Goal: Task Accomplishment & Management: Use online tool/utility

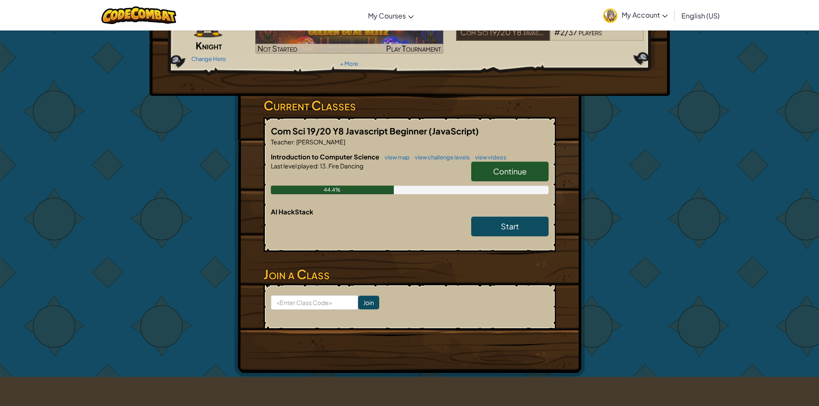
scroll to position [86, 0]
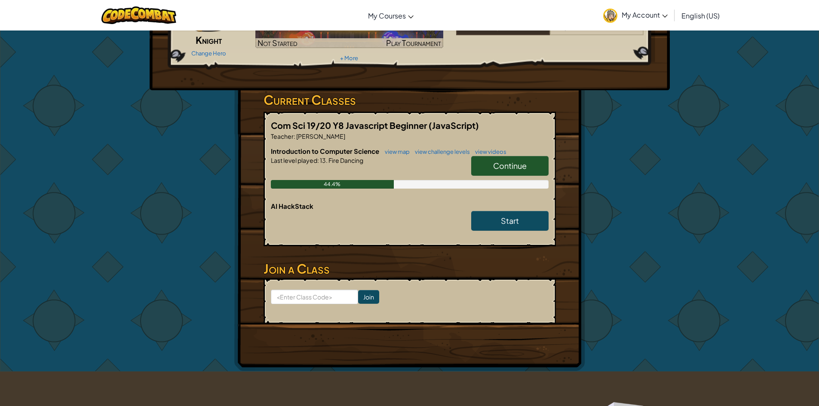
click at [481, 172] on link "Continue" at bounding box center [509, 166] width 77 height 20
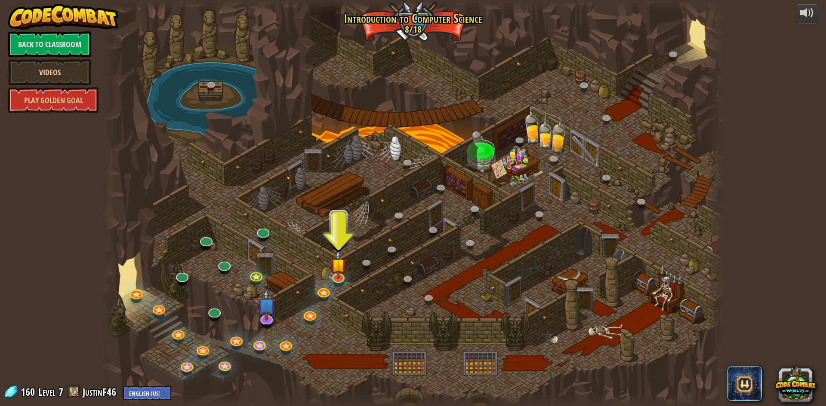
click at [346, 280] on div at bounding box center [413, 203] width 622 height 406
click at [341, 278] on link at bounding box center [337, 275] width 17 height 17
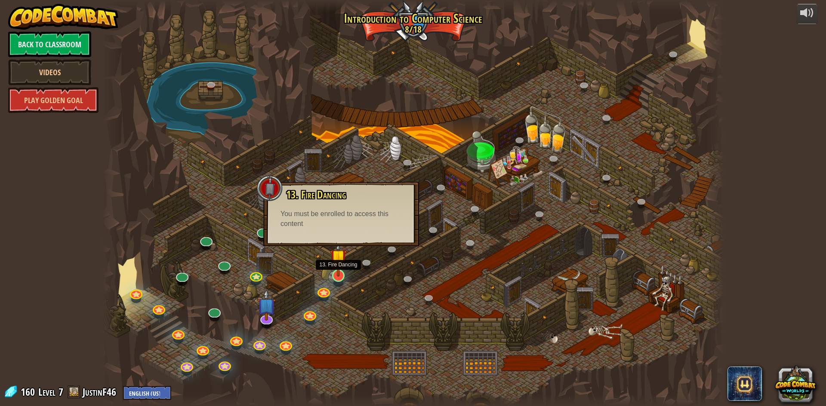
click at [342, 264] on img at bounding box center [338, 258] width 17 height 38
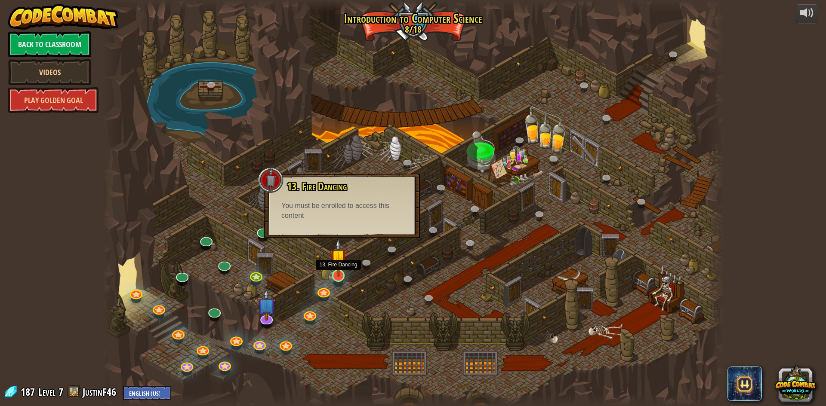
click at [341, 265] on img at bounding box center [338, 258] width 17 height 38
click at [340, 271] on img at bounding box center [338, 258] width 17 height 38
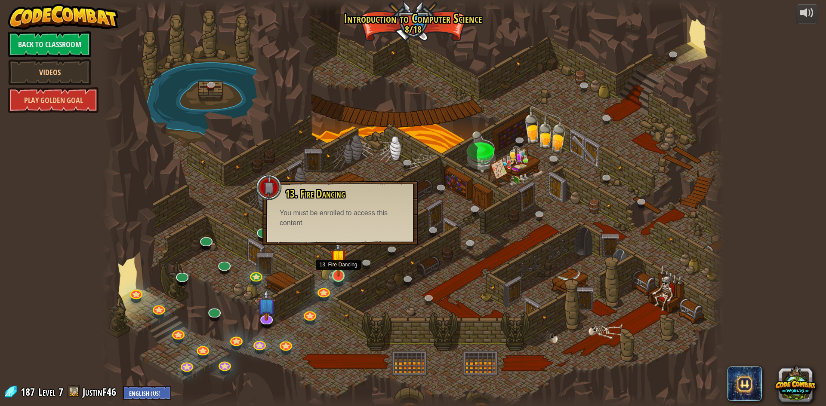
click at [340, 271] on img at bounding box center [338, 258] width 17 height 38
click at [252, 279] on link at bounding box center [255, 274] width 17 height 17
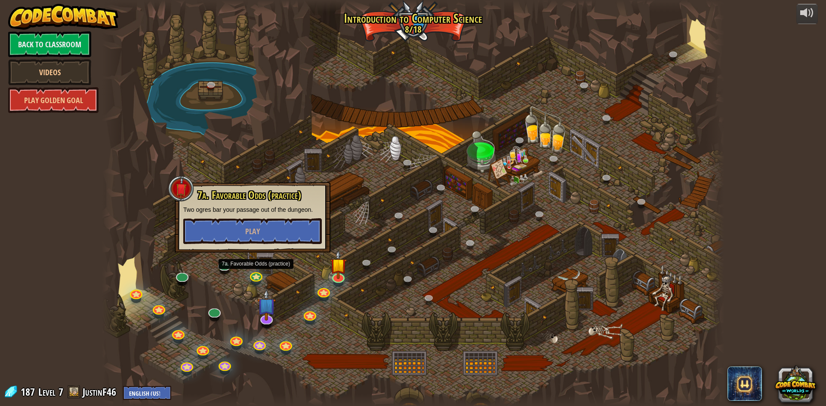
click at [348, 276] on div at bounding box center [413, 203] width 622 height 406
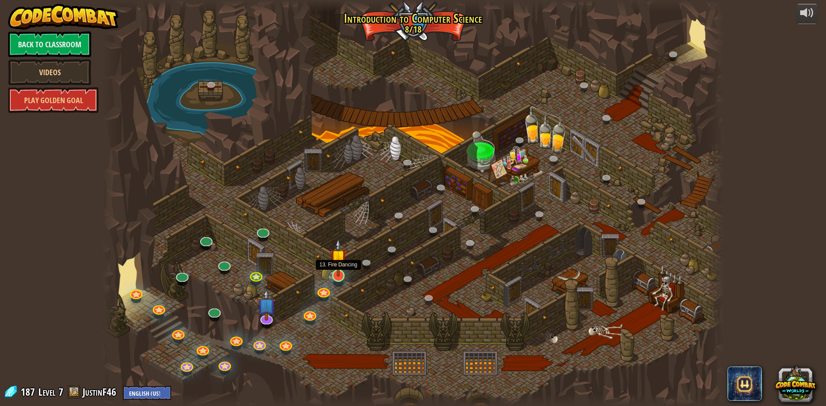
click at [341, 274] on img at bounding box center [338, 258] width 17 height 38
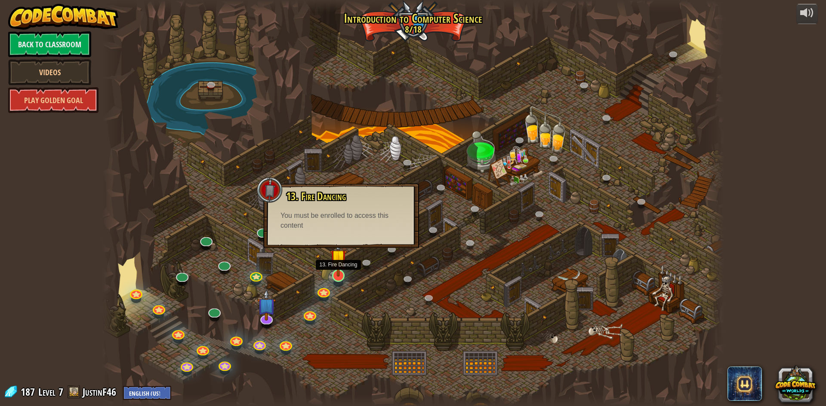
click at [341, 274] on img at bounding box center [338, 258] width 17 height 38
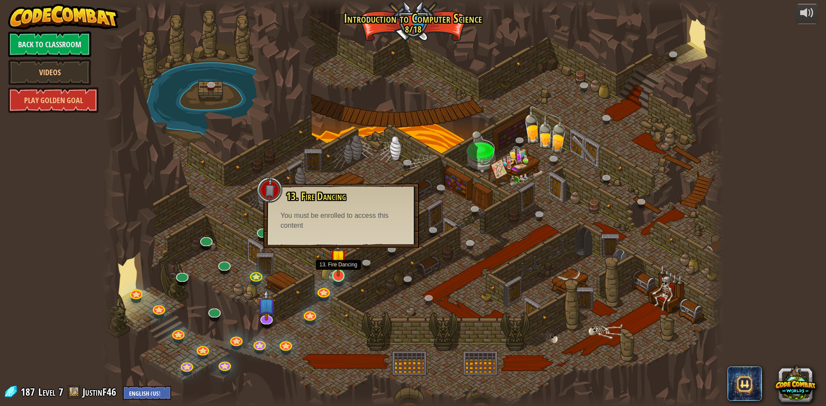
click at [341, 274] on img at bounding box center [338, 258] width 17 height 38
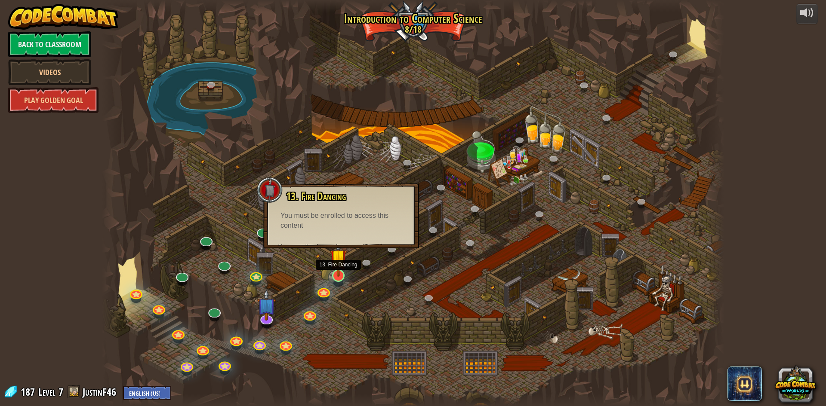
click at [341, 274] on img at bounding box center [338, 258] width 17 height 38
drag, startPoint x: 341, startPoint y: 274, endPoint x: 337, endPoint y: 272, distance: 4.8
click at [339, 272] on img at bounding box center [338, 258] width 17 height 38
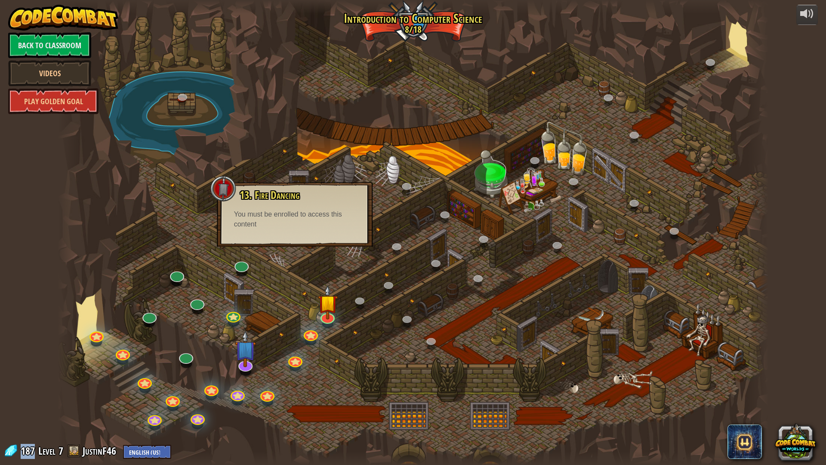
drag, startPoint x: 22, startPoint y: 453, endPoint x: 34, endPoint y: 455, distance: 11.7
click at [33, 406] on span "187" at bounding box center [29, 450] width 17 height 14
click at [188, 284] on div at bounding box center [413, 232] width 711 height 465
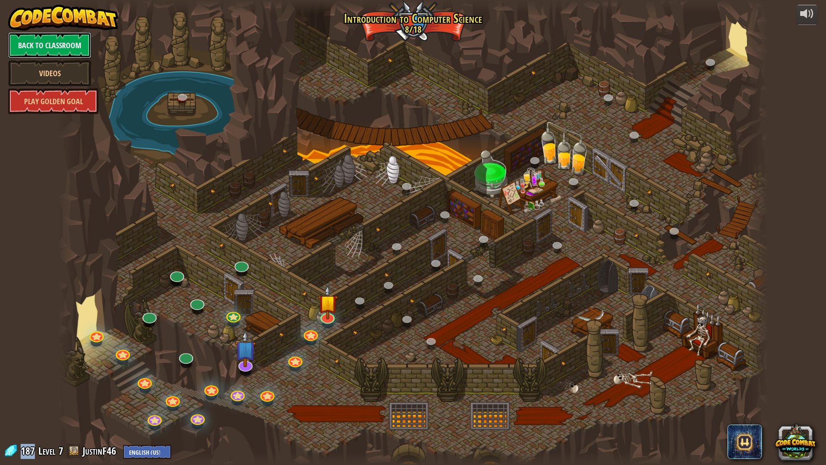
click at [23, 43] on link "Back to Classroom" at bounding box center [49, 45] width 83 height 26
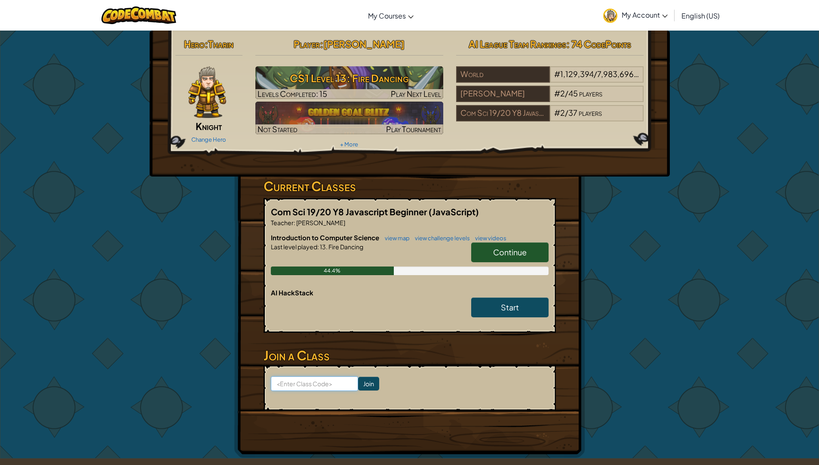
click at [286, 385] on input at bounding box center [314, 383] width 87 height 15
type input "HeavyLockBurn"
click at [361, 385] on input "Join" at bounding box center [368, 383] width 21 height 14
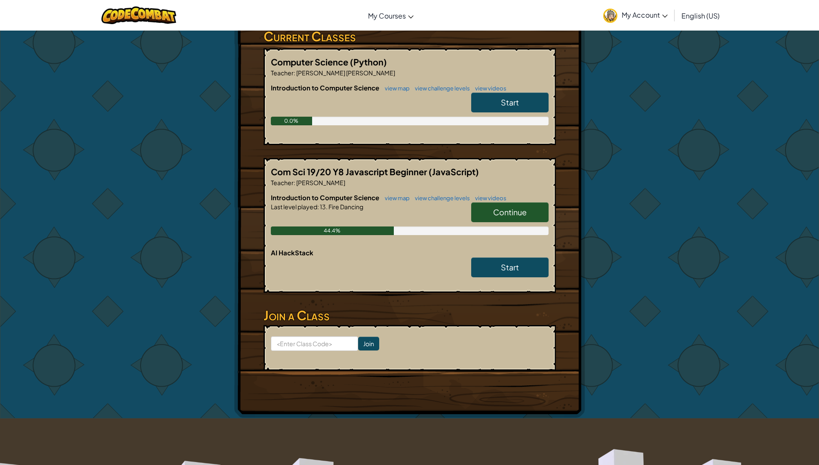
scroll to position [129, 0]
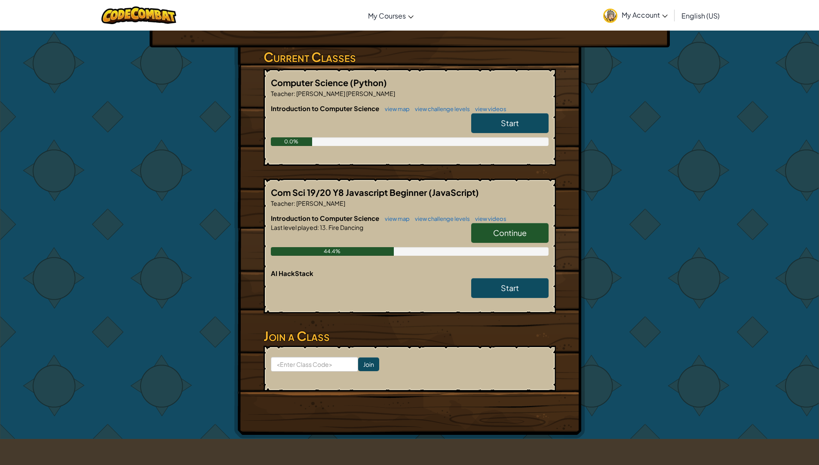
click at [510, 229] on span "Continue" at bounding box center [510, 233] width 34 height 10
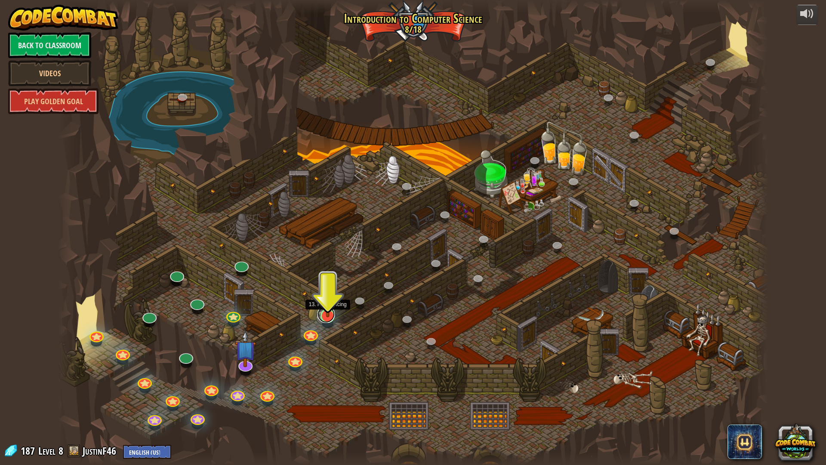
click at [323, 319] on link at bounding box center [325, 313] width 17 height 17
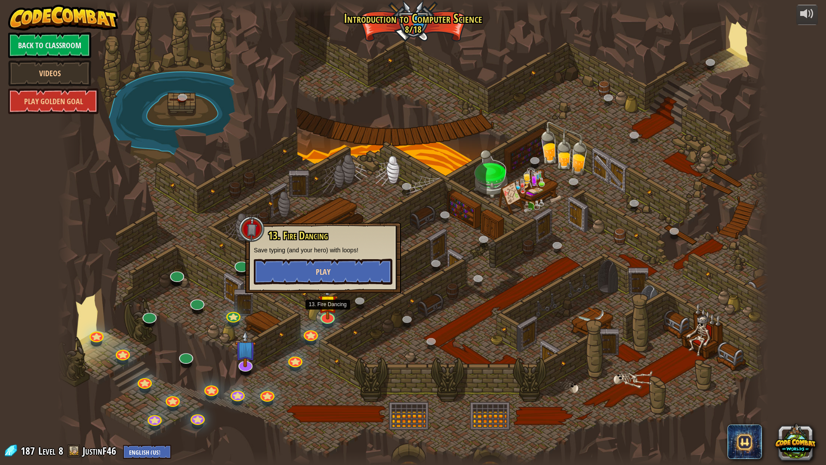
click at [314, 258] on div at bounding box center [323, 258] width 138 height 0
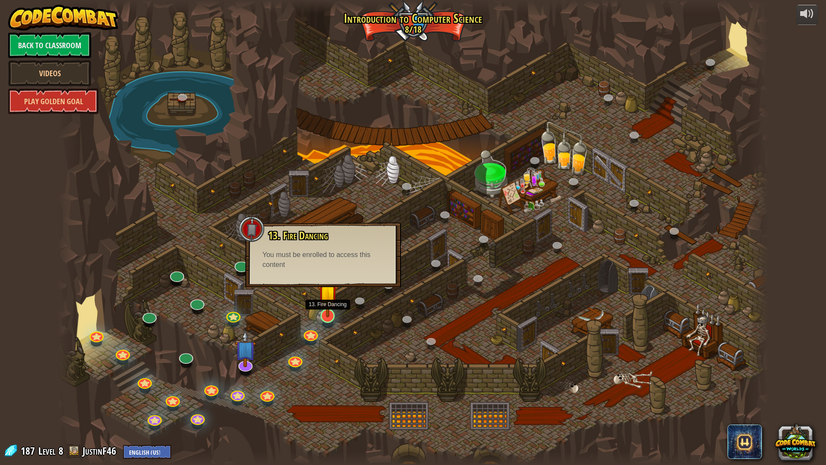
click at [321, 314] on img at bounding box center [328, 293] width 20 height 45
click at [308, 328] on link at bounding box center [309, 334] width 17 height 13
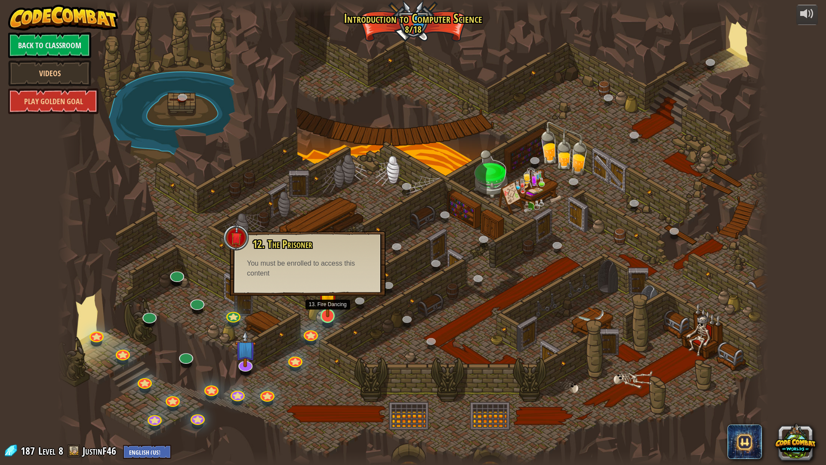
click at [327, 309] on img at bounding box center [328, 293] width 20 height 45
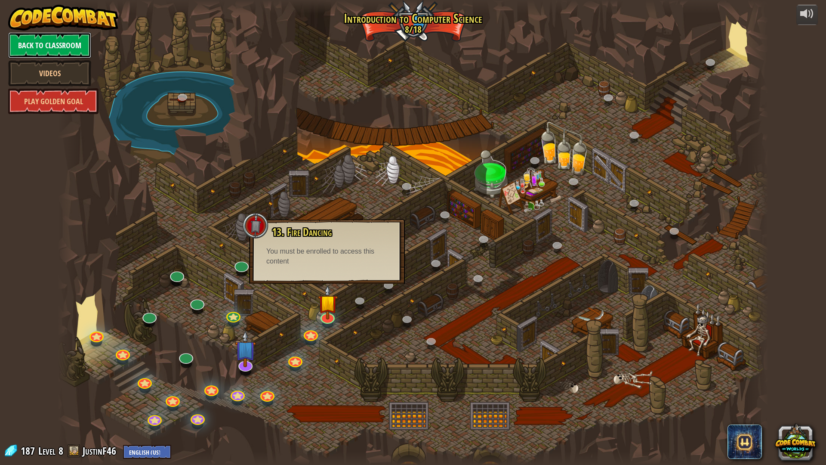
click at [55, 48] on link "Back to Classroom" at bounding box center [49, 45] width 83 height 26
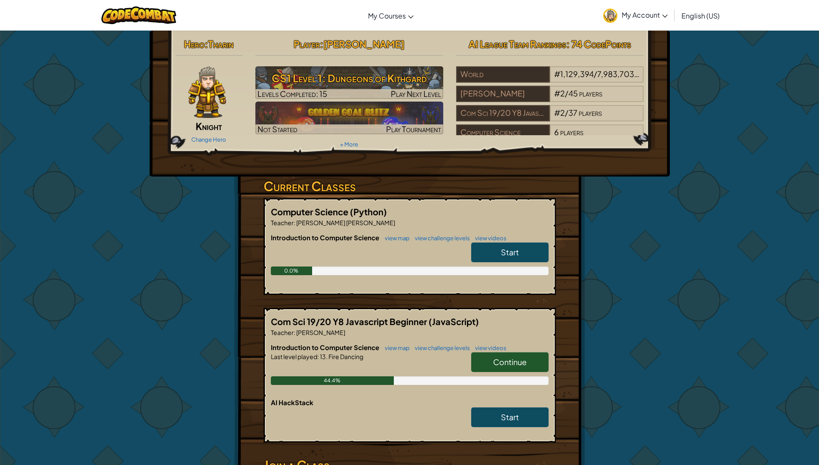
scroll to position [301, 0]
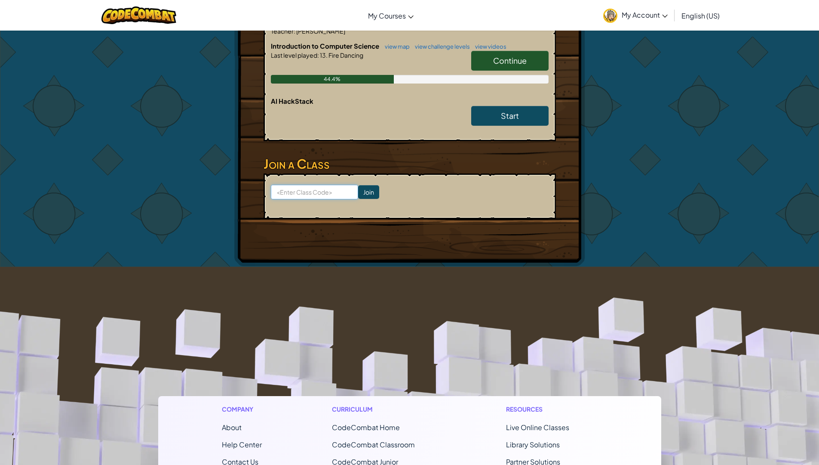
click at [337, 194] on input at bounding box center [314, 192] width 87 height 15
type input "HeavyLockBurn"
click at [362, 190] on input "Join" at bounding box center [368, 192] width 21 height 14
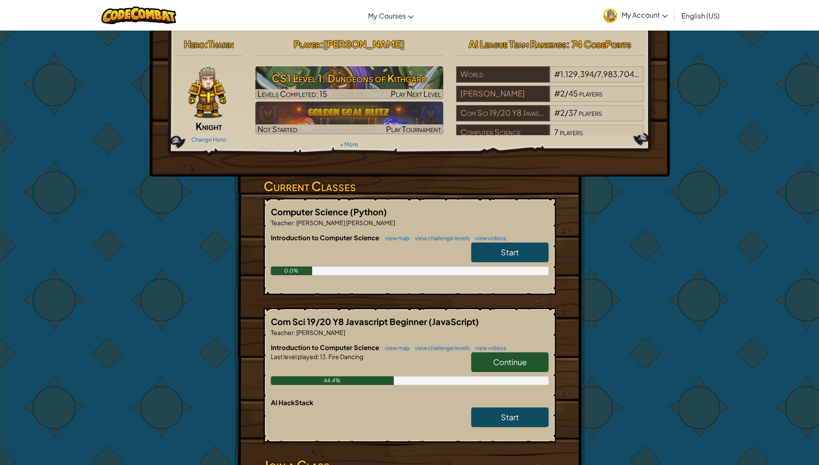
click at [499, 85] on div "World # 1,129,394 / 7,983,704 players David Graham Whitsed # 2 / 45 players Com…" at bounding box center [550, 100] width 188 height 69
click at [498, 89] on div "[PERSON_NAME]" at bounding box center [503, 94] width 94 height 16
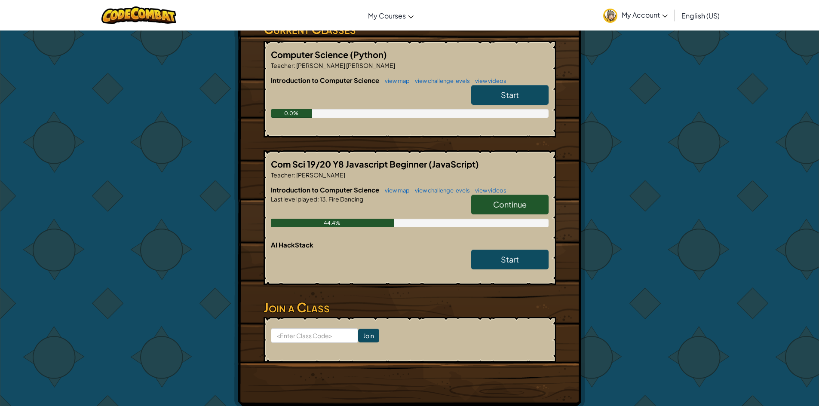
scroll to position [172, 0]
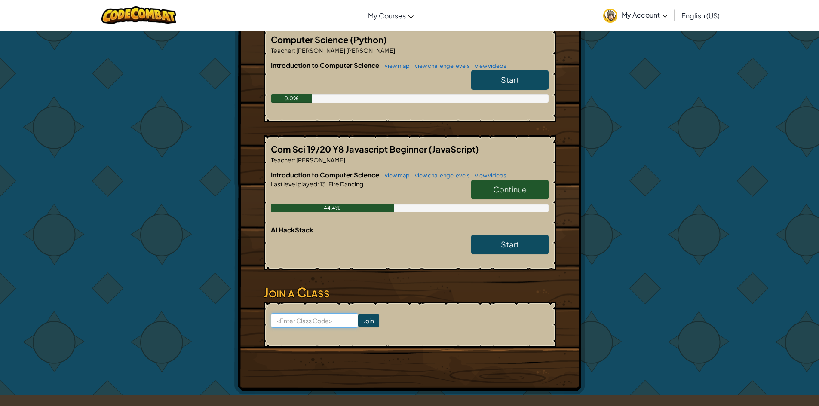
click at [288, 322] on input at bounding box center [314, 321] width 87 height 15
type input "HeavyLockBurn"
click at [358, 321] on input "Join" at bounding box center [368, 321] width 21 height 14
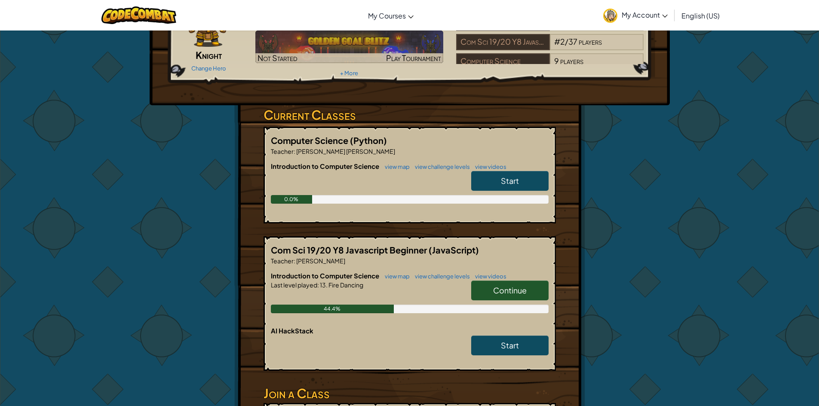
scroll to position [86, 0]
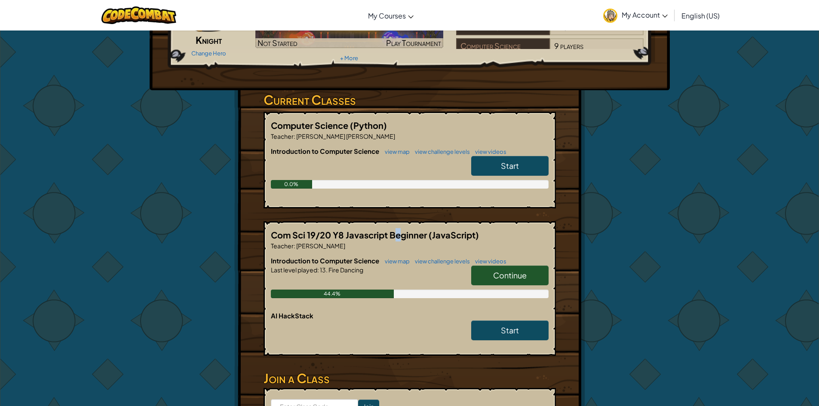
click at [396, 235] on span "Com Sci 19/20 Y8 Javascript Beginner" at bounding box center [350, 235] width 158 height 11
click at [397, 235] on span "Com Sci 19/20 Y8 Javascript Beginner" at bounding box center [350, 235] width 158 height 11
click at [504, 274] on span "Continue" at bounding box center [510, 276] width 34 height 10
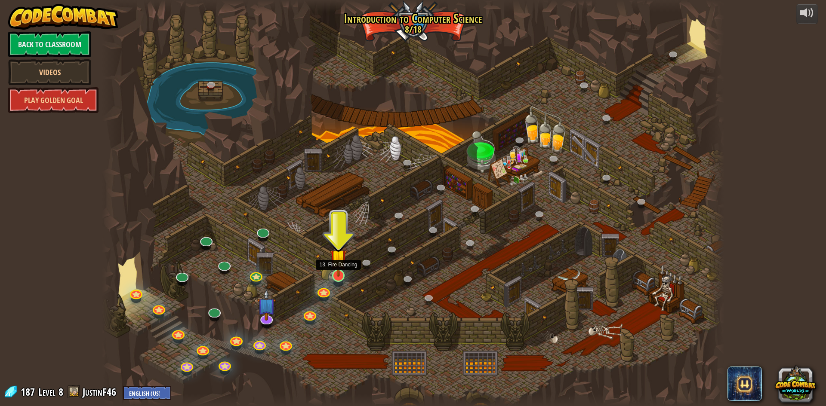
click at [338, 272] on img at bounding box center [338, 258] width 17 height 38
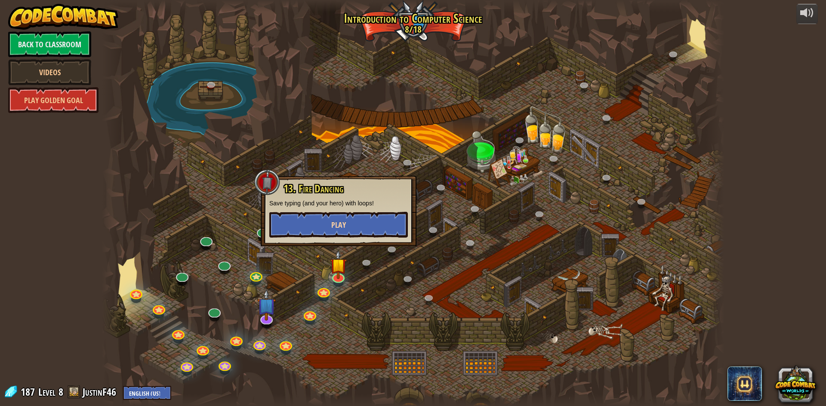
click at [346, 227] on div "13. Fire Dancing Save typing (and your hero) with loops! Play" at bounding box center [339, 211] width 156 height 71
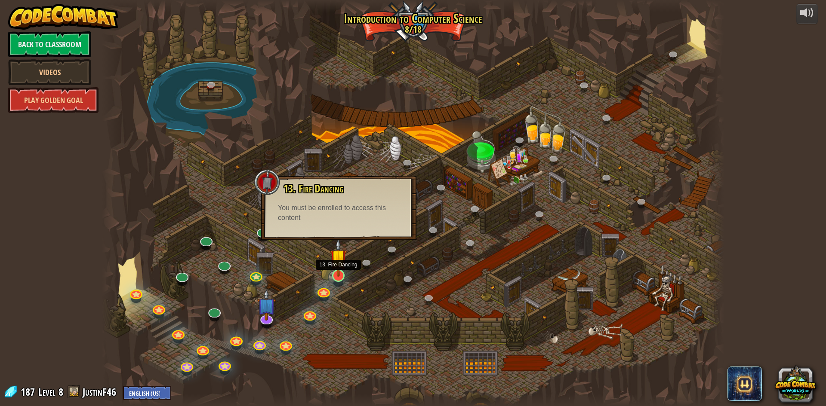
click at [338, 270] on img at bounding box center [338, 258] width 17 height 38
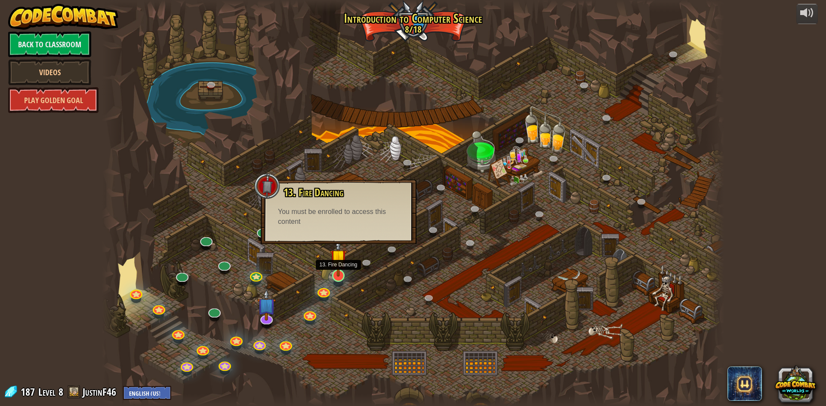
click at [338, 272] on img at bounding box center [338, 258] width 17 height 38
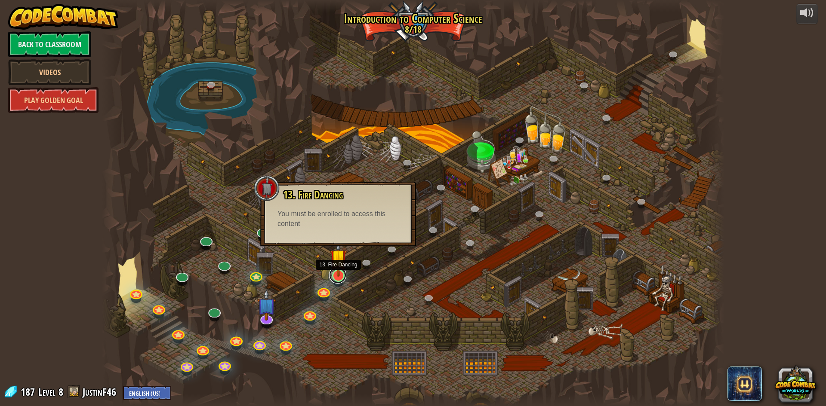
click at [343, 279] on link at bounding box center [337, 275] width 17 height 17
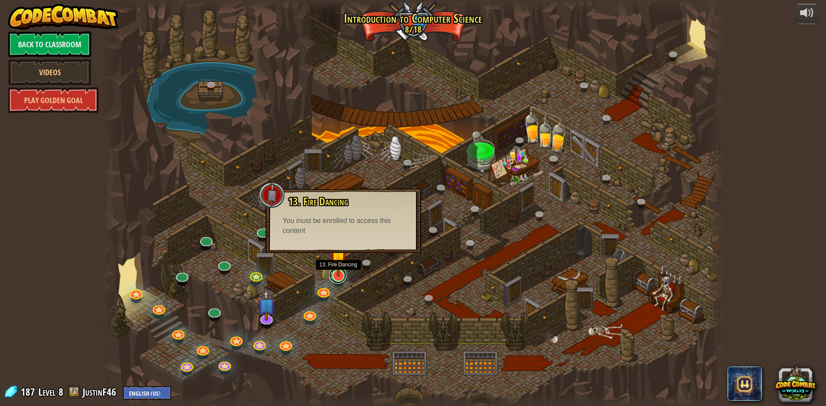
click at [343, 278] on link at bounding box center [337, 275] width 17 height 17
click at [343, 277] on div at bounding box center [338, 276] width 12 height 12
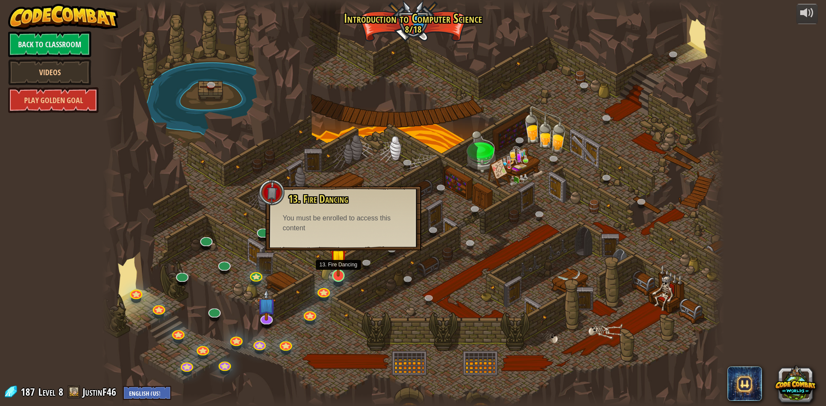
click at [342, 274] on img at bounding box center [338, 258] width 17 height 38
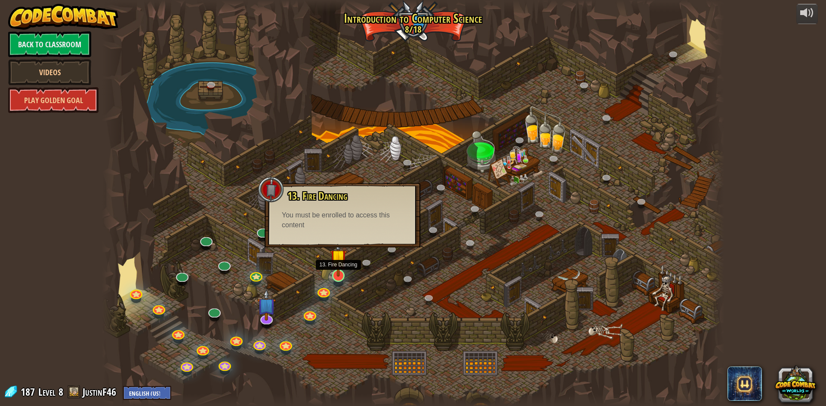
click at [335, 277] on img at bounding box center [338, 258] width 17 height 38
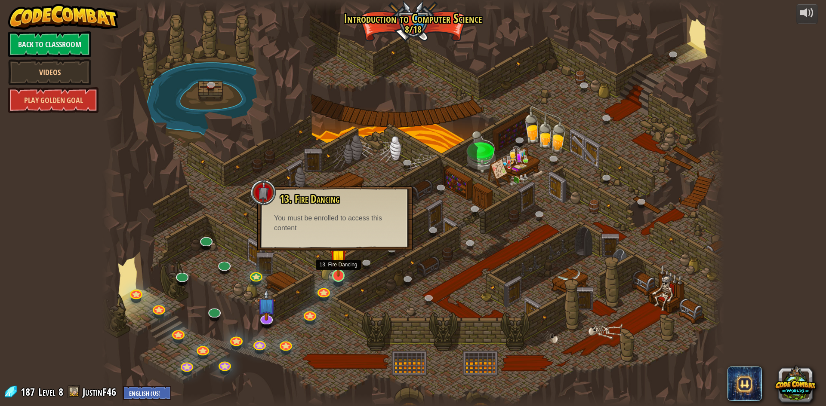
click at [335, 276] on img at bounding box center [338, 258] width 17 height 38
click at [336, 271] on img at bounding box center [338, 258] width 17 height 38
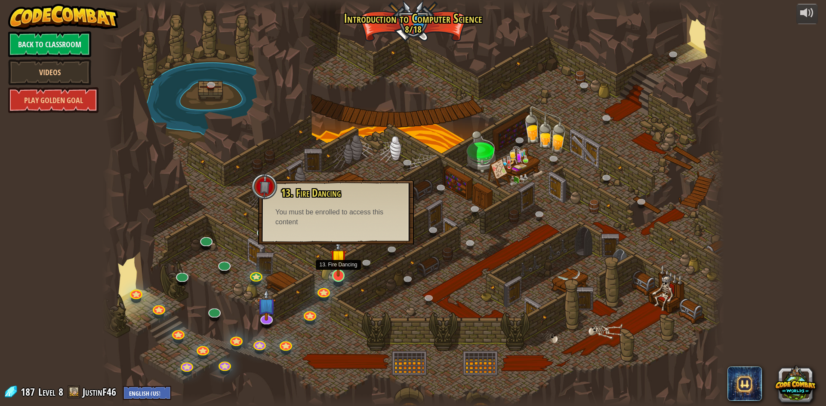
click at [338, 268] on img at bounding box center [338, 258] width 17 height 38
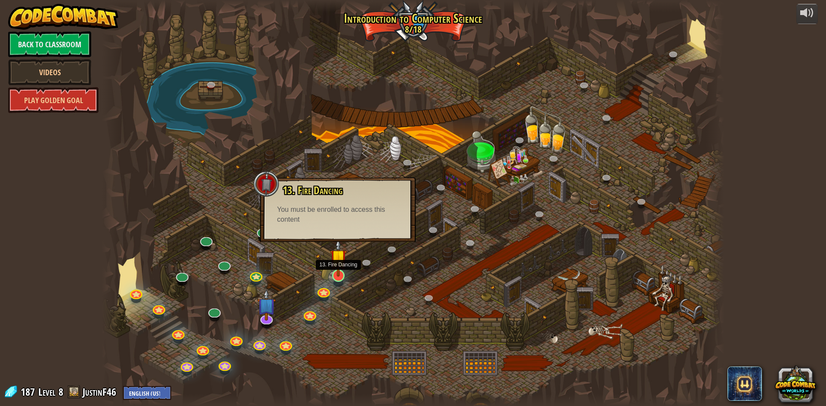
click at [338, 268] on img at bounding box center [338, 258] width 17 height 38
click at [339, 267] on img at bounding box center [338, 258] width 17 height 38
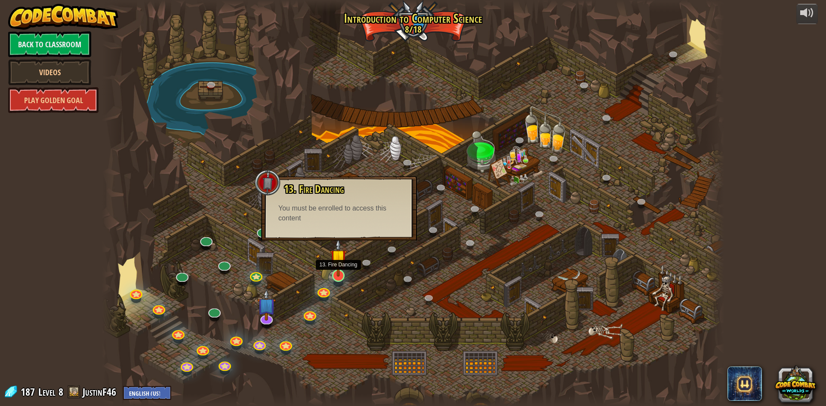
click at [339, 267] on img at bounding box center [338, 258] width 17 height 38
drag, startPoint x: 339, startPoint y: 267, endPoint x: 334, endPoint y: 283, distance: 17.4
click at [338, 271] on img at bounding box center [338, 264] width 17 height 29
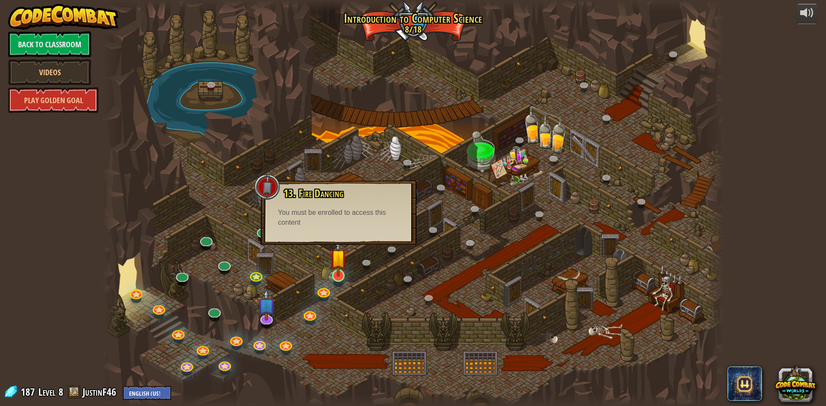
drag, startPoint x: 334, startPoint y: 283, endPoint x: 334, endPoint y: 268, distance: 15.9
click at [334, 275] on div "25. Kithgard Gates (Locked) Escape the Kithgard dungeons, and don't let the gua…" at bounding box center [413, 203] width 622 height 406
click at [334, 268] on img at bounding box center [338, 258] width 17 height 38
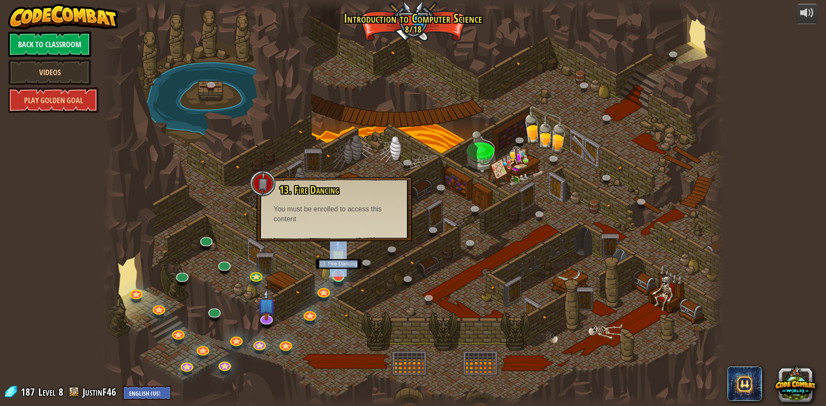
click at [335, 274] on img at bounding box center [338, 258] width 17 height 38
click at [334, 274] on img at bounding box center [338, 258] width 17 height 38
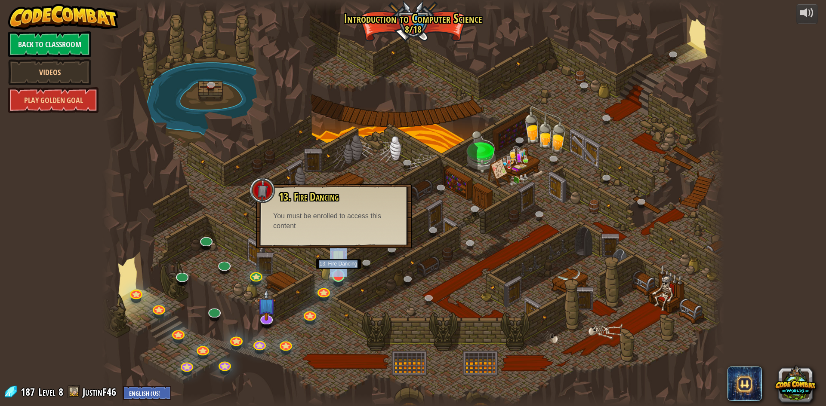
click at [338, 273] on img at bounding box center [338, 258] width 17 height 38
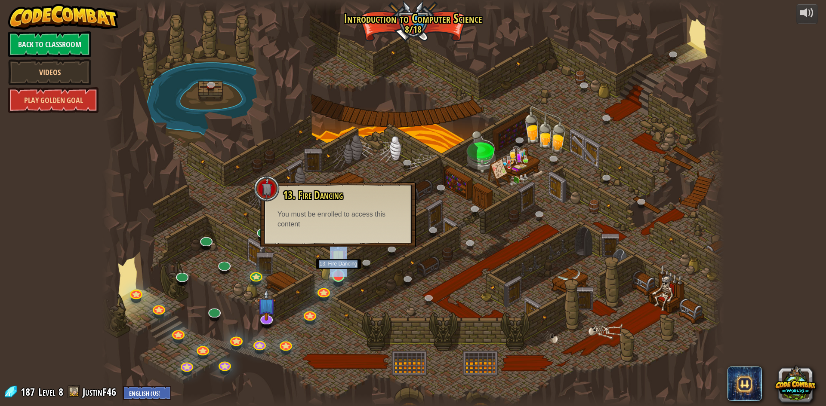
click at [338, 273] on img at bounding box center [338, 258] width 17 height 38
click at [348, 296] on div at bounding box center [413, 203] width 622 height 406
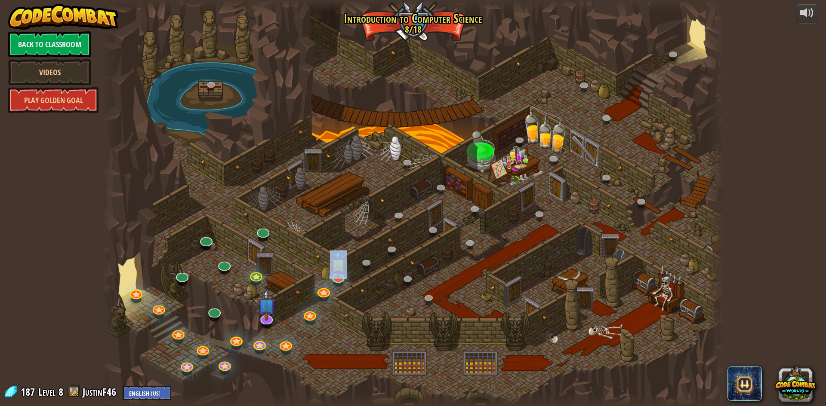
click at [348, 274] on div at bounding box center [413, 203] width 622 height 406
click at [345, 274] on img at bounding box center [338, 258] width 17 height 38
click at [340, 290] on div at bounding box center [413, 203] width 622 height 406
click at [341, 290] on div at bounding box center [413, 203] width 622 height 406
click at [347, 295] on div at bounding box center [413, 203] width 622 height 406
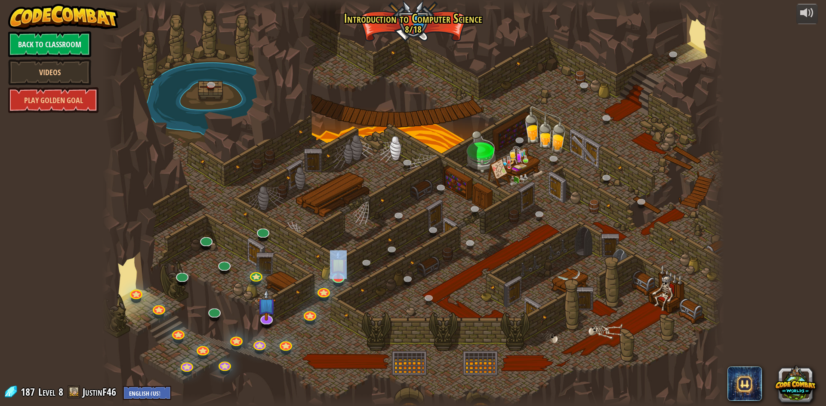
click at [347, 295] on div at bounding box center [413, 203] width 622 height 406
drag, startPoint x: 347, startPoint y: 294, endPoint x: 331, endPoint y: 266, distance: 32.2
click at [342, 286] on div "25. Kithgard Gates (Locked) Escape the Kithgard dungeons, and don't let the gua…" at bounding box center [413, 203] width 622 height 406
click at [331, 266] on img at bounding box center [338, 258] width 17 height 38
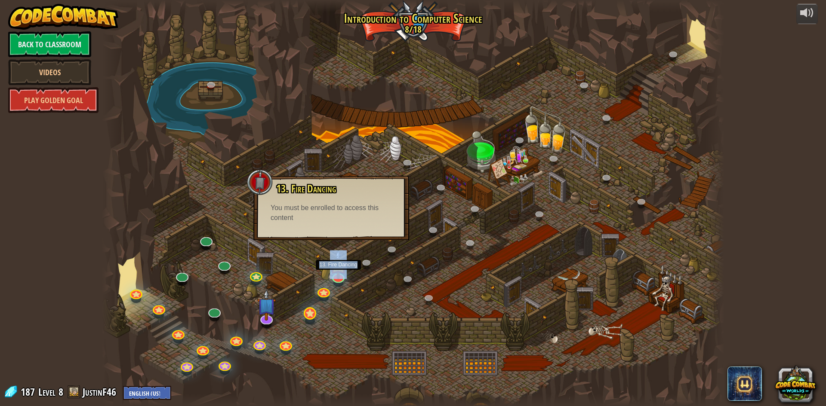
drag, startPoint x: 331, startPoint y: 266, endPoint x: 303, endPoint y: 318, distance: 59.3
click at [315, 304] on div "25. Kithgard Gates (Locked) Escape the Kithgard dungeons, and don't let the gua…" at bounding box center [413, 203] width 622 height 406
click at [326, 282] on div at bounding box center [413, 203] width 622 height 406
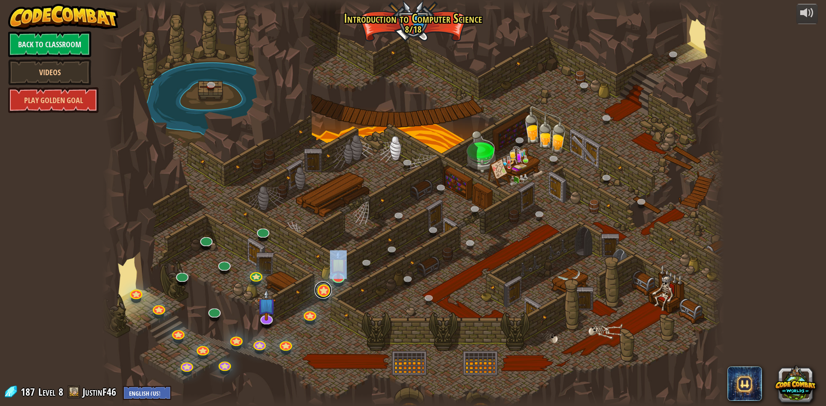
click at [323, 292] on link at bounding box center [322, 290] width 17 height 17
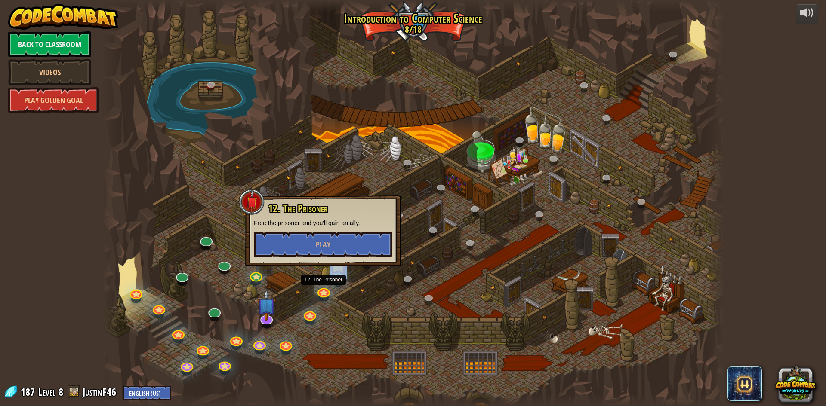
click at [309, 307] on div at bounding box center [413, 203] width 622 height 406
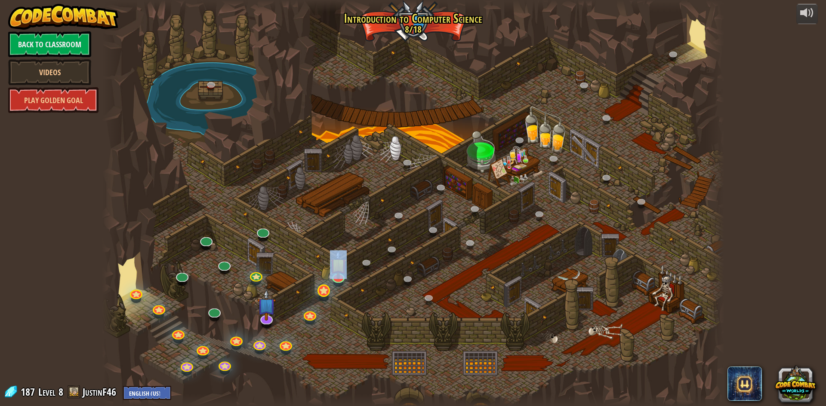
drag, startPoint x: 309, startPoint y: 308, endPoint x: 319, endPoint y: 296, distance: 15.3
click at [318, 297] on div "25. Kithgard Gates (Locked) Escape the Kithgard dungeons, and don't let the gua…" at bounding box center [413, 203] width 622 height 406
click at [335, 272] on img at bounding box center [338, 258] width 17 height 38
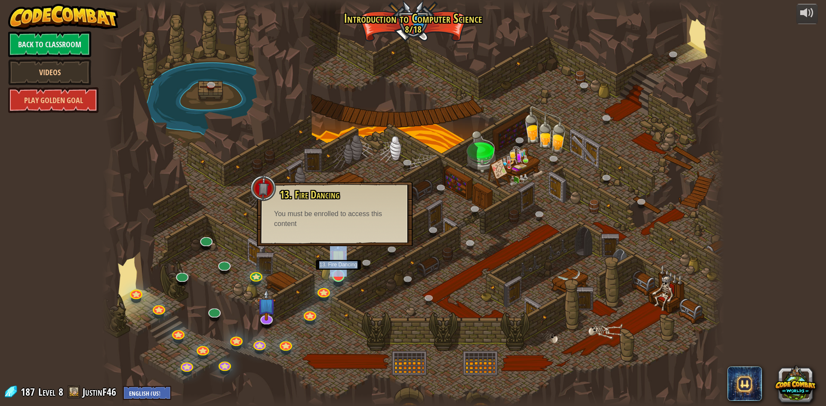
click at [335, 271] on img at bounding box center [338, 258] width 17 height 38
drag, startPoint x: 335, startPoint y: 271, endPoint x: 372, endPoint y: 271, distance: 36.6
click at [336, 271] on img at bounding box center [338, 258] width 17 height 38
click at [372, 271] on div at bounding box center [413, 203] width 622 height 406
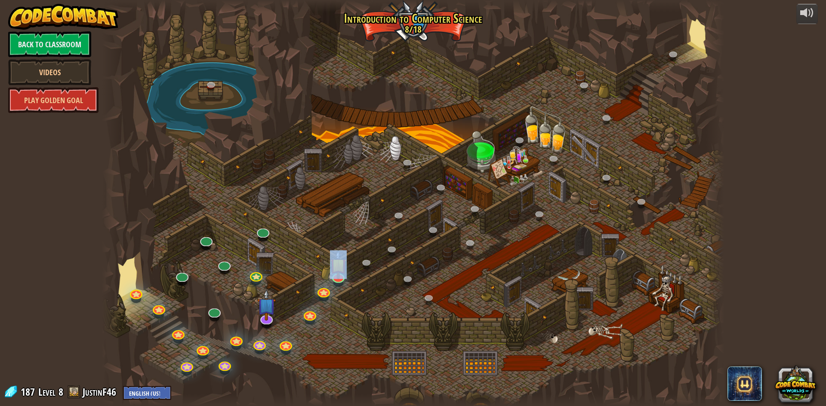
click at [373, 271] on div at bounding box center [413, 203] width 622 height 406
drag, startPoint x: 354, startPoint y: 267, endPoint x: 351, endPoint y: 283, distance: 15.9
click at [375, 299] on div at bounding box center [413, 203] width 622 height 406
drag, startPoint x: 351, startPoint y: 283, endPoint x: 327, endPoint y: 262, distance: 30.8
click at [364, 295] on div at bounding box center [413, 203] width 622 height 406
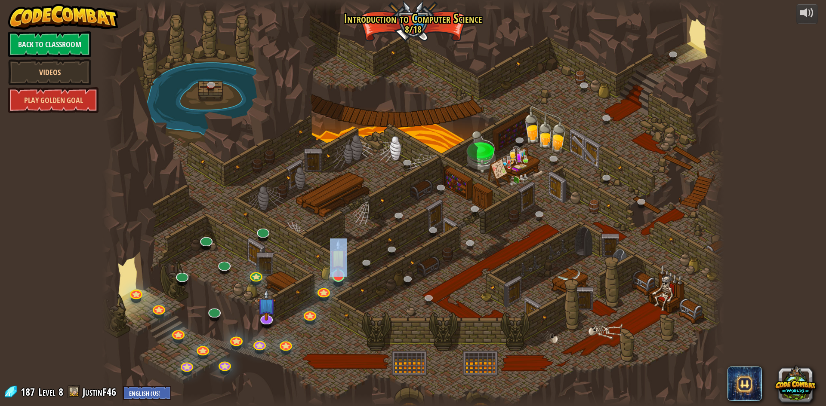
drag, startPoint x: 327, startPoint y: 262, endPoint x: 334, endPoint y: 266, distance: 7.5
click at [329, 262] on div at bounding box center [413, 203] width 622 height 406
drag, startPoint x: 335, startPoint y: 267, endPoint x: 336, endPoint y: 274, distance: 7.1
click at [335, 267] on img at bounding box center [338, 258] width 17 height 38
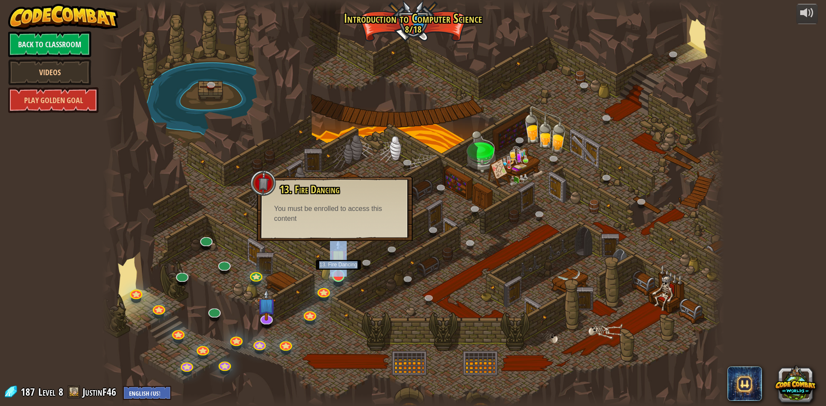
click at [337, 274] on img at bounding box center [338, 258] width 17 height 38
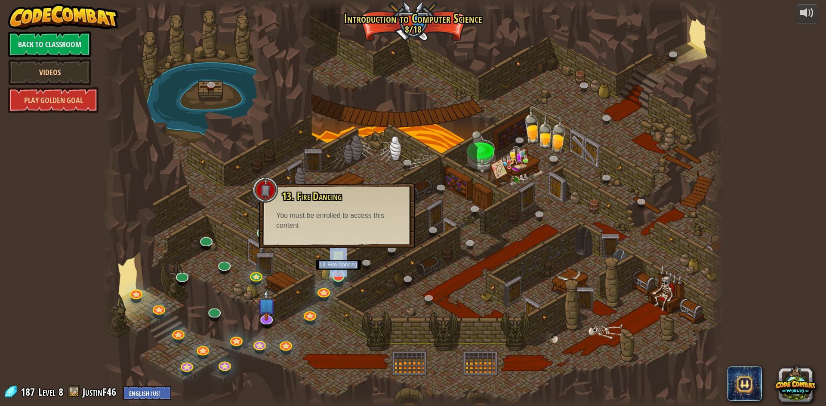
drag, startPoint x: 337, startPoint y: 274, endPoint x: 338, endPoint y: 265, distance: 9.2
click at [337, 272] on img at bounding box center [338, 258] width 17 height 38
click at [329, 249] on div at bounding box center [413, 203] width 622 height 406
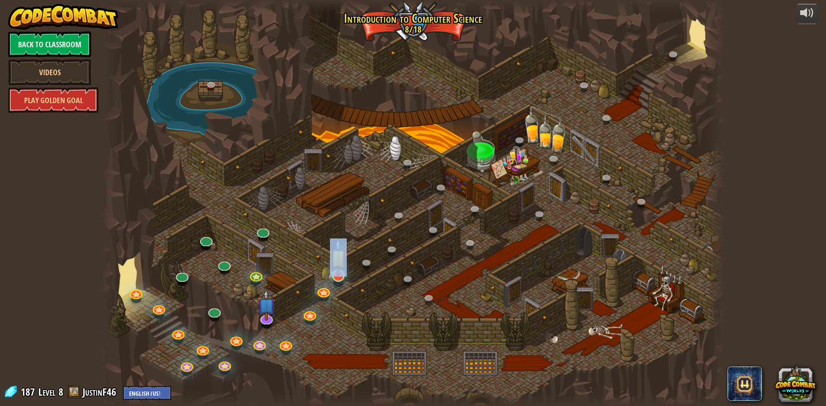
drag, startPoint x: 333, startPoint y: 250, endPoint x: 333, endPoint y: 255, distance: 4.7
click at [333, 252] on div "25. Kithgard Gates (Locked) Escape the Kithgard dungeons, and don't let the gua…" at bounding box center [413, 203] width 622 height 406
click at [335, 274] on img at bounding box center [338, 258] width 17 height 38
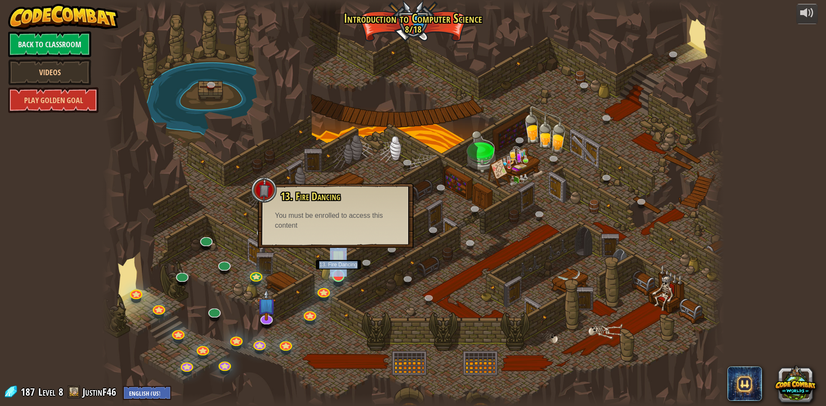
click at [335, 274] on img at bounding box center [338, 258] width 17 height 38
click at [337, 270] on img at bounding box center [338, 258] width 17 height 38
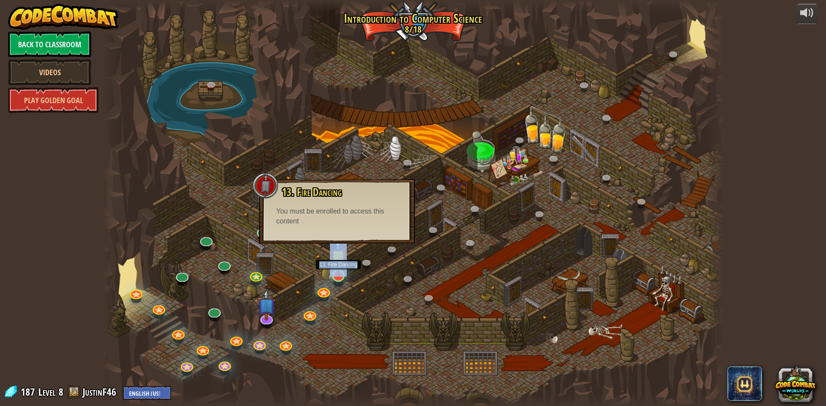
click at [337, 263] on img at bounding box center [338, 258] width 17 height 38
click at [338, 265] on img at bounding box center [338, 258] width 17 height 38
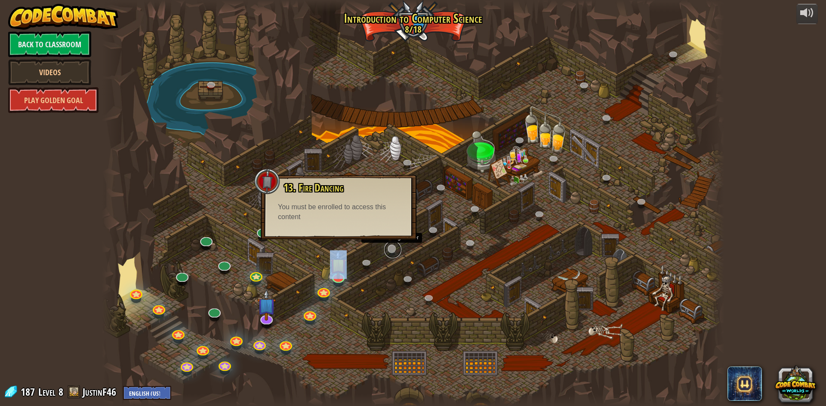
click at [387, 251] on link at bounding box center [392, 249] width 17 height 17
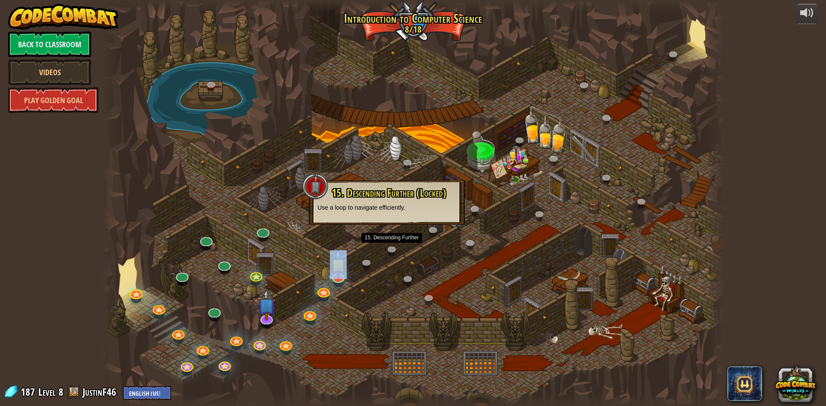
click at [376, 262] on div at bounding box center [413, 203] width 622 height 406
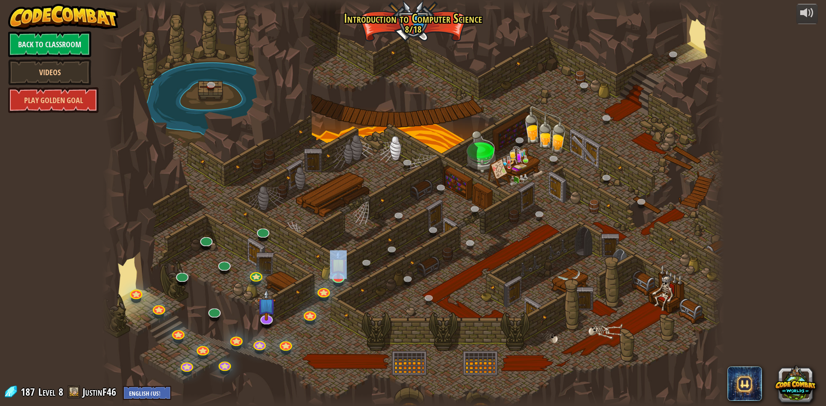
click at [367, 274] on div at bounding box center [413, 203] width 622 height 406
click at [369, 266] on link at bounding box center [367, 263] width 17 height 17
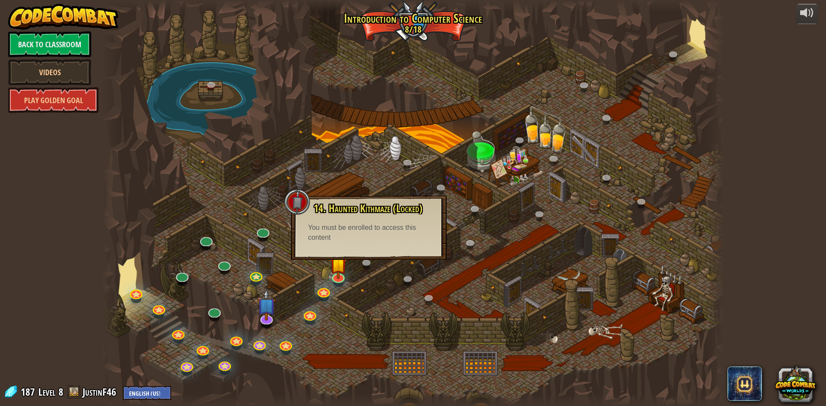
drag, startPoint x: 398, startPoint y: 238, endPoint x: 391, endPoint y: 245, distance: 9.4
click at [394, 241] on div "You must be enrolled to access this content" at bounding box center [368, 233] width 121 height 20
drag, startPoint x: 391, startPoint y: 245, endPoint x: 388, endPoint y: 248, distance: 4.6
click at [388, 247] on div "14. Haunted Kithmaze (Locked) A maze constructed to confuse travelers. You must…" at bounding box center [369, 228] width 156 height 65
drag, startPoint x: 374, startPoint y: 264, endPoint x: 358, endPoint y: 282, distance: 24.7
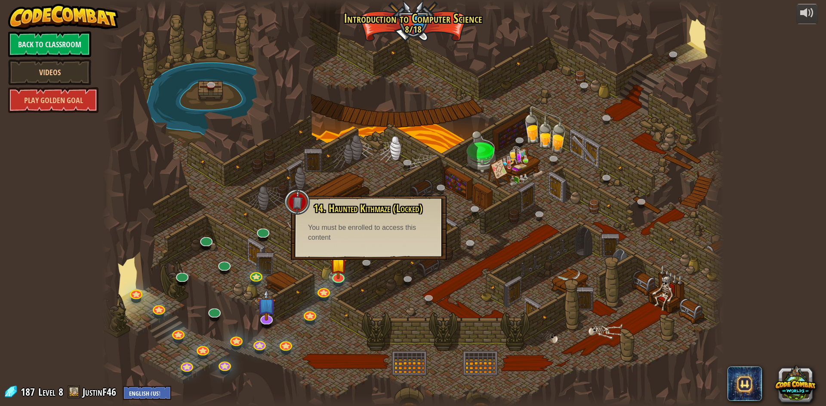
click at [363, 278] on div "25. Kithgard Gates (Locked) Escape the Kithgard dungeons, and don't let the gua…" at bounding box center [413, 203] width 622 height 406
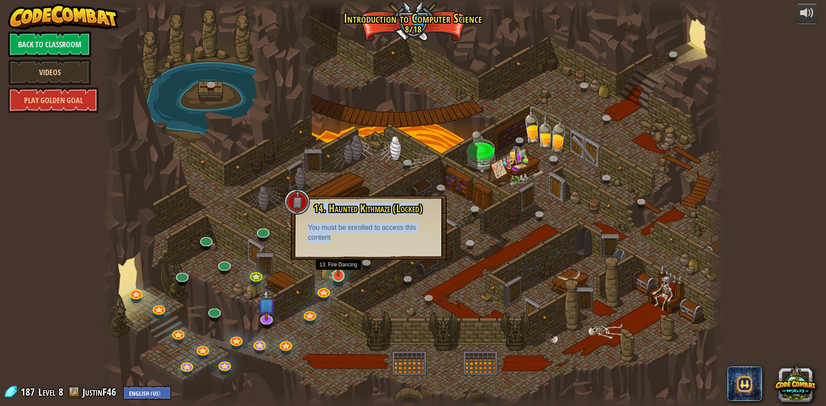
click at [342, 272] on img at bounding box center [338, 258] width 17 height 38
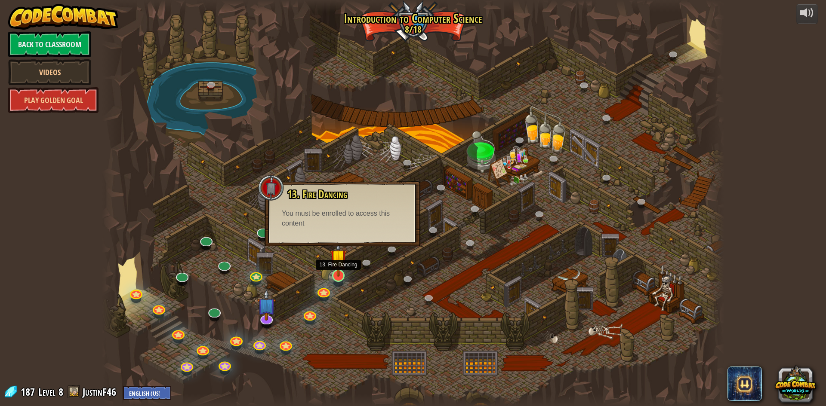
click at [346, 273] on img at bounding box center [338, 258] width 17 height 38
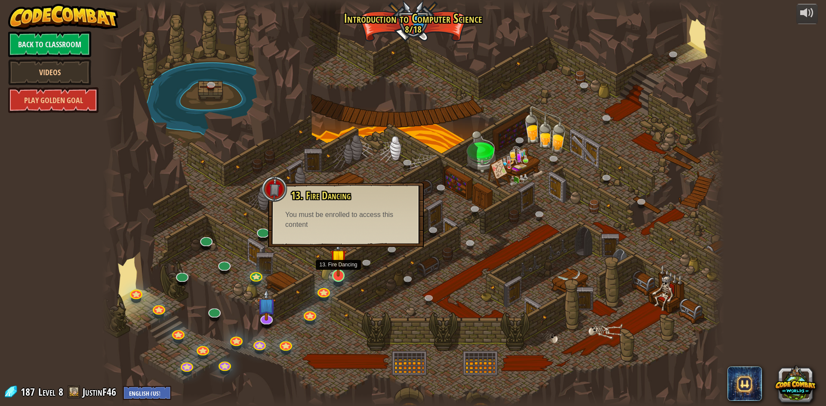
click at [345, 273] on img at bounding box center [338, 258] width 17 height 38
click at [338, 289] on div at bounding box center [413, 203] width 622 height 406
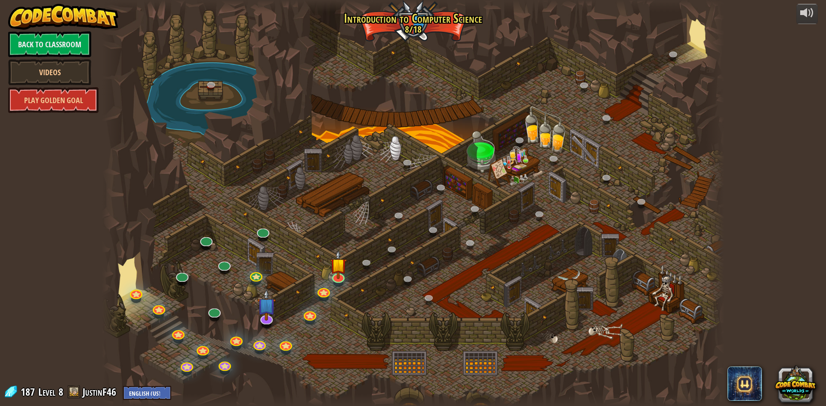
click at [329, 298] on div at bounding box center [413, 203] width 622 height 406
click at [322, 294] on link at bounding box center [322, 290] width 17 height 17
click at [322, 293] on link at bounding box center [322, 290] width 17 height 17
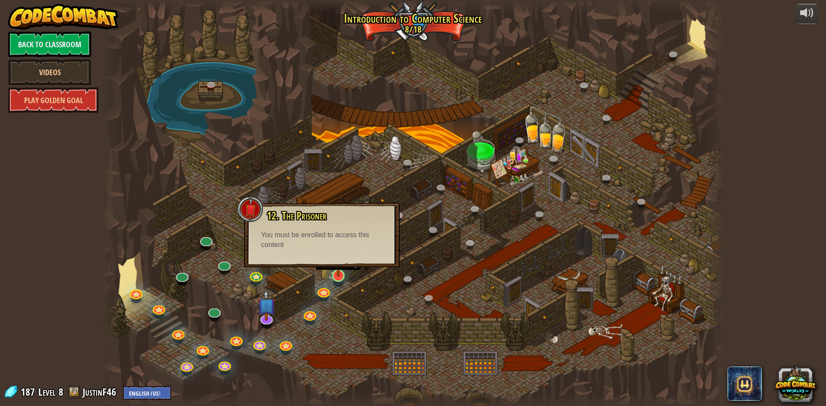
drag, startPoint x: 344, startPoint y: 256, endPoint x: 337, endPoint y: 277, distance: 21.8
click at [338, 275] on div "25. Kithgard Gates (Locked) Escape the Kithgard dungeons, and don't let the gua…" at bounding box center [413, 203] width 622 height 406
click at [336, 279] on div at bounding box center [338, 276] width 12 height 12
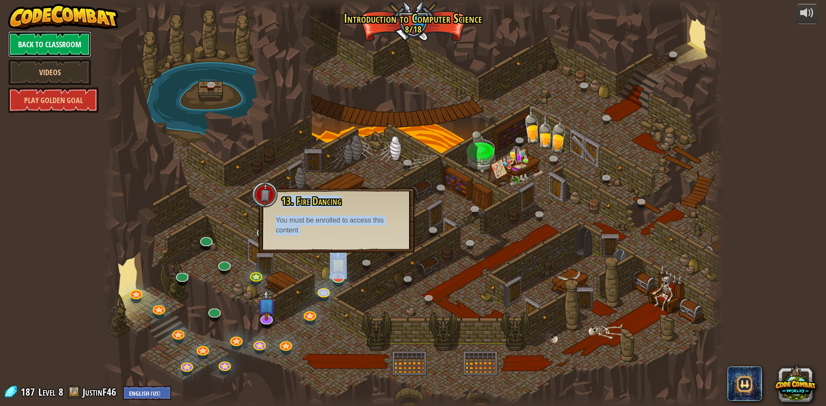
click at [33, 41] on link "Back to Classroom" at bounding box center [49, 44] width 83 height 26
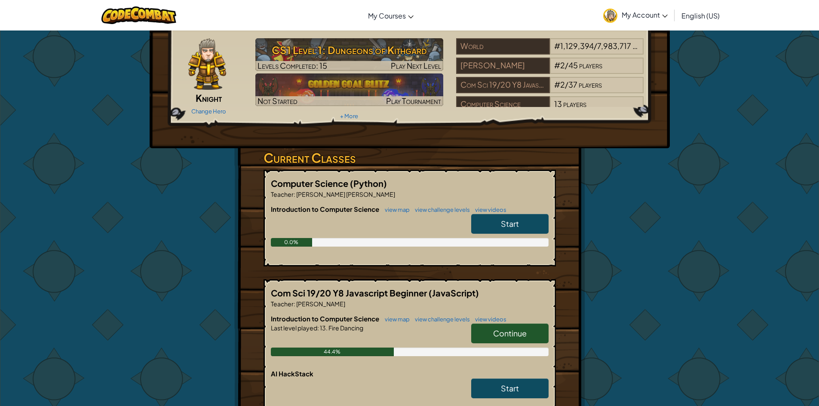
scroll to position [43, 0]
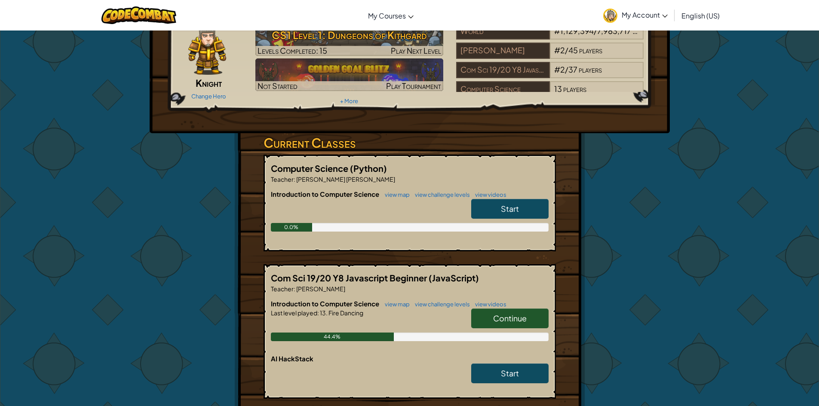
click at [513, 209] on span "Start" at bounding box center [510, 209] width 18 height 10
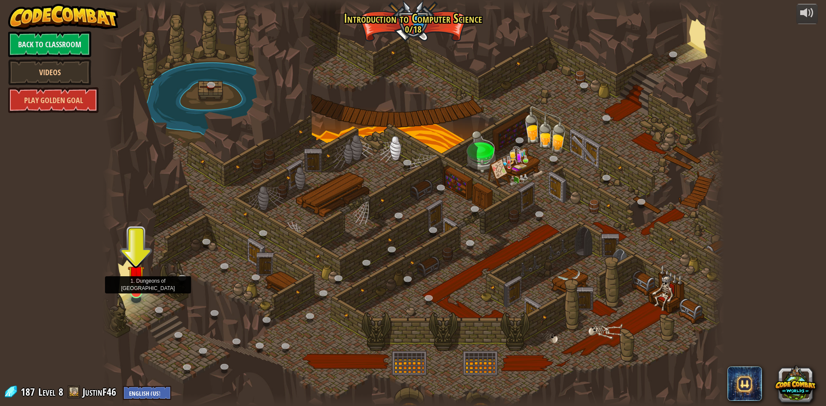
click at [139, 286] on img at bounding box center [136, 274] width 17 height 38
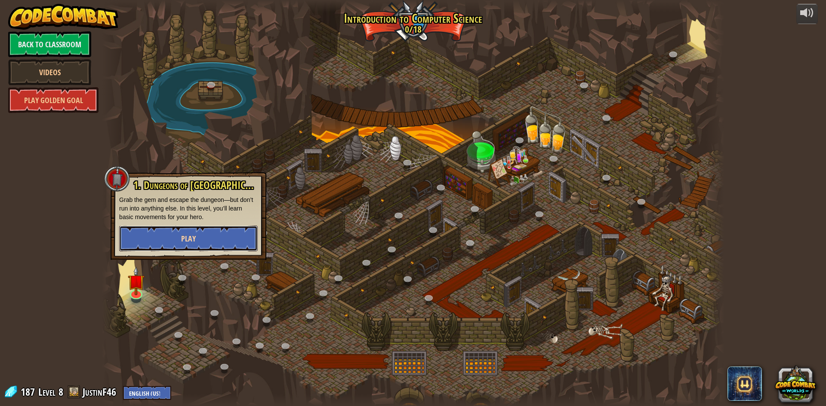
click at [152, 246] on button "Play" at bounding box center [188, 239] width 138 height 26
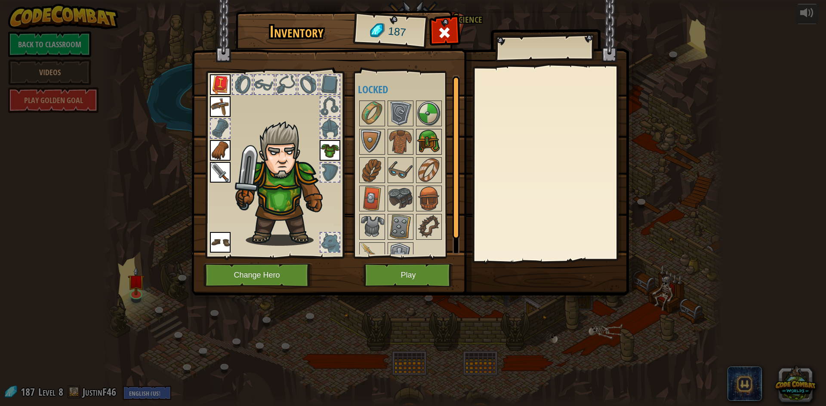
click at [424, 135] on img at bounding box center [429, 142] width 24 height 24
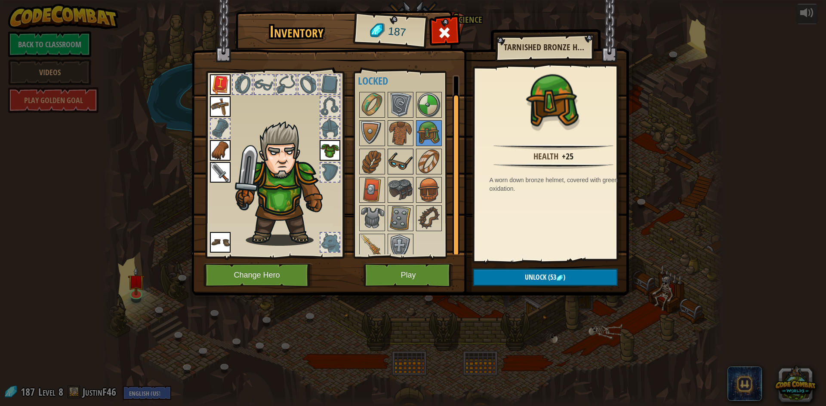
scroll to position [15, 0]
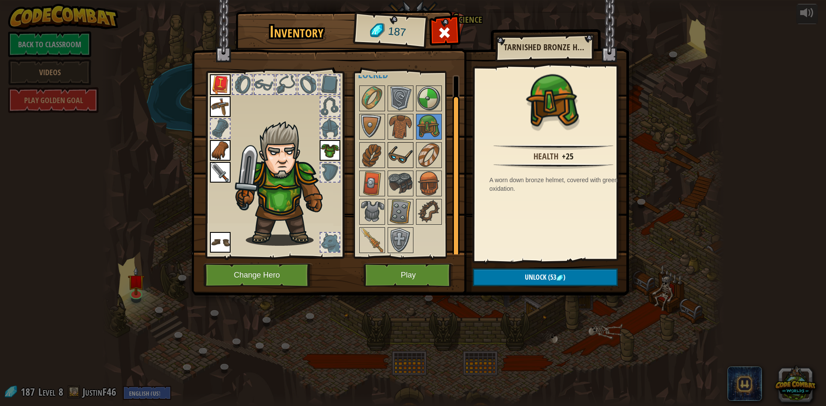
click at [398, 159] on img at bounding box center [400, 155] width 24 height 24
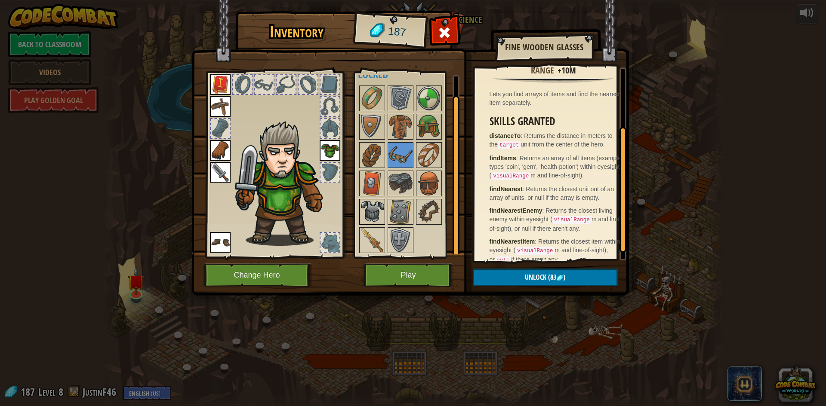
click at [373, 212] on img at bounding box center [372, 212] width 24 height 24
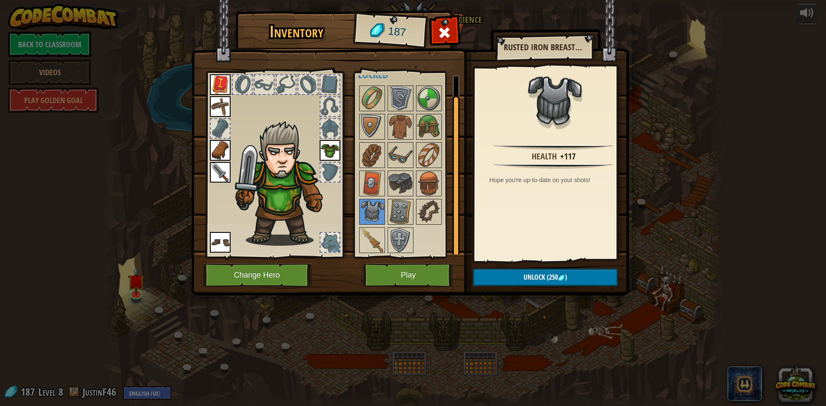
click at [329, 156] on img at bounding box center [330, 150] width 21 height 21
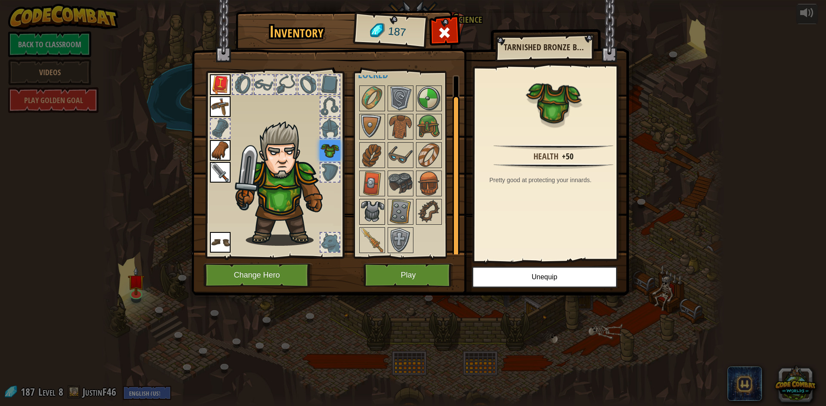
click at [378, 203] on img at bounding box center [372, 212] width 24 height 24
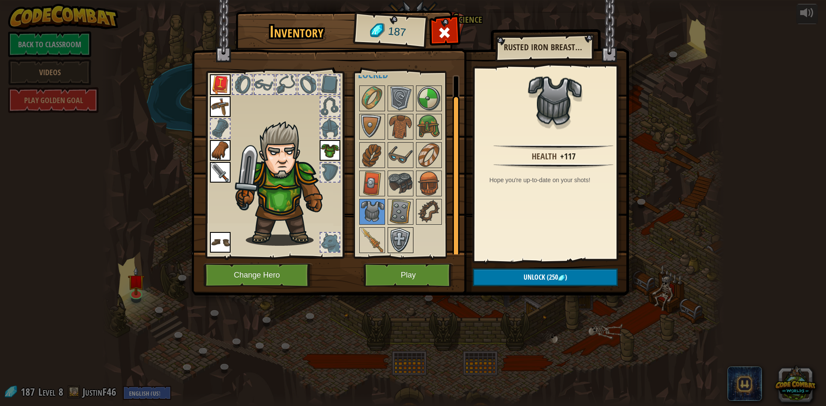
click at [408, 246] on img at bounding box center [400, 240] width 24 height 24
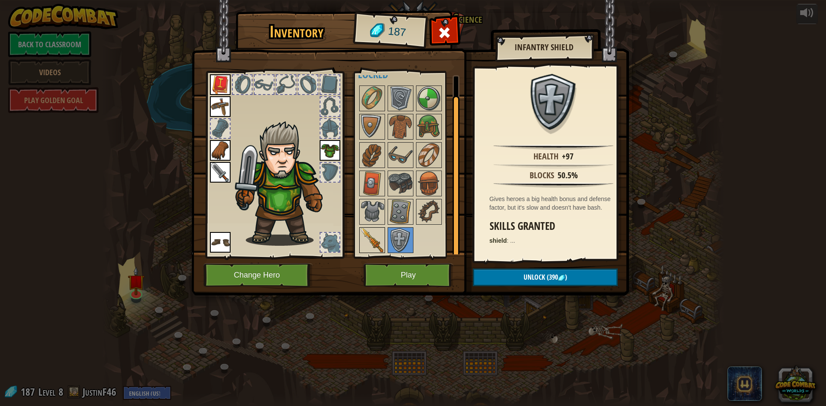
click at [382, 243] on img at bounding box center [372, 240] width 24 height 24
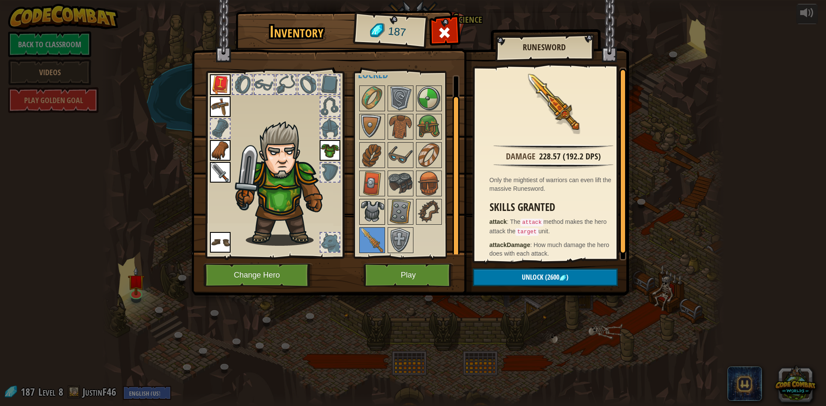
click at [376, 212] on img at bounding box center [372, 212] width 24 height 24
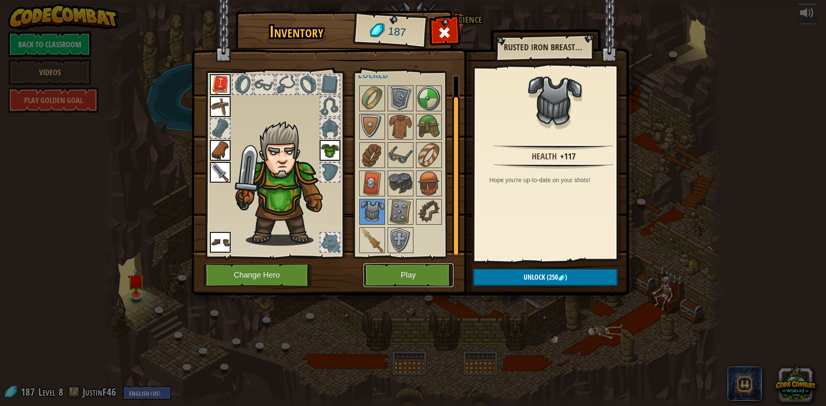
click at [403, 276] on button "Play" at bounding box center [408, 276] width 90 height 24
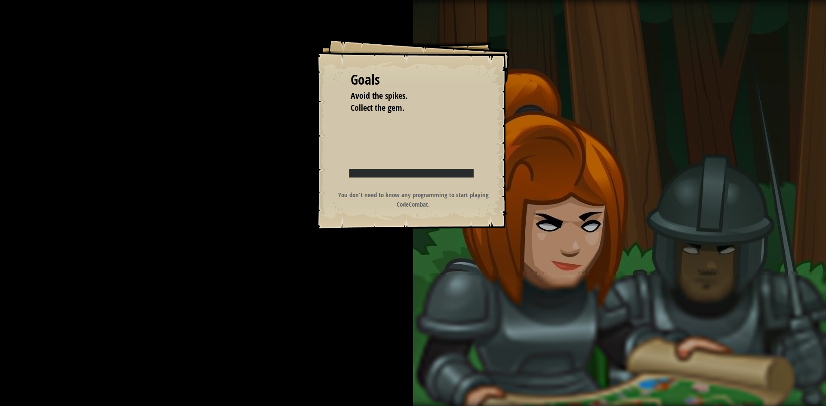
click at [429, 229] on div "Goals Avoid the spikes. Collect the gem. Start Level Error loading from server.…" at bounding box center [413, 134] width 194 height 194
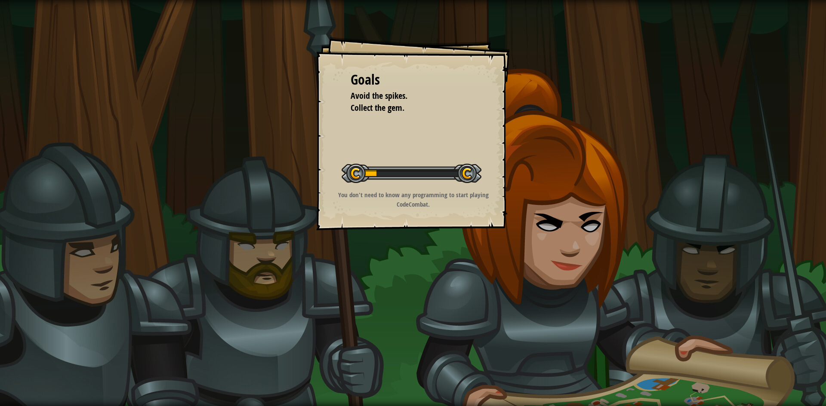
click at [431, 224] on div "Goals Avoid the spikes. Collect the gem. Start Level Error loading from server.…" at bounding box center [413, 134] width 194 height 194
drag, startPoint x: 432, startPoint y: 224, endPoint x: 310, endPoint y: 218, distance: 121.9
click at [393, 213] on div "Goals Avoid the spikes. Collect the gem. Start Level Error loading from server.…" at bounding box center [413, 134] width 194 height 194
click at [295, 227] on div "Goals Avoid the spikes. Collect the gem. Start Level Error loading from server.…" at bounding box center [413, 203] width 826 height 406
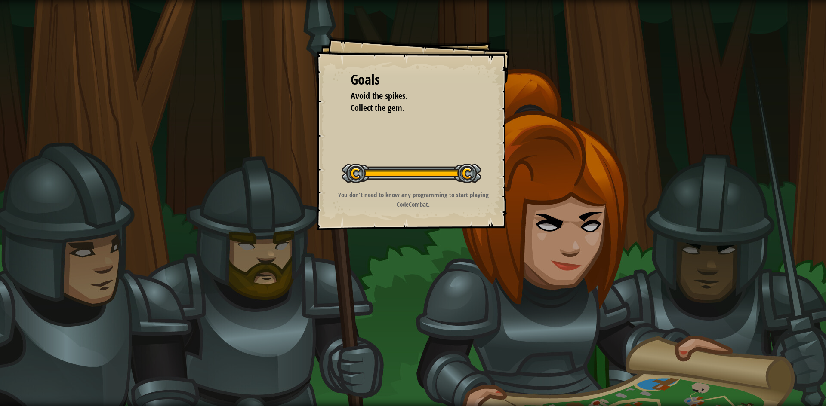
click at [295, 227] on div "Goals Avoid the spikes. Collect the gem. Start Level Error loading from server.…" at bounding box center [413, 203] width 826 height 406
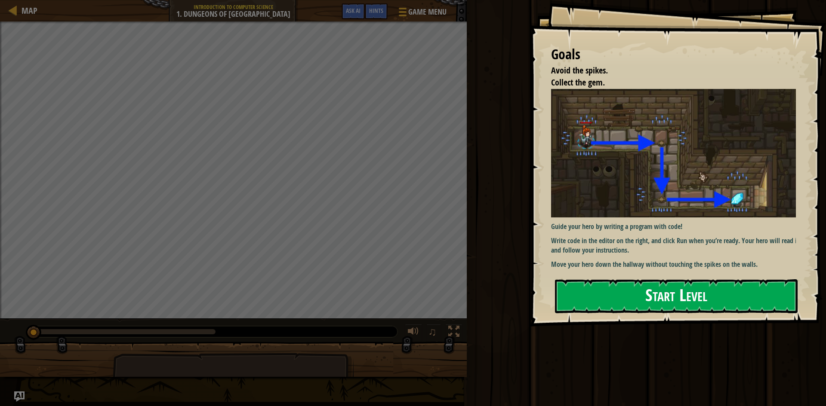
click at [610, 286] on button "Start Level" at bounding box center [676, 297] width 243 height 34
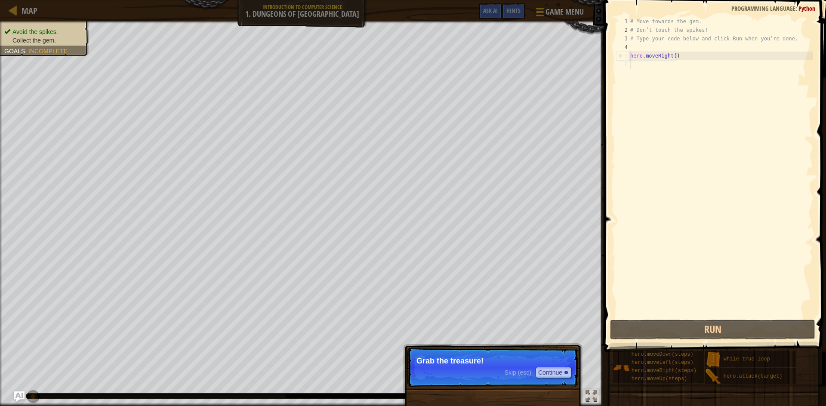
click at [462, 347] on div "Skip (esc) Continue Grab the treasure!" at bounding box center [492, 407] width 179 height 127
click at [544, 373] on button "Continue" at bounding box center [553, 372] width 36 height 11
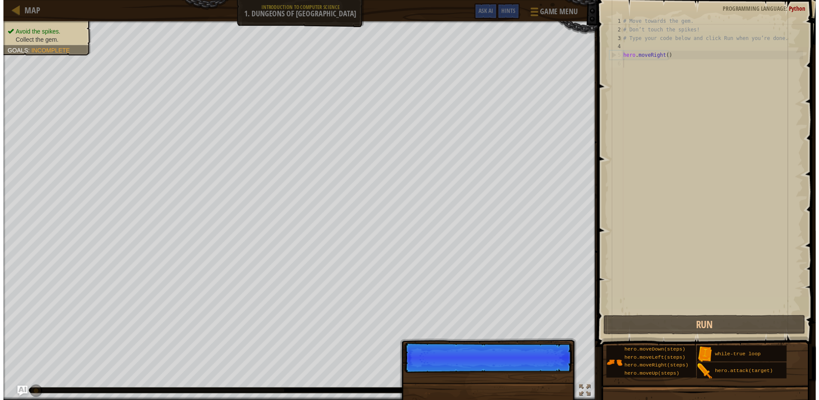
scroll to position [4, 0]
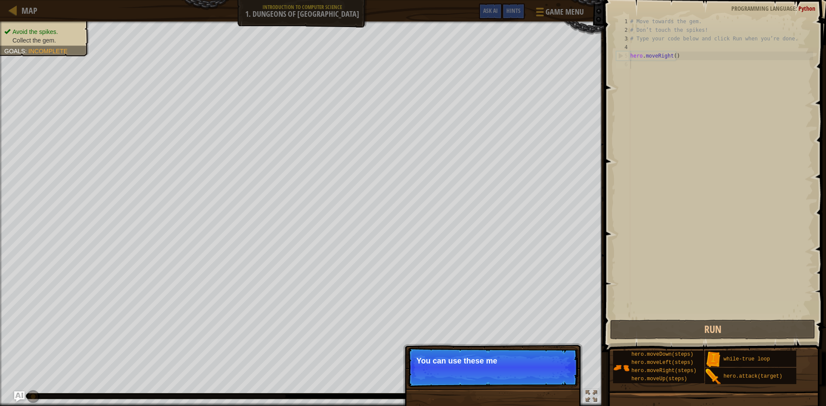
click at [498, 352] on p "Skip (esc) Continue You can use these me" at bounding box center [492, 368] width 171 height 40
click at [498, 361] on p "You can use these methods." at bounding box center [492, 361] width 153 height 9
click at [498, 363] on p "You can use these methods." at bounding box center [492, 361] width 153 height 9
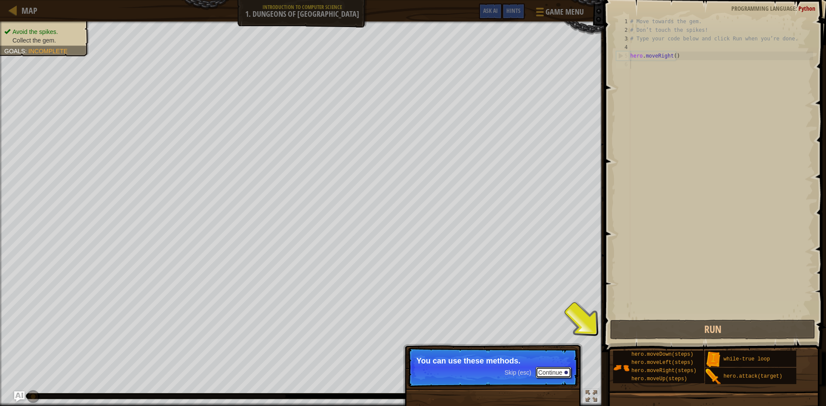
click at [560, 372] on button "Continue" at bounding box center [553, 372] width 36 height 11
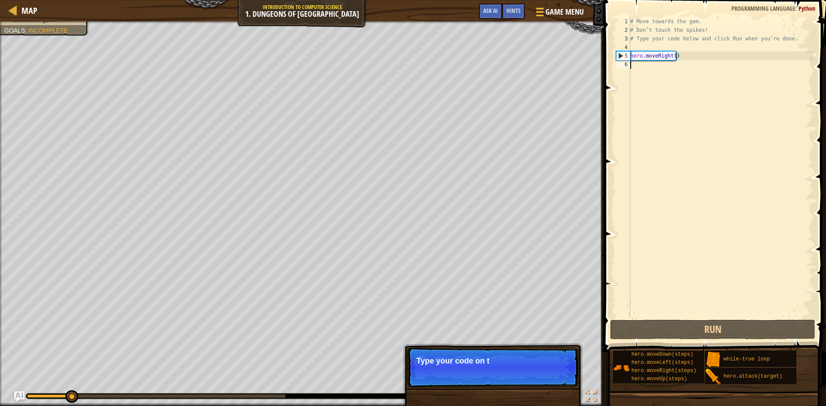
click at [560, 372] on p "Skip (esc) Continue Type your code on t" at bounding box center [492, 368] width 171 height 40
click at [560, 372] on p "Skip (esc) Continue Type your code on the rig" at bounding box center [492, 368] width 171 height 40
click at [560, 372] on button "Continue" at bounding box center [553, 372] width 36 height 11
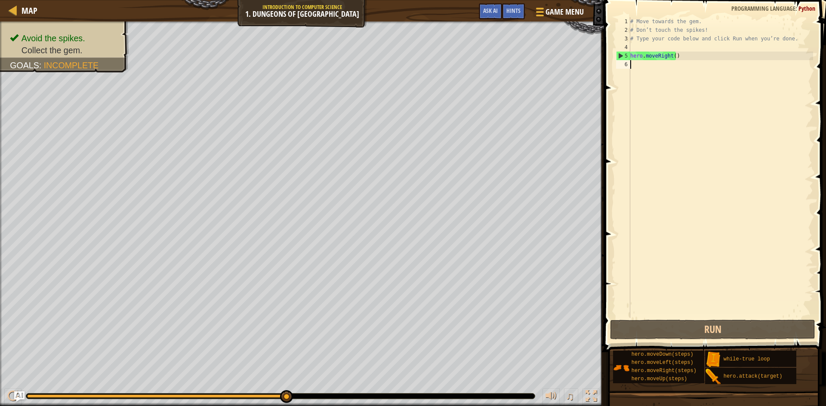
type textarea "he"
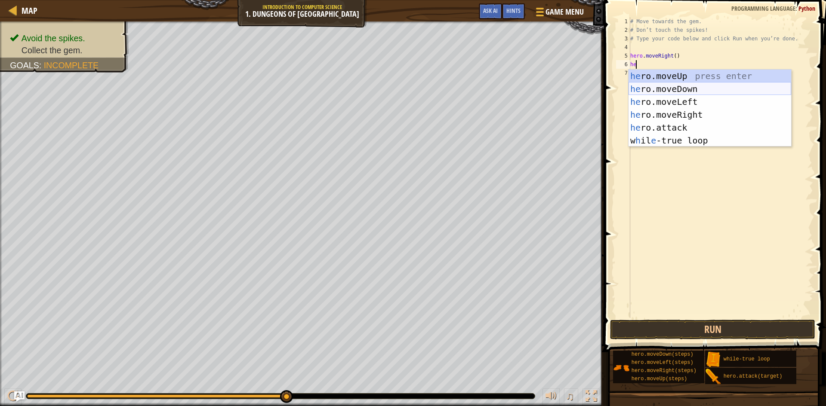
click at [732, 91] on div "he ro.moveUp press enter he ro.moveDown press enter he ro.moveLeft press enter …" at bounding box center [709, 121] width 163 height 103
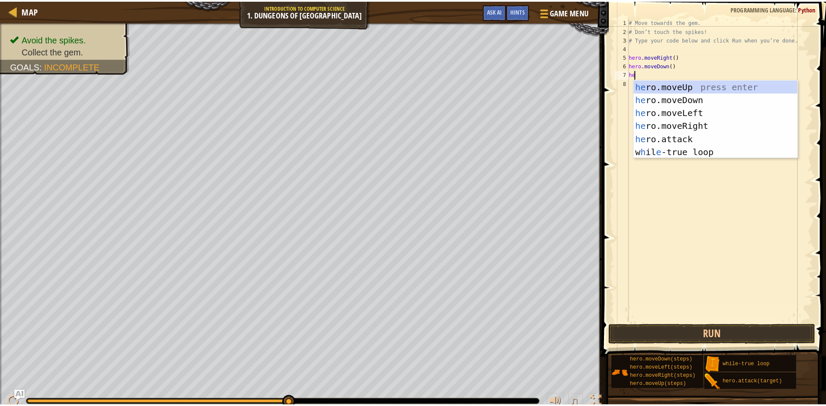
scroll to position [4, 0]
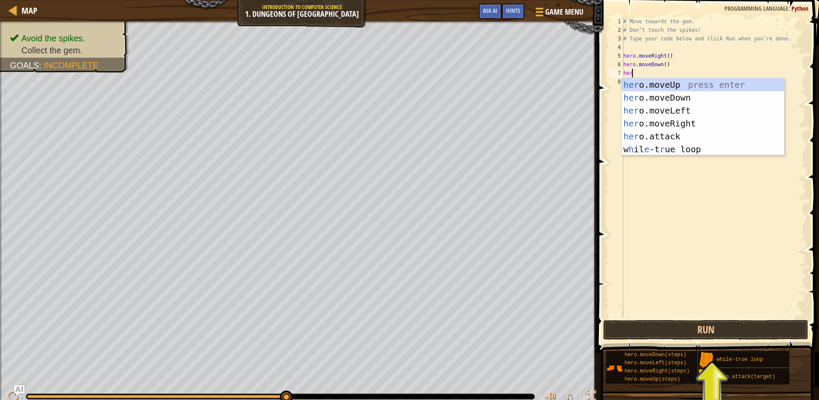
type textarea "hero"
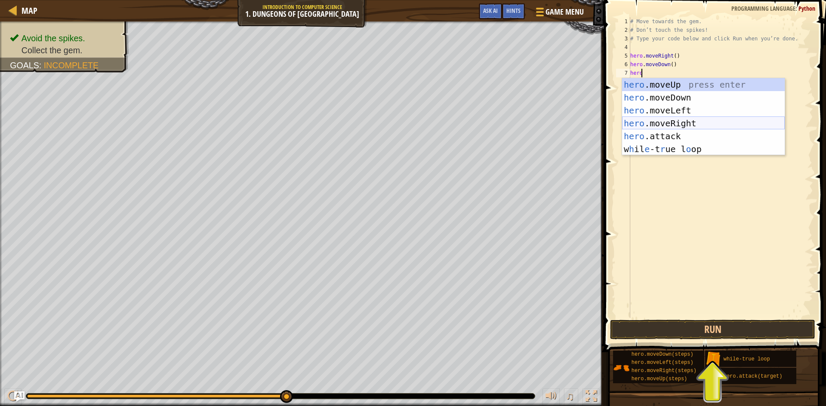
click at [663, 126] on div "hero .moveUp press enter hero .moveDown press enter hero .moveLeft press enter …" at bounding box center [703, 129] width 163 height 103
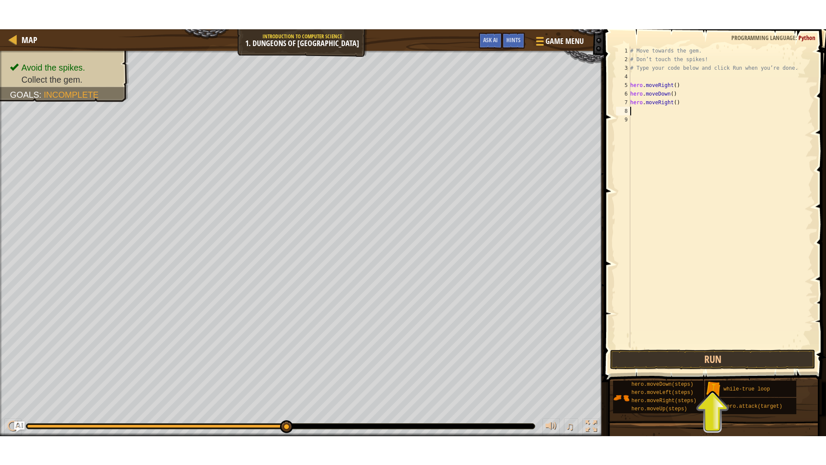
scroll to position [4, 0]
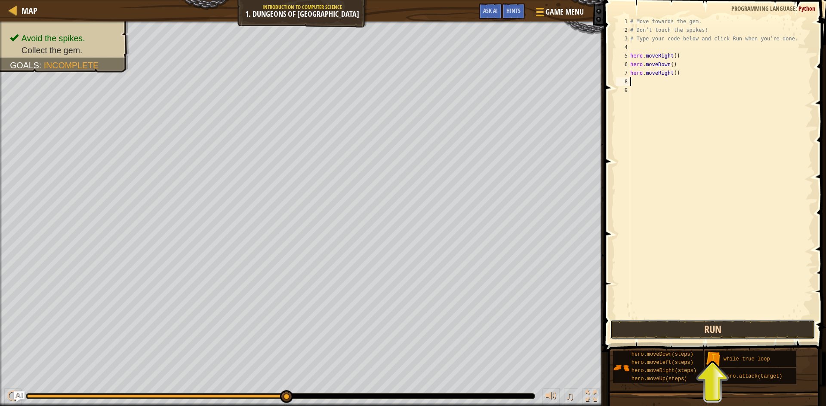
click at [665, 329] on button "Run" at bounding box center [712, 330] width 205 height 20
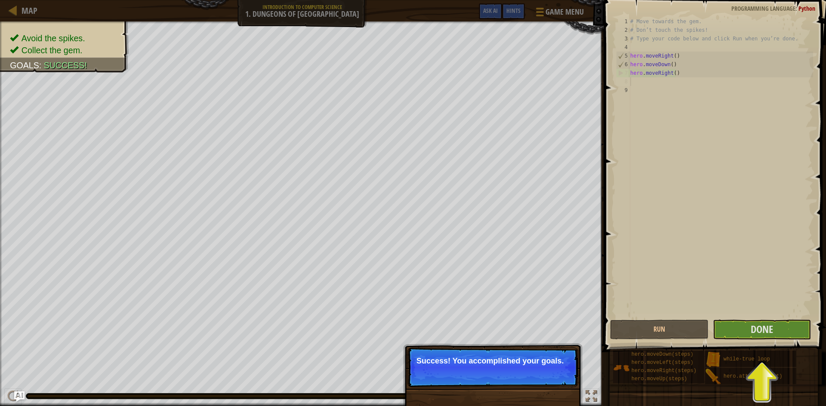
click at [513, 346] on div "Success! You accomplished your goals." at bounding box center [492, 407] width 179 height 127
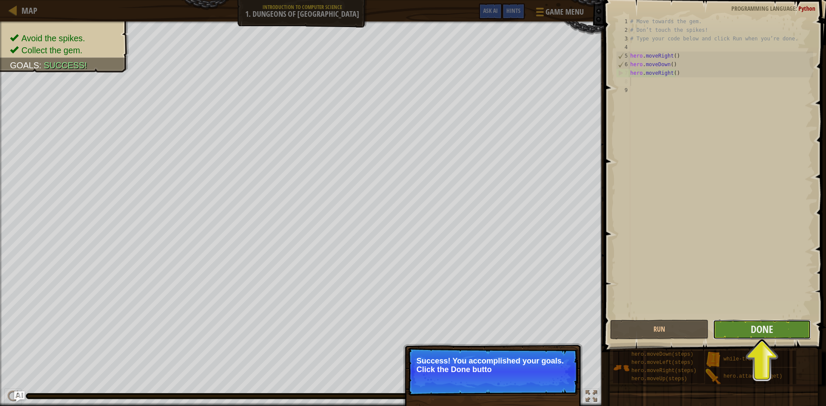
click at [782, 323] on button "Done" at bounding box center [762, 330] width 98 height 20
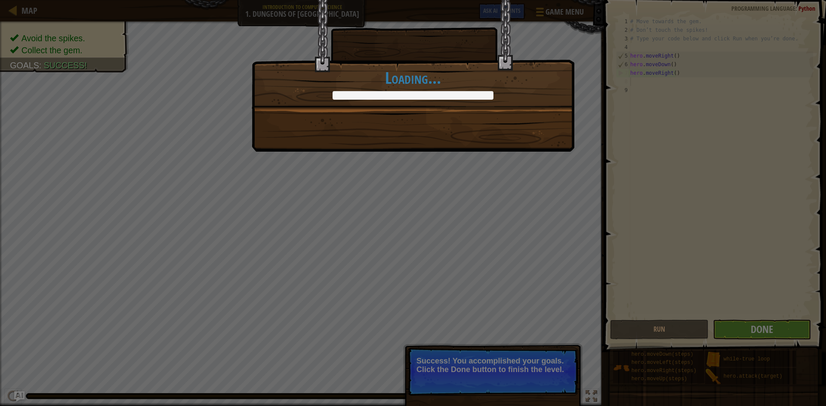
click at [415, 147] on div "You completed Dungeons of Kithgard! +0 +0 New Item Clean code: no code errors o…" at bounding box center [413, 76] width 323 height 152
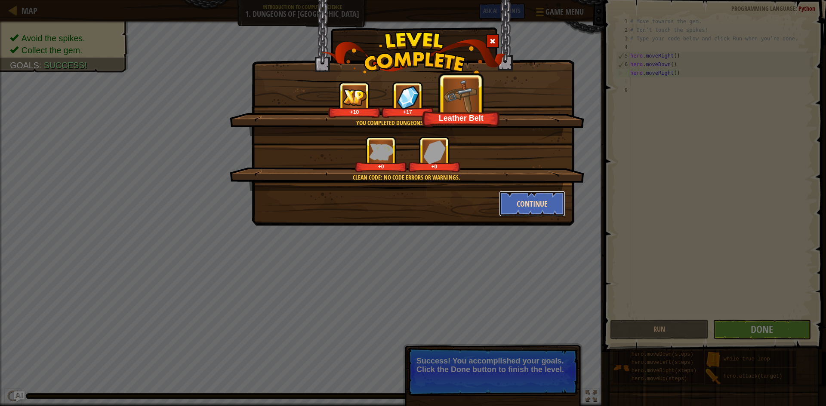
click at [534, 208] on button "Continue" at bounding box center [532, 204] width 67 height 26
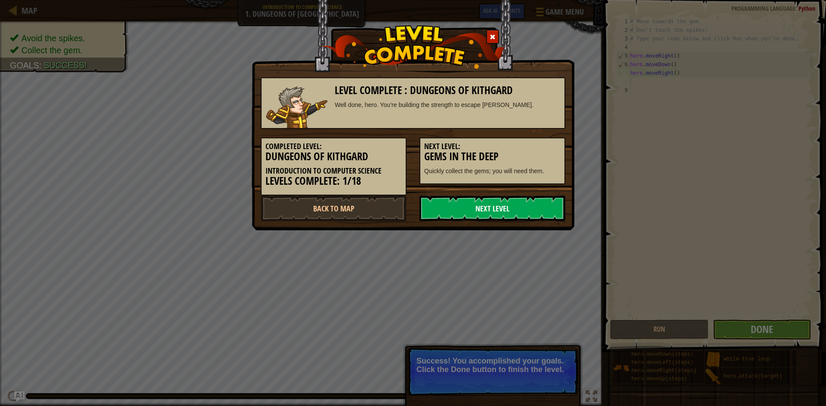
click at [493, 209] on link "Next Level" at bounding box center [492, 209] width 146 height 26
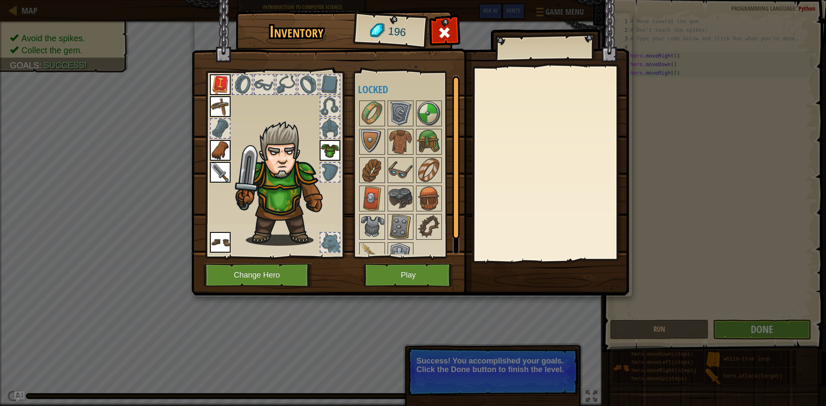
click at [695, 174] on div "Inventory 196 Available Equip Equip Equip Equip Equip Equip (double-click to eq…" at bounding box center [413, 203] width 826 height 406
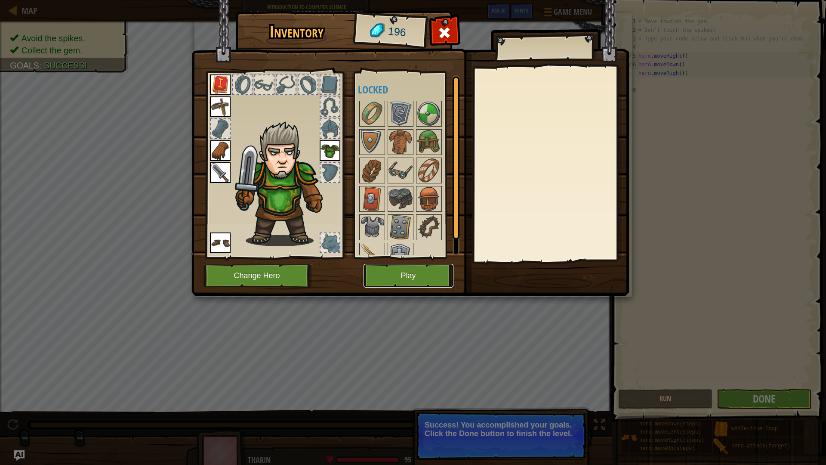
click at [422, 278] on button "Play" at bounding box center [408, 276] width 90 height 24
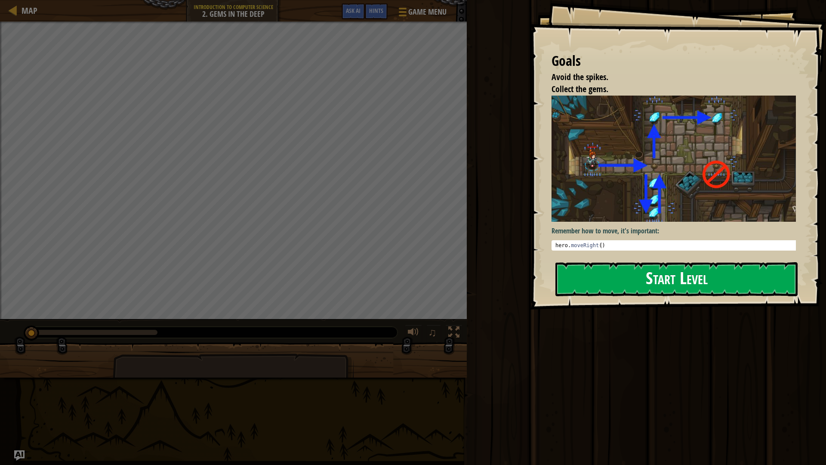
click at [690, 262] on button "Start Level" at bounding box center [676, 279] width 242 height 34
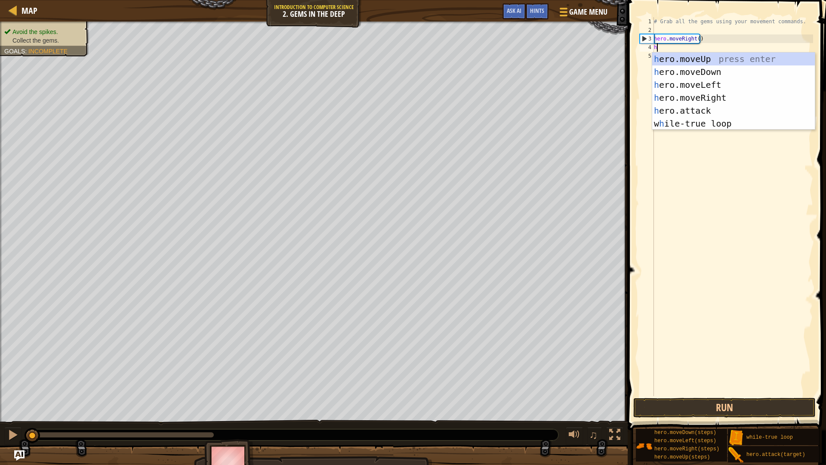
scroll to position [4, 0]
type textarea "her"
click at [712, 77] on div "her o.moveUp press enter her o.moveDown press enter her o.moveLeft press enter …" at bounding box center [733, 103] width 163 height 103
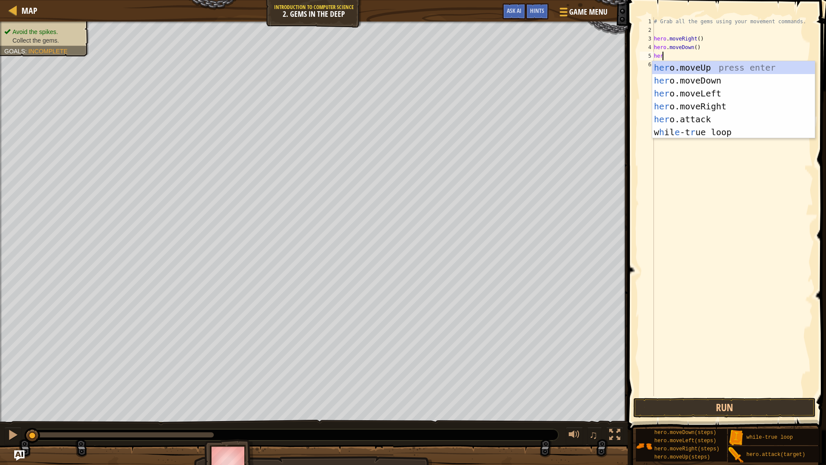
type textarea "hero"
click at [698, 67] on div "hero .moveUp press enter hero .moveDown press enter hero .moveLeft press enter …" at bounding box center [733, 112] width 163 height 103
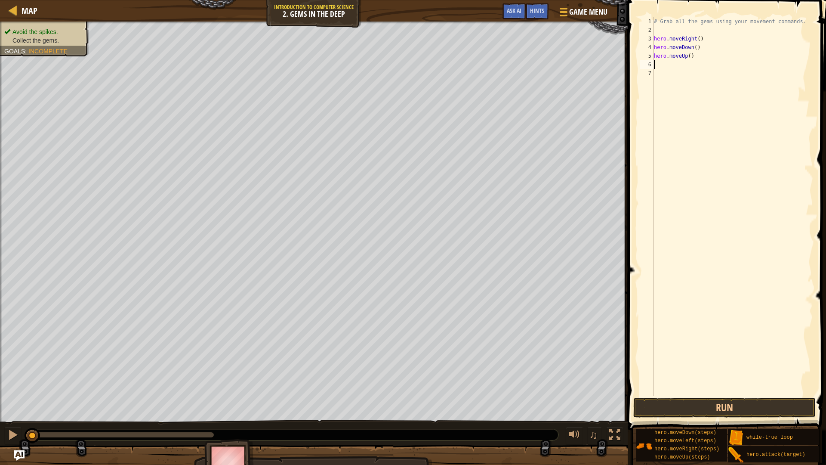
scroll to position [4, 0]
type textarea "he"
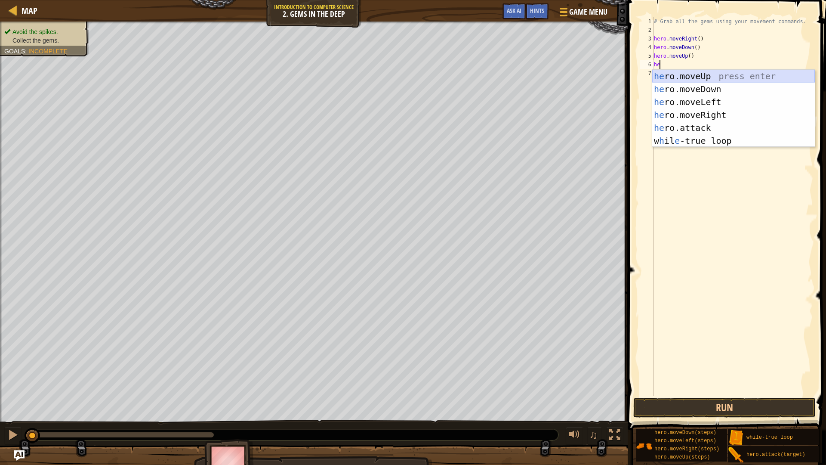
click at [702, 76] on div "he ro.moveUp press enter he ro.moveDown press enter he ro.moveLeft press enter …" at bounding box center [733, 121] width 163 height 103
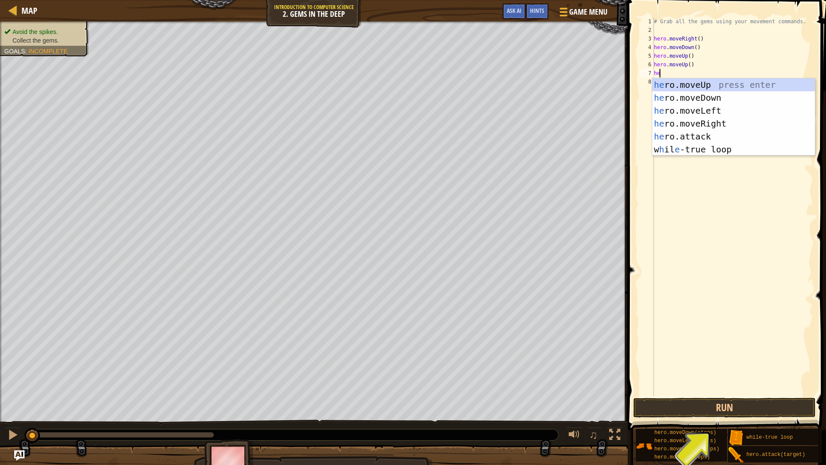
type textarea "her"
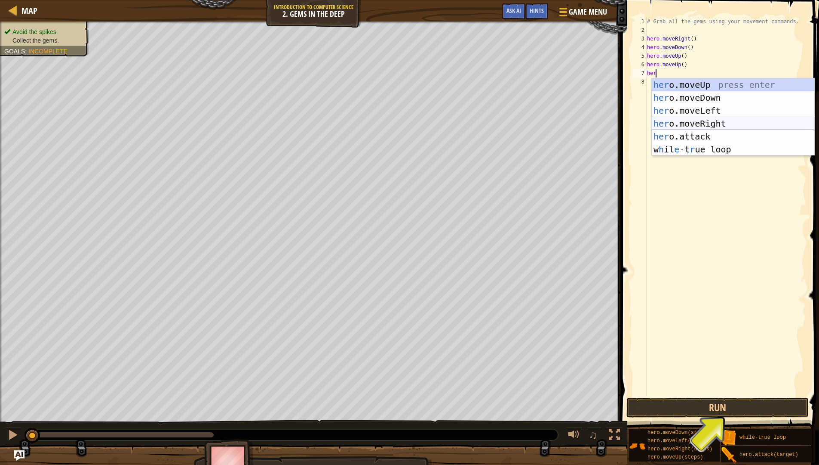
click at [687, 121] on div "her o.moveUp press enter her o.moveDown press enter her o.moveLeft press enter …" at bounding box center [733, 129] width 163 height 103
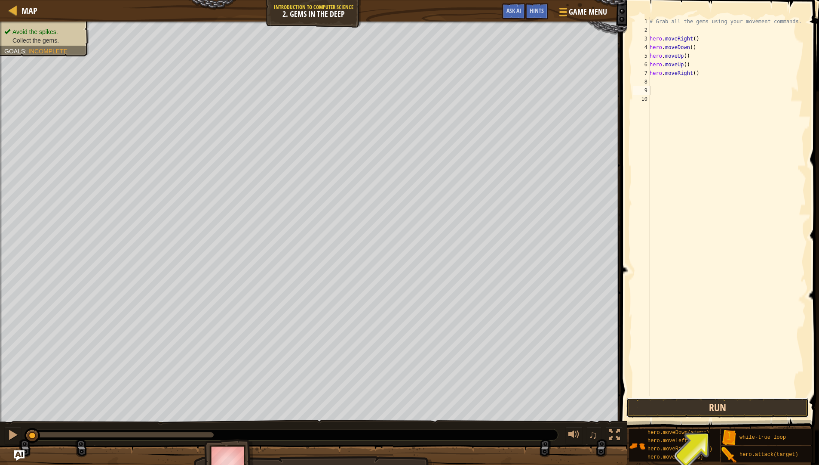
click at [689, 406] on button "Run" at bounding box center [718, 407] width 182 height 20
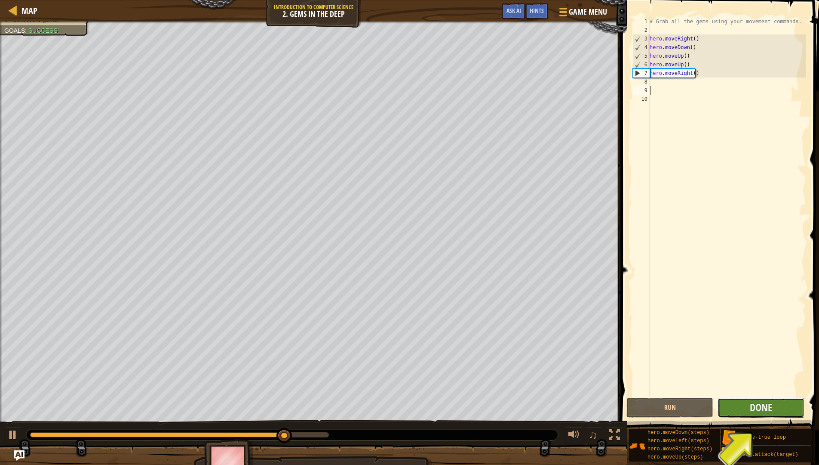
click at [777, 406] on button "Done" at bounding box center [761, 407] width 87 height 20
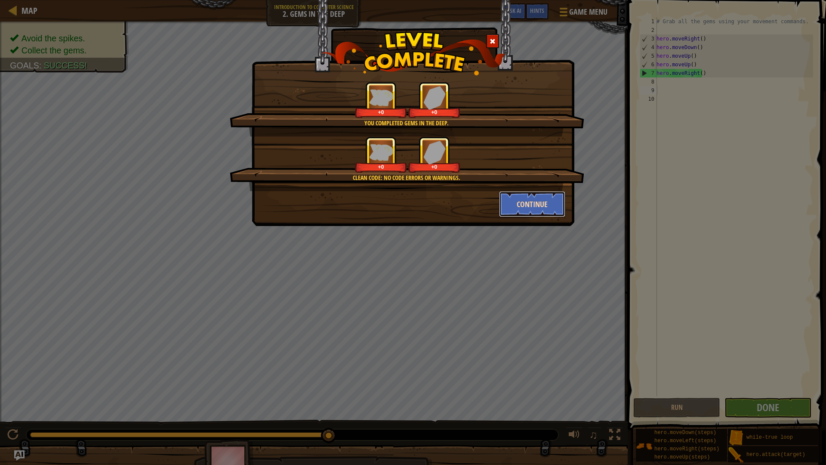
click at [524, 197] on button "Continue" at bounding box center [532, 204] width 67 height 26
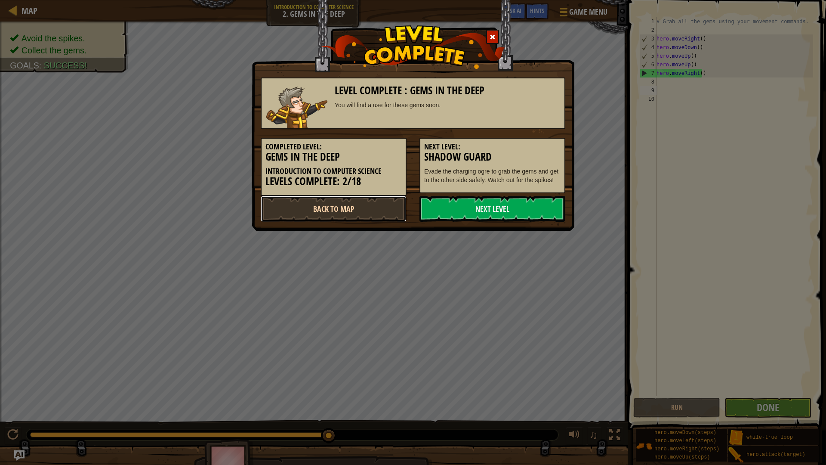
click at [355, 216] on link "Back to Map" at bounding box center [334, 209] width 146 height 26
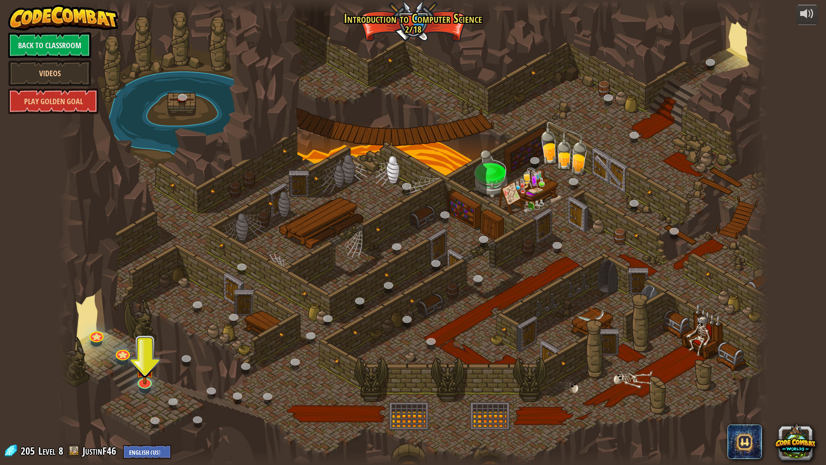
click at [110, 347] on div at bounding box center [413, 232] width 711 height 465
click at [122, 351] on link at bounding box center [121, 350] width 17 height 17
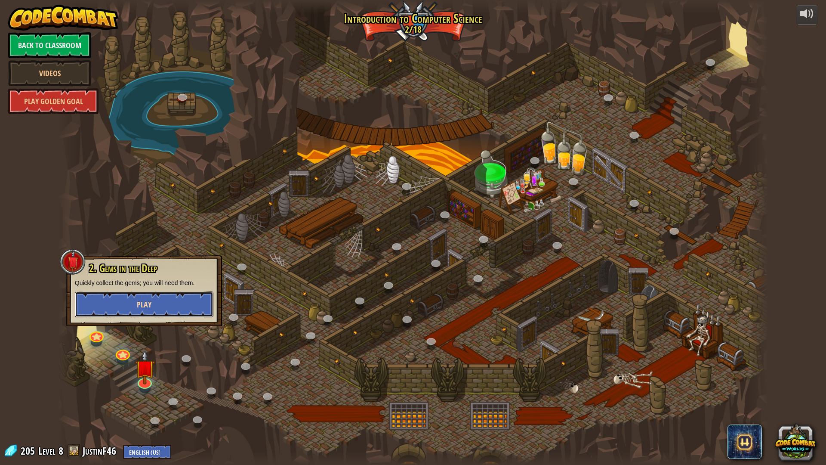
click at [123, 313] on button "Play" at bounding box center [144, 304] width 138 height 26
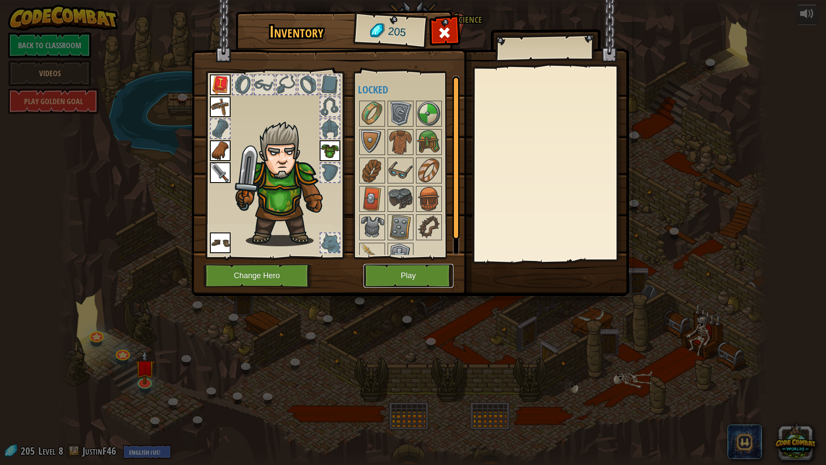
click at [437, 276] on button "Play" at bounding box center [408, 276] width 90 height 24
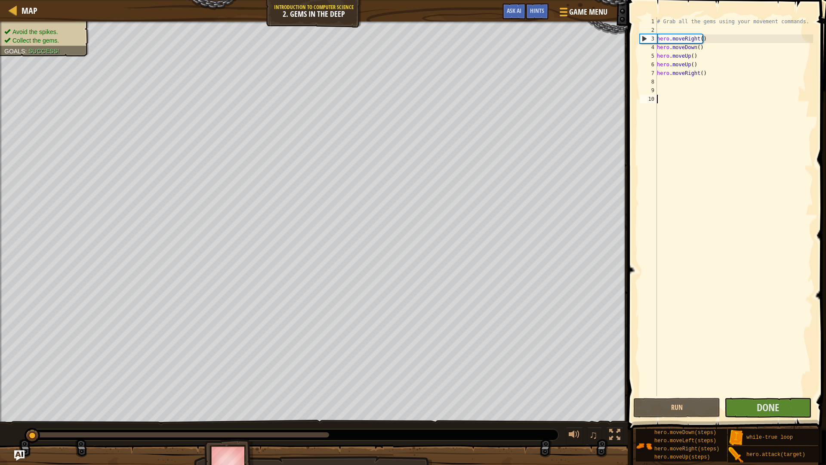
click at [683, 87] on div "# Grab all the gems using your movement commands. hero . moveRight ( ) hero . m…" at bounding box center [734, 215] width 158 height 396
click at [682, 85] on div "# Grab all the gems using your movement commands. hero . moveRight ( ) hero . m…" at bounding box center [734, 215] width 158 height 396
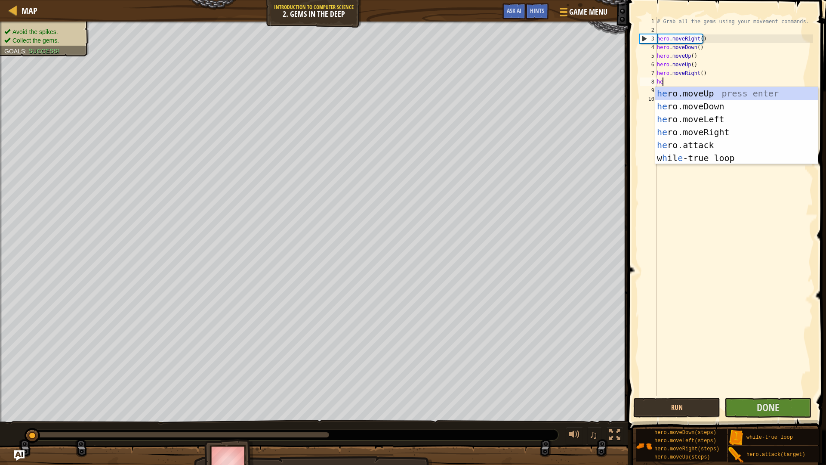
type textarea "her"
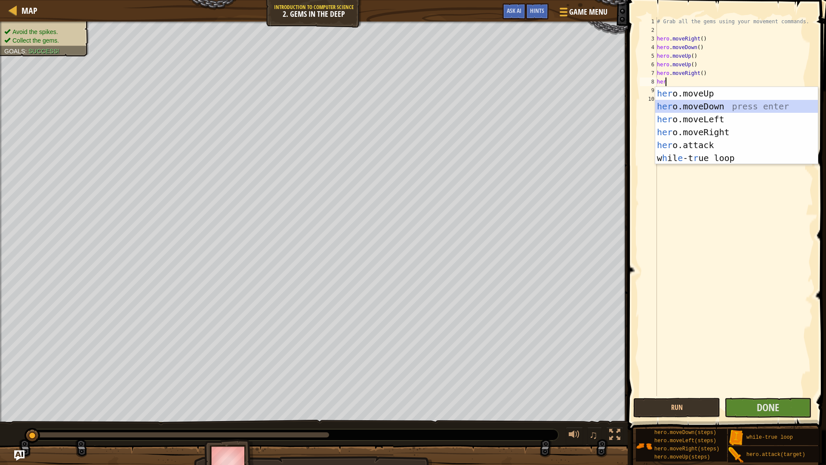
click at [705, 109] on div "her o.moveUp press enter her o.moveDown press enter her o.moveLeft press enter …" at bounding box center [736, 138] width 163 height 103
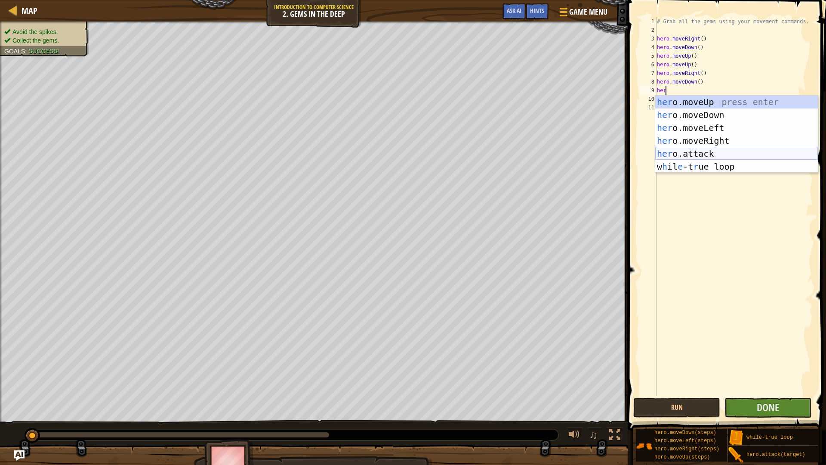
click at [684, 157] on div "her o.moveUp press enter her o.moveDown press enter her o.moveLeft press enter …" at bounding box center [736, 146] width 163 height 103
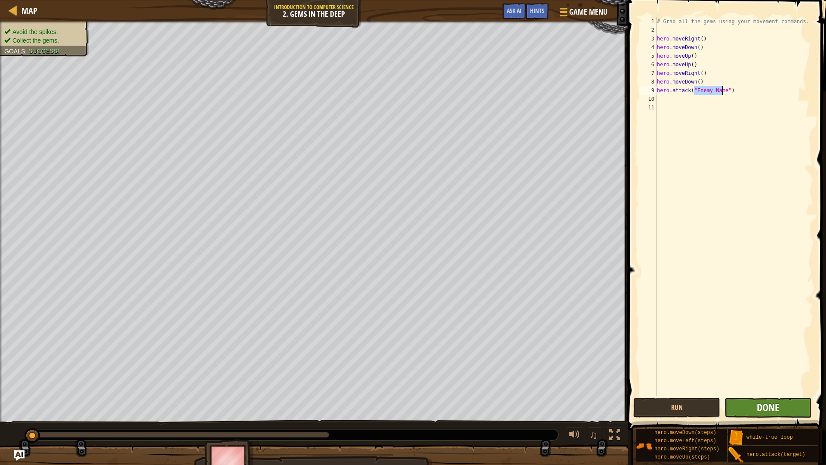
type textarea "hero.attack("Enemy Name")"
click at [777, 406] on span "Done" at bounding box center [768, 407] width 22 height 14
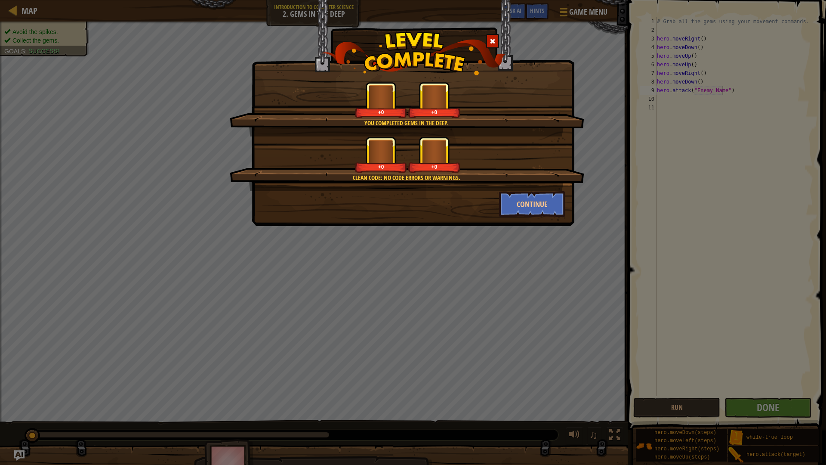
drag, startPoint x: 415, startPoint y: 212, endPoint x: 433, endPoint y: 206, distance: 18.5
click at [433, 206] on div "Continue" at bounding box center [412, 204] width 317 height 26
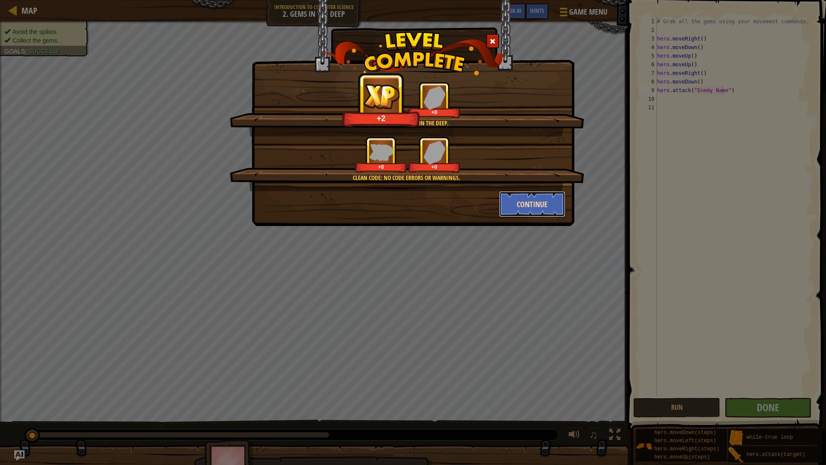
click at [534, 205] on button "Continue" at bounding box center [532, 204] width 67 height 26
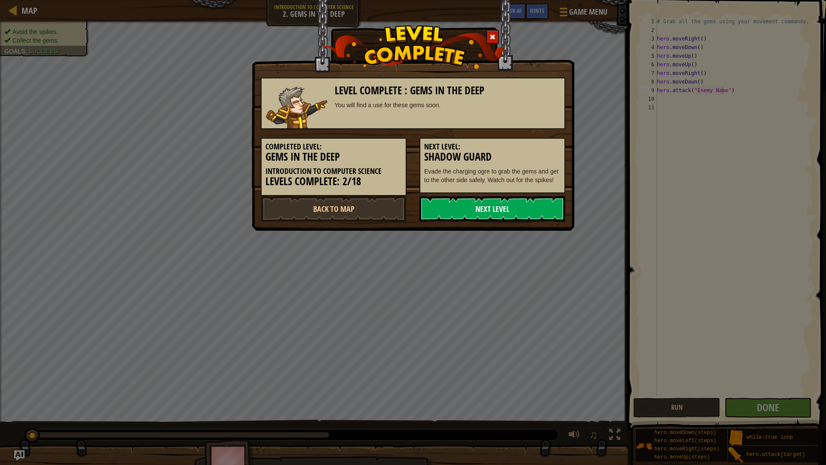
click at [514, 206] on link "Next Level" at bounding box center [492, 209] width 146 height 26
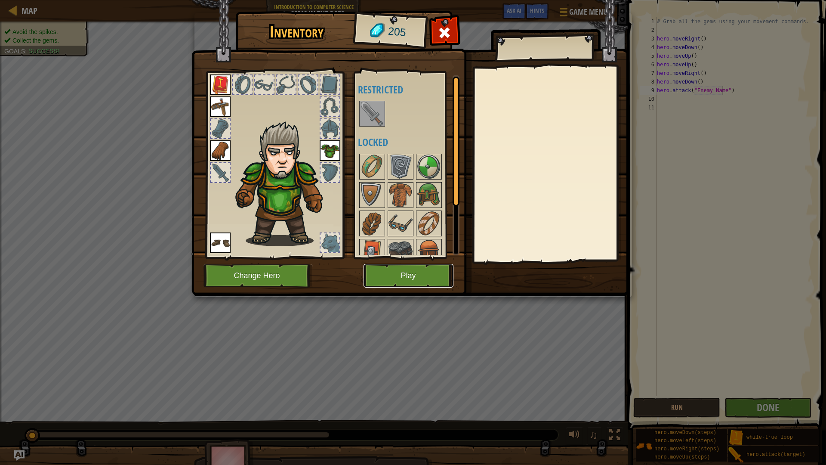
click at [395, 274] on button "Play" at bounding box center [408, 276] width 90 height 24
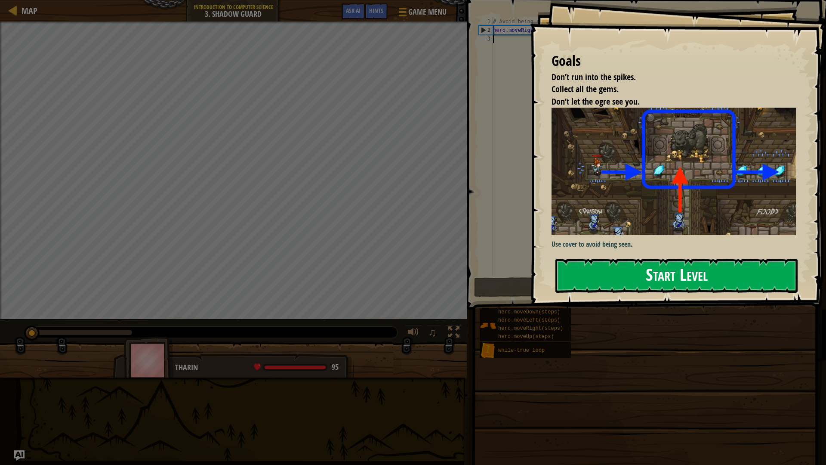
click at [712, 278] on button "Start Level" at bounding box center [676, 275] width 242 height 34
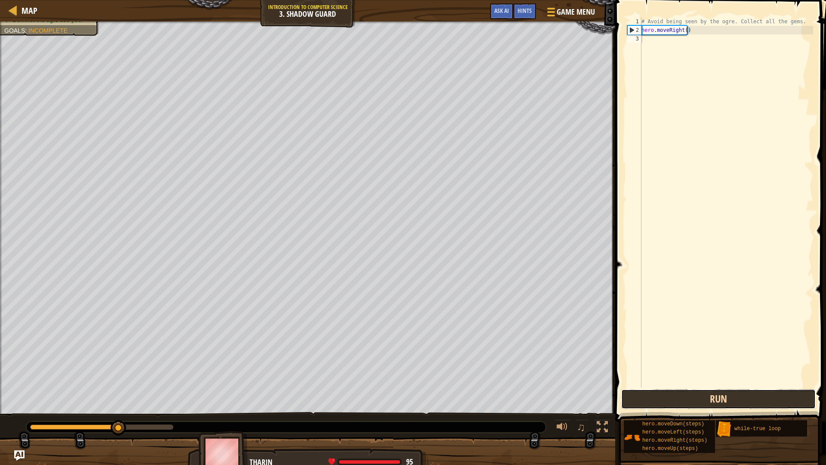
click at [696, 404] on button "Run" at bounding box center [718, 399] width 194 height 20
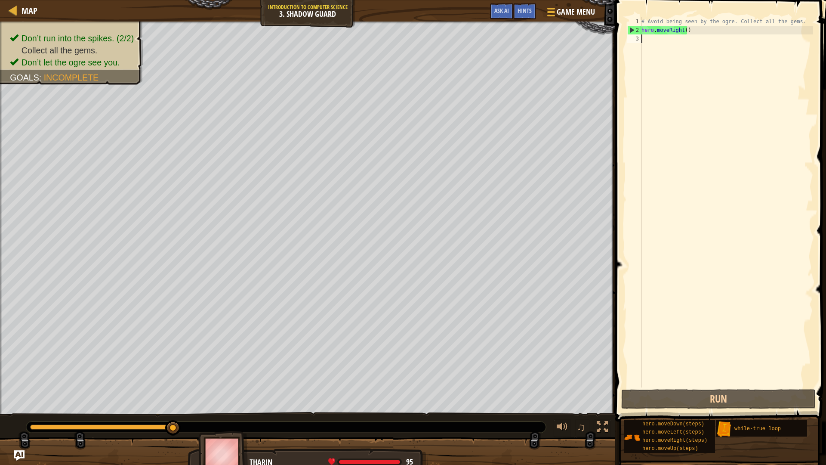
scroll to position [4, 0]
type textarea "her"
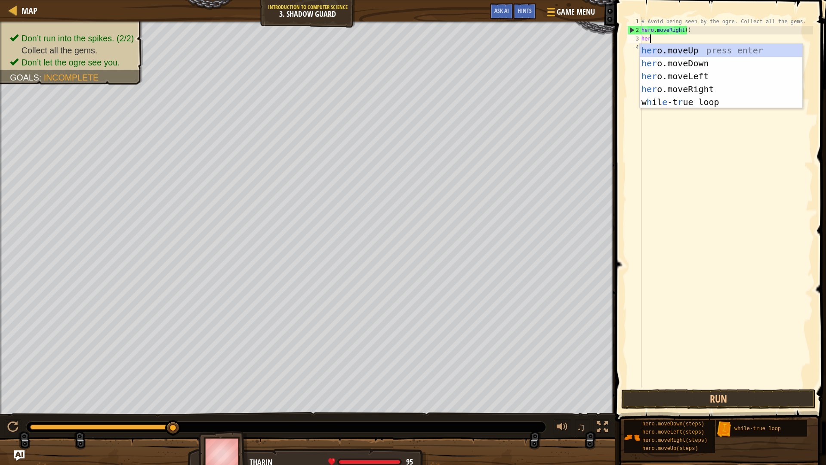
scroll to position [4, 0]
click at [690, 50] on div "her o.moveUp press enter her o.moveDown press enter her o.moveLeft press enter …" at bounding box center [721, 89] width 163 height 90
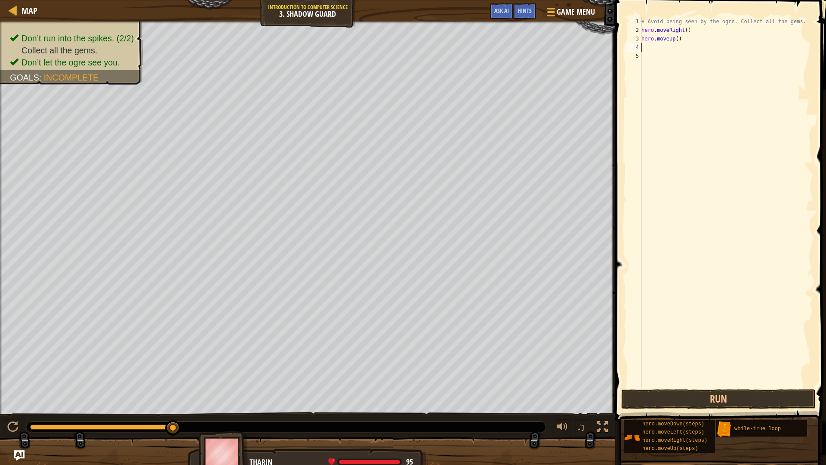
scroll to position [4, 0]
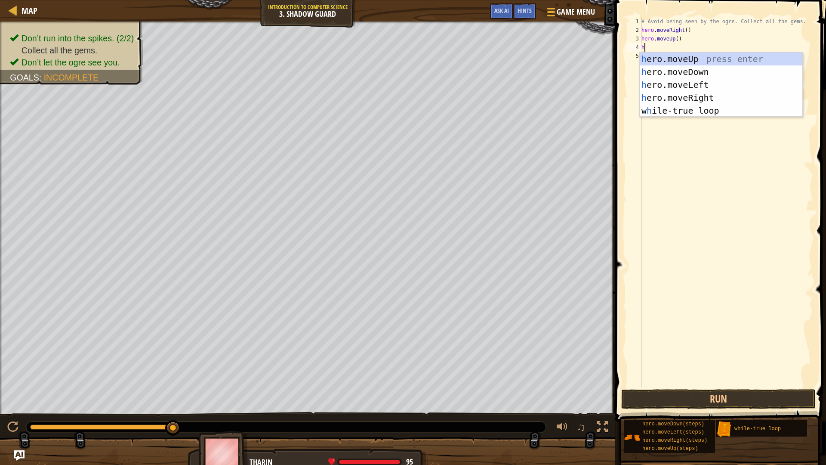
type textarea "her"
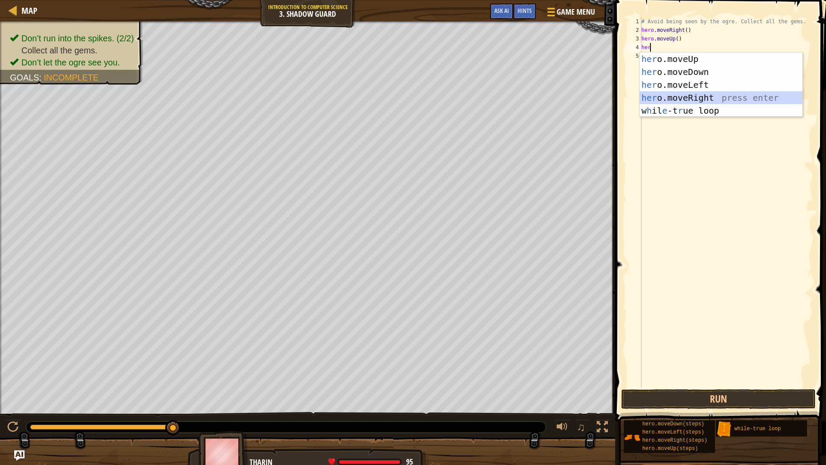
click at [690, 99] on div "her o.moveUp press enter her o.moveDown press enter her o.moveLeft press enter …" at bounding box center [721, 97] width 163 height 90
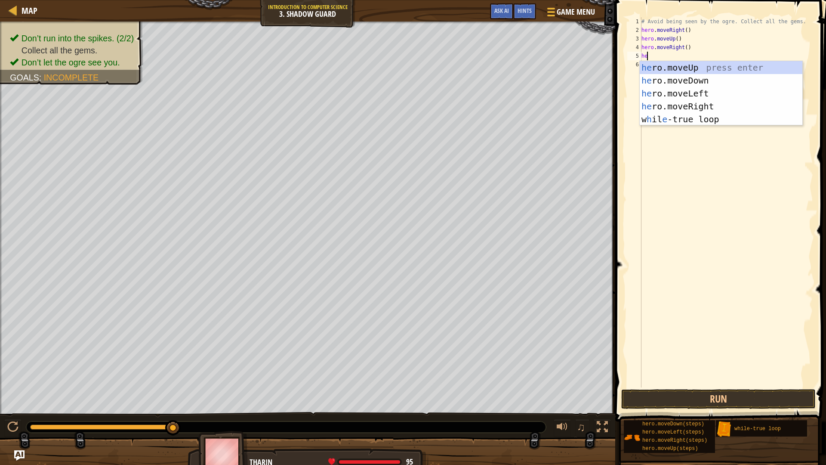
type textarea "her"
click at [696, 82] on div "her o.moveUp press enter her o.moveDown press enter her o.moveLeft press enter …" at bounding box center [721, 106] width 163 height 90
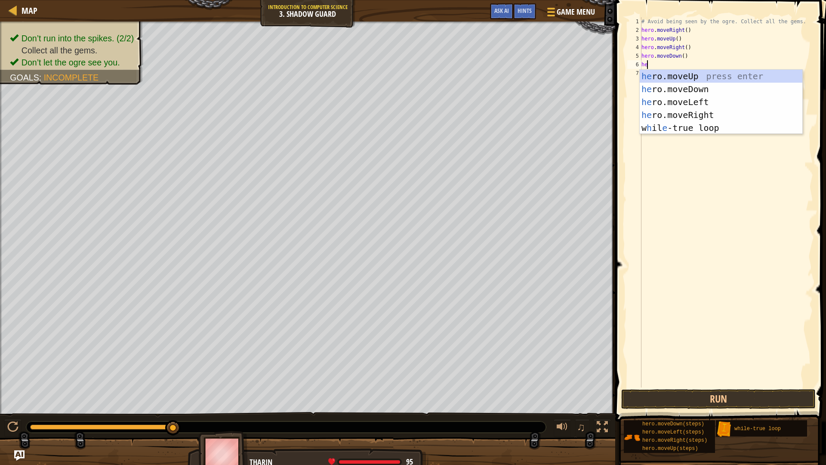
type textarea "hero"
click at [706, 113] on div "hero .moveUp press enter hero .moveDown press enter hero .moveLeft press enter …" at bounding box center [721, 115] width 163 height 90
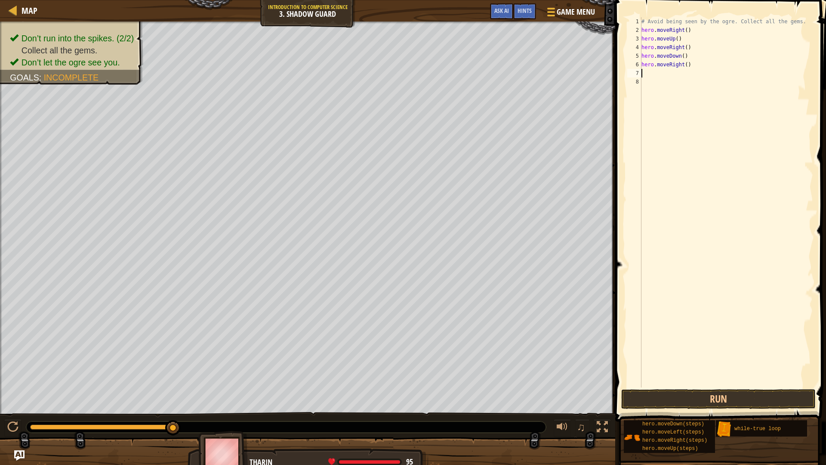
scroll to position [4, 0]
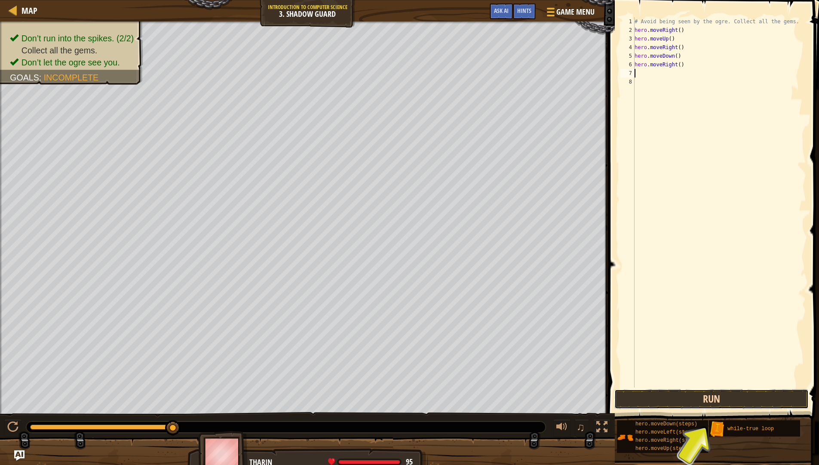
click at [677, 403] on button "Run" at bounding box center [712, 399] width 194 height 20
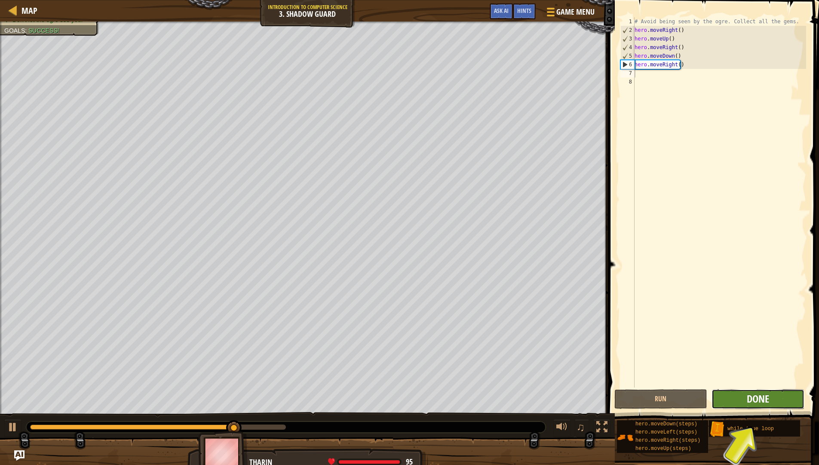
click at [774, 400] on button "Done" at bounding box center [758, 399] width 93 height 20
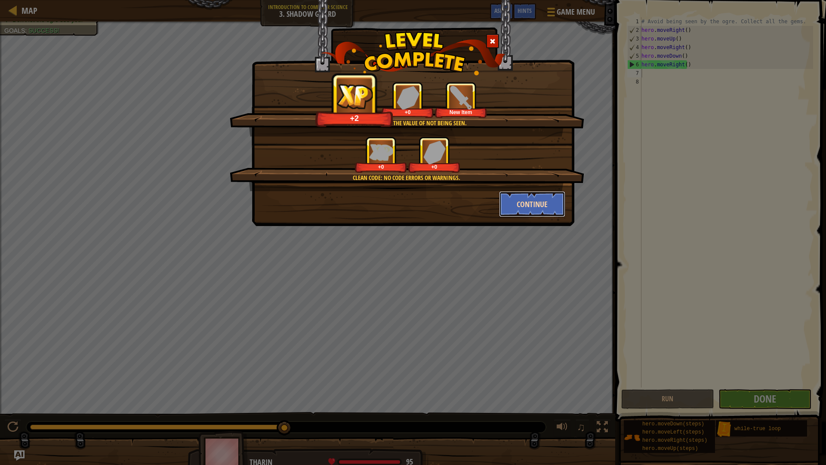
click at [530, 199] on button "Continue" at bounding box center [532, 204] width 67 height 26
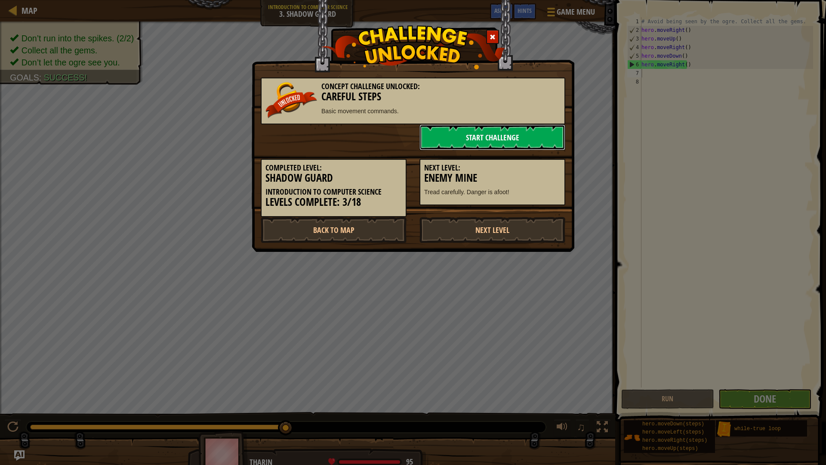
click at [499, 135] on link "Start Challenge" at bounding box center [492, 137] width 146 height 26
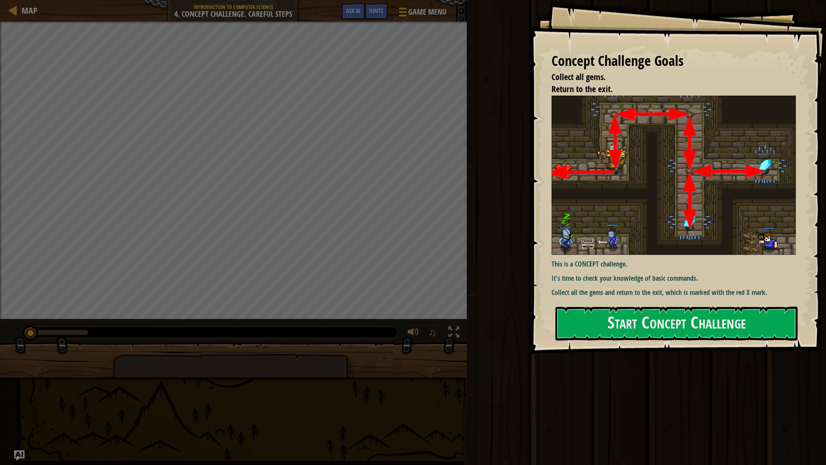
click at [649, 305] on div "Concept Challenge Goals Collect all gems. Return to the exit. This is a CONCEPT…" at bounding box center [678, 177] width 296 height 354
click at [644, 309] on button "Start Concept Challenge" at bounding box center [676, 323] width 242 height 34
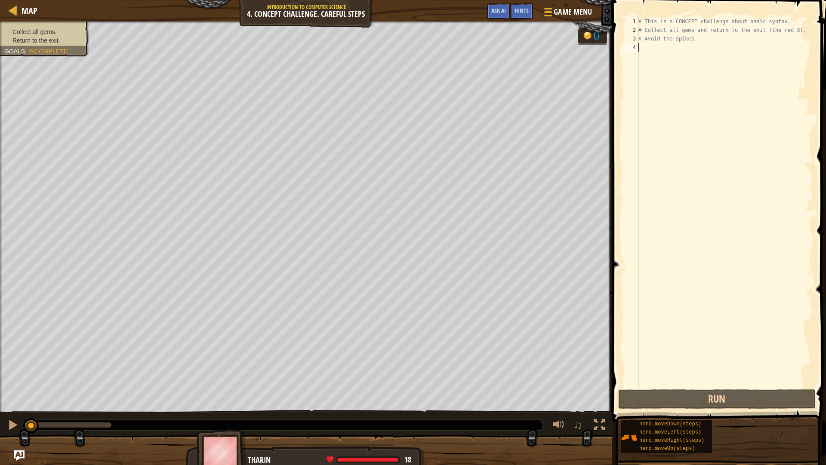
click at [35, 30] on ul "Collect all gems. Return to the exit." at bounding box center [44, 36] width 80 height 17
click at [669, 152] on div "# This is a CONCEPT challenge about basic syntax. # Collect all gems and return…" at bounding box center [725, 210] width 176 height 387
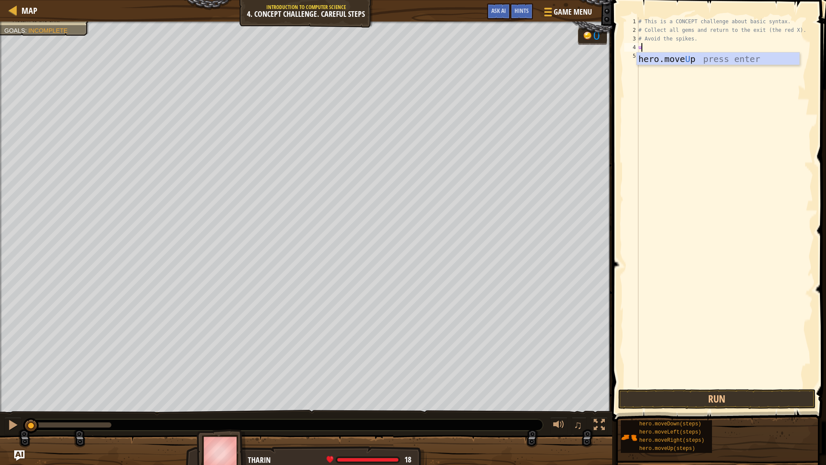
type textarea "up"
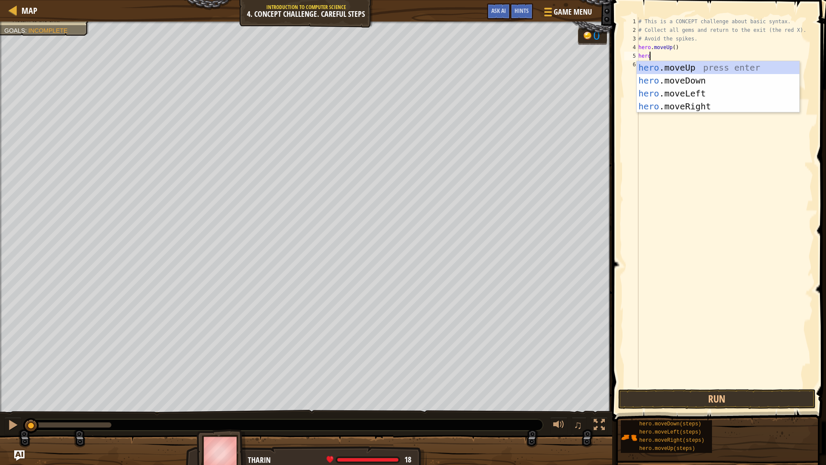
type textarea "hero"
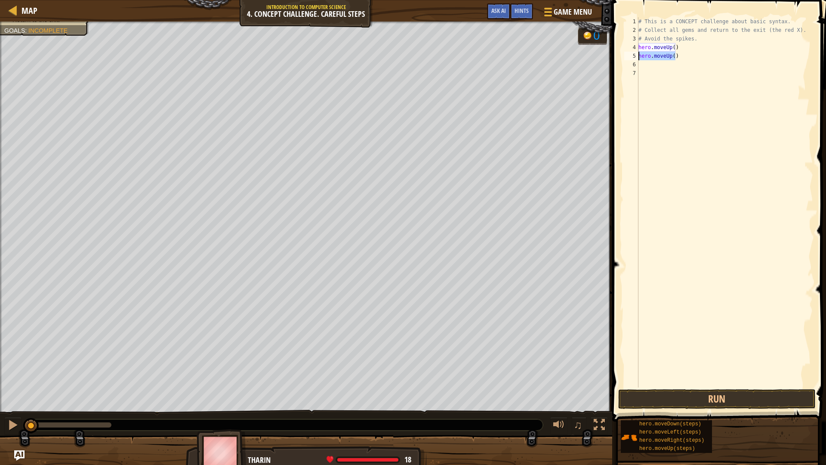
drag, startPoint x: 682, startPoint y: 52, endPoint x: 640, endPoint y: 60, distance: 43.4
click at [640, 60] on div "# This is a CONCEPT challenge about basic syntax. # Collect all gems and return…" at bounding box center [725, 210] width 176 height 387
type textarea "hero.moveUp()"
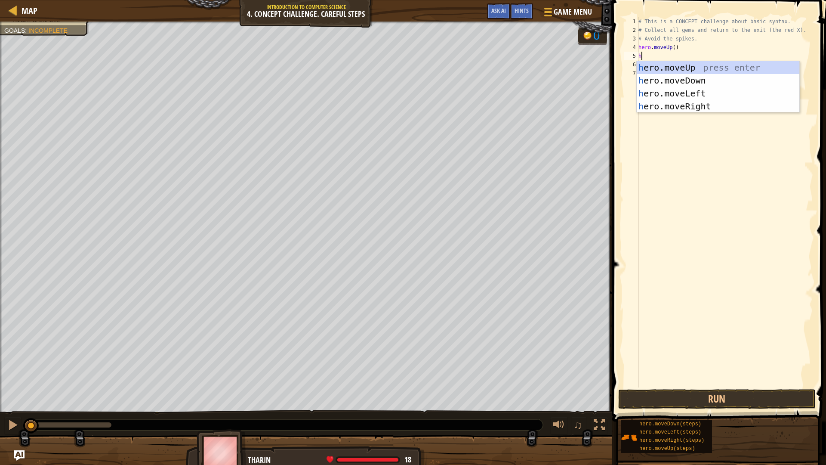
type textarea "he"
click at [734, 105] on div "he ro.moveUp press enter he ro.moveDown press enter he ro.moveLeft press enter …" at bounding box center [718, 99] width 163 height 77
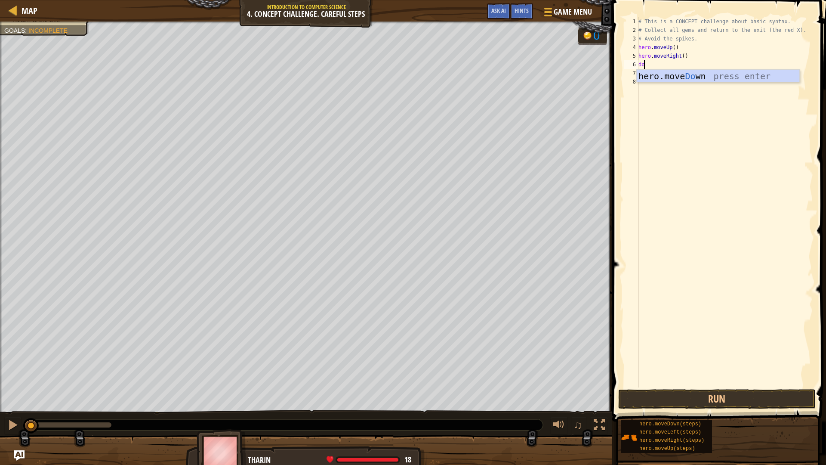
type textarea "dow"
type textarea "right"
click at [700, 89] on div "hero.move Right press enter" at bounding box center [718, 97] width 163 height 39
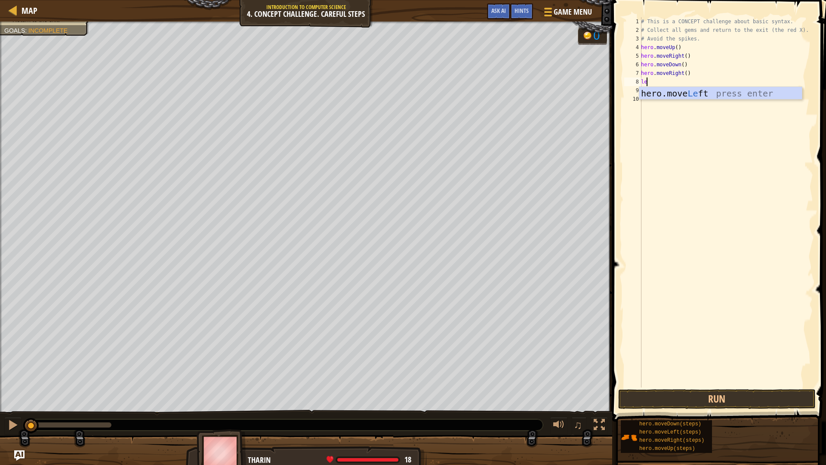
type textarea "lef"
click at [700, 89] on div "hero.move Lef t press enter" at bounding box center [720, 106] width 163 height 39
type textarea "down"
click at [733, 97] on div "hero.move Down press enter" at bounding box center [720, 114] width 163 height 39
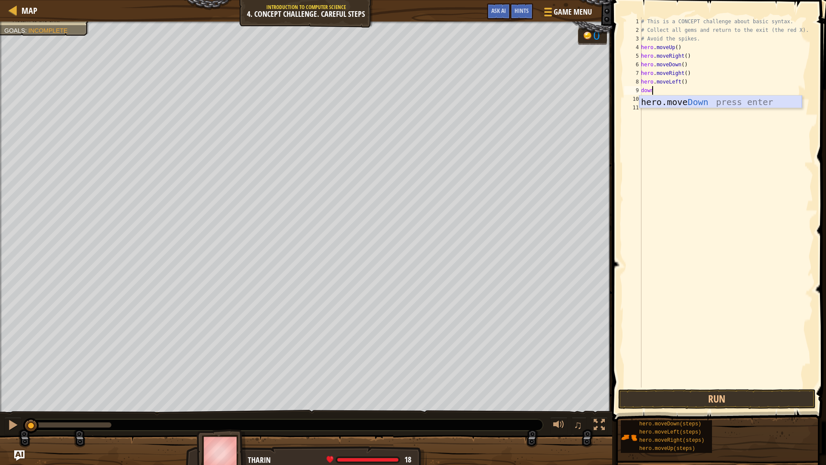
scroll to position [4, 0]
type textarea "up"
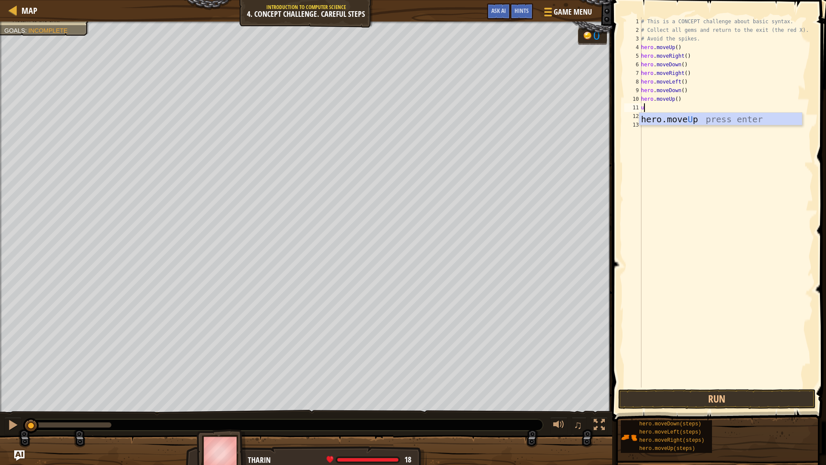
type textarea "up"
type textarea "lef"
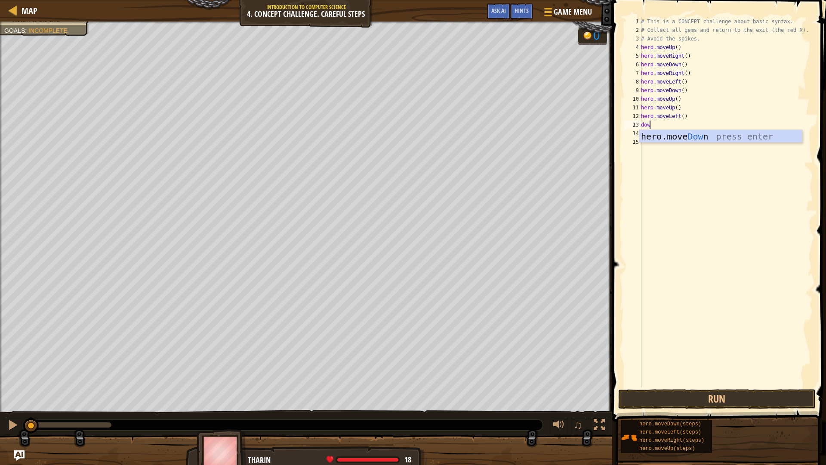
type textarea "down"
type textarea "left"
click at [701, 398] on button "Run" at bounding box center [716, 399] width 197 height 20
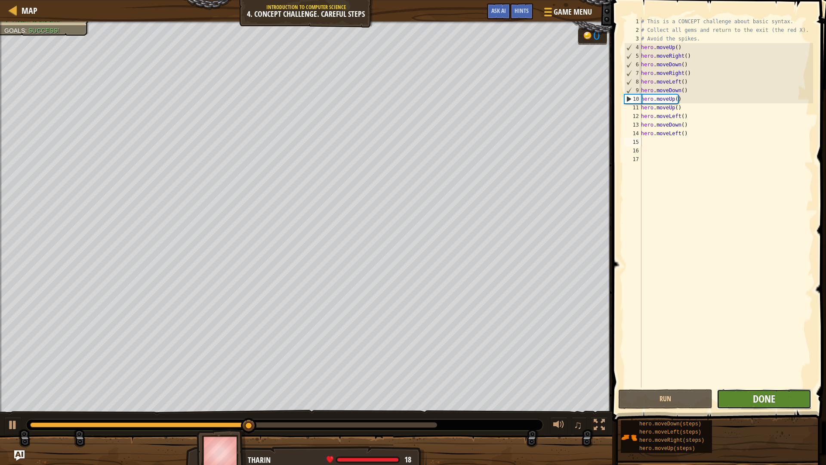
click at [764, 393] on span "Done" at bounding box center [764, 398] width 22 height 14
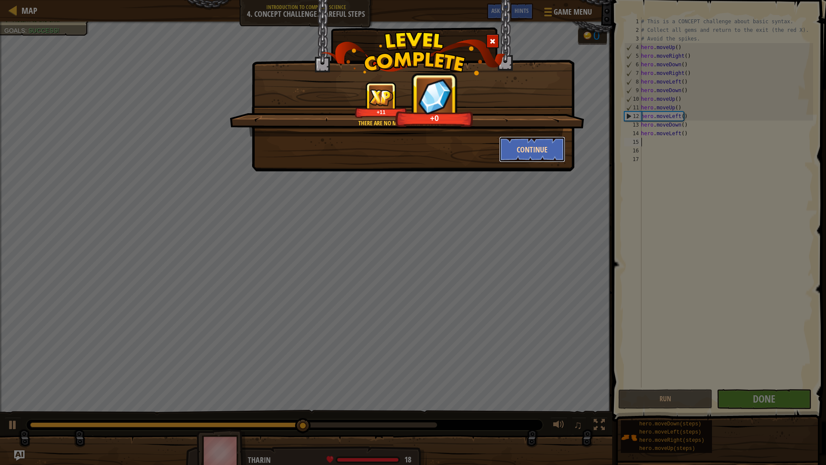
click at [532, 153] on button "Continue" at bounding box center [532, 149] width 67 height 26
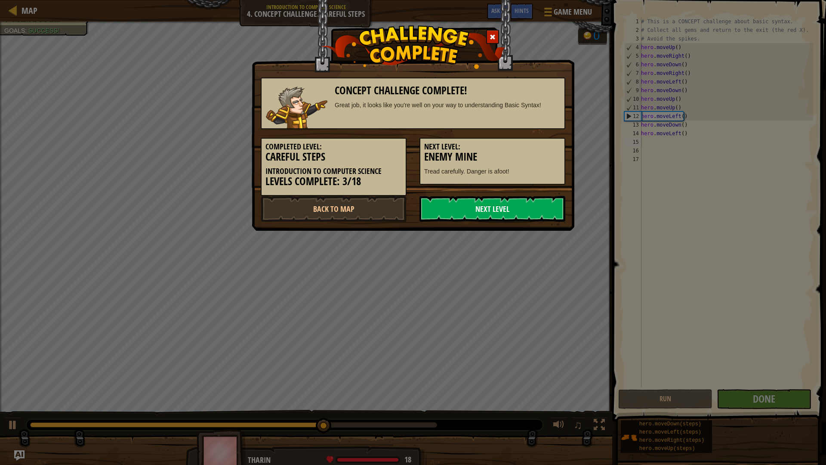
click at [479, 202] on link "Next Level" at bounding box center [492, 209] width 146 height 26
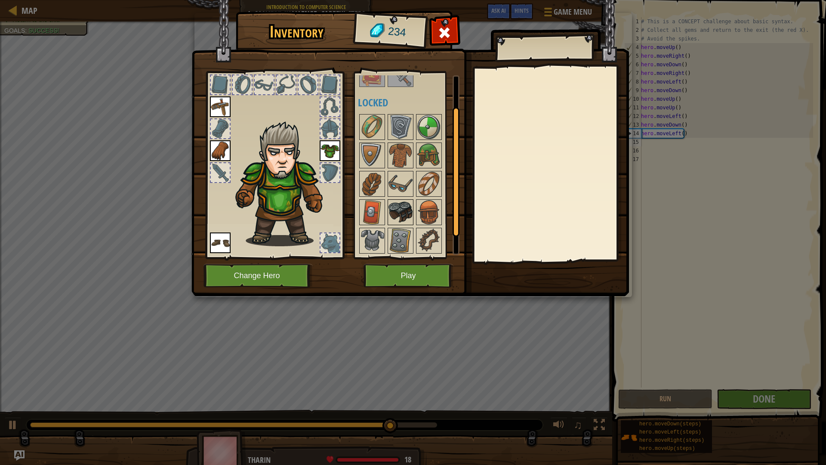
scroll to position [68, 0]
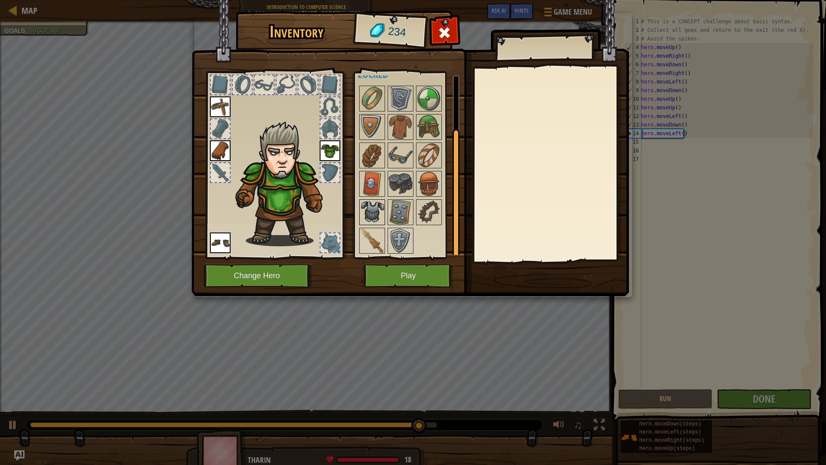
click at [380, 212] on img at bounding box center [372, 212] width 24 height 24
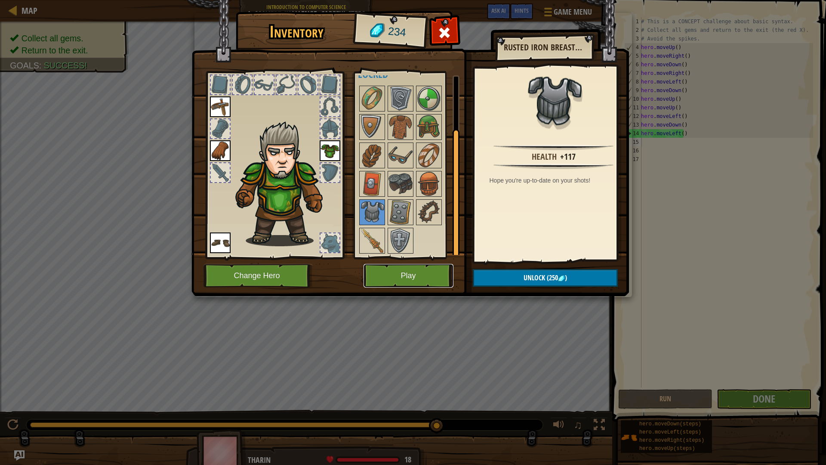
click at [389, 271] on button "Play" at bounding box center [408, 276] width 90 height 24
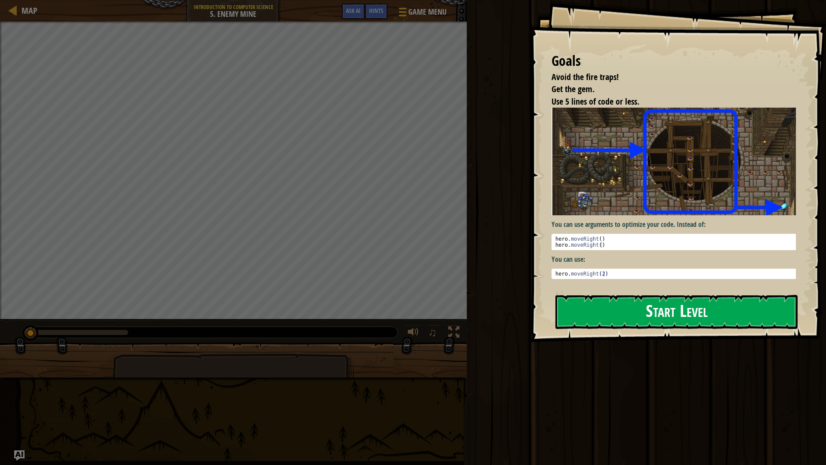
click at [668, 309] on button "Start Level" at bounding box center [676, 312] width 242 height 34
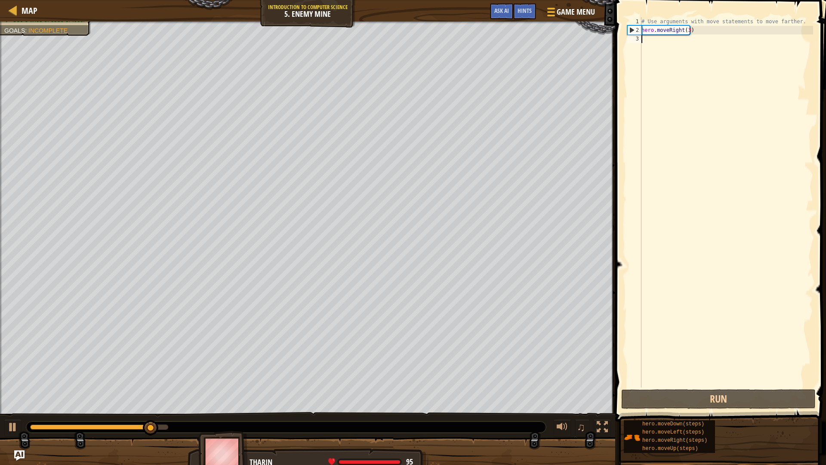
type textarea "up"
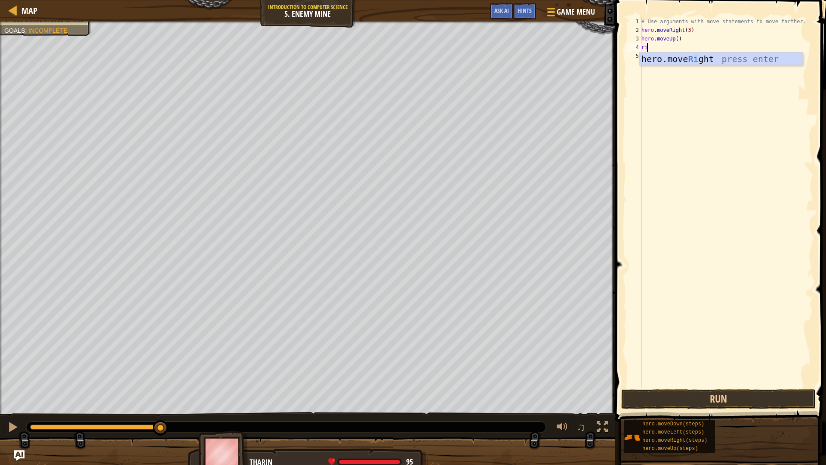
type textarea "righ"
type textarea "down"
type textarea "dwon"
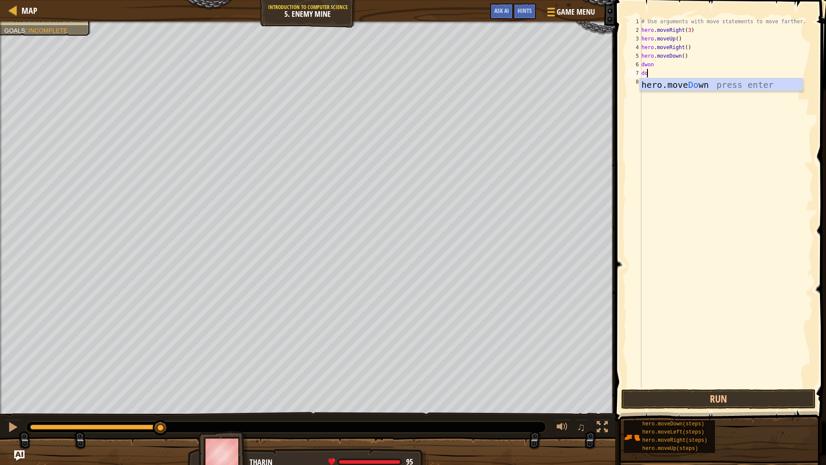
type textarea "down"
type textarea "right"
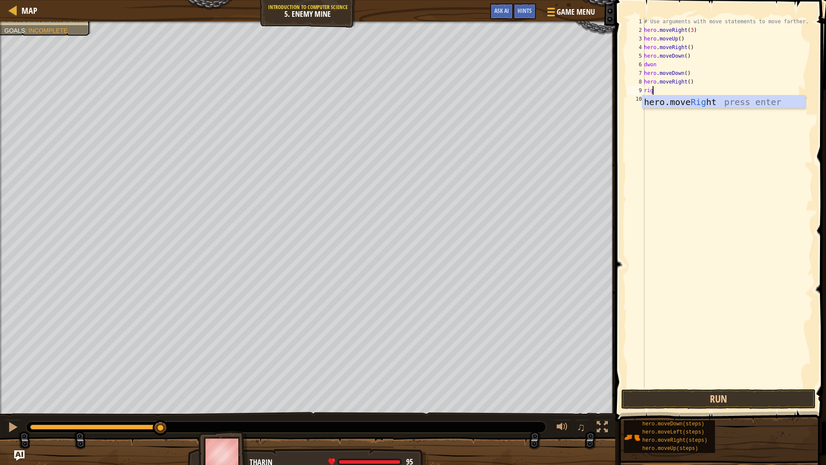
type textarea "right"
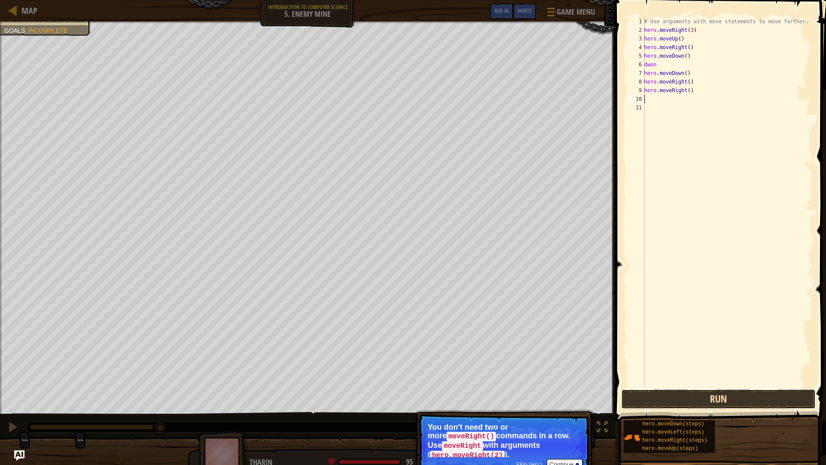
click at [714, 397] on button "Run" at bounding box center [718, 399] width 194 height 20
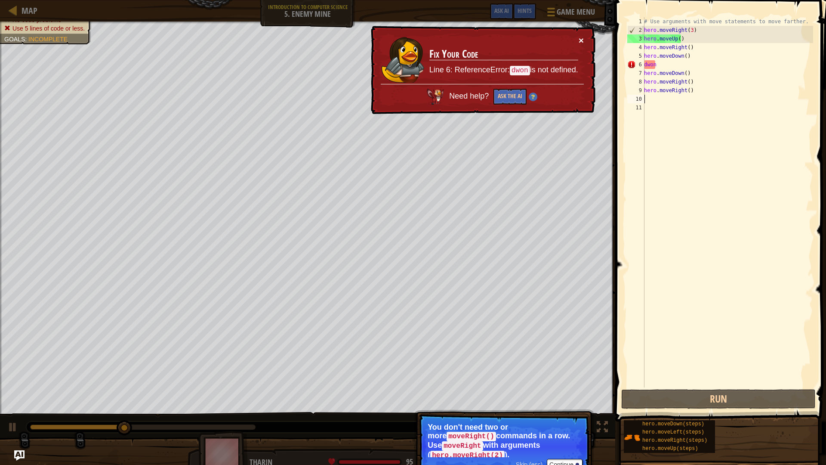
click at [582, 37] on button "×" at bounding box center [580, 40] width 5 height 9
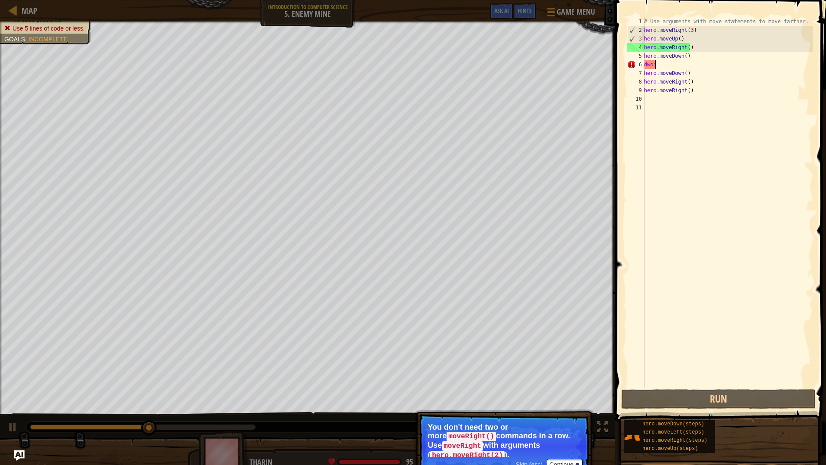
click at [665, 64] on div "# Use arguments with move statements to move farther. hero . moveRight ( 3 ) he…" at bounding box center [727, 210] width 171 height 387
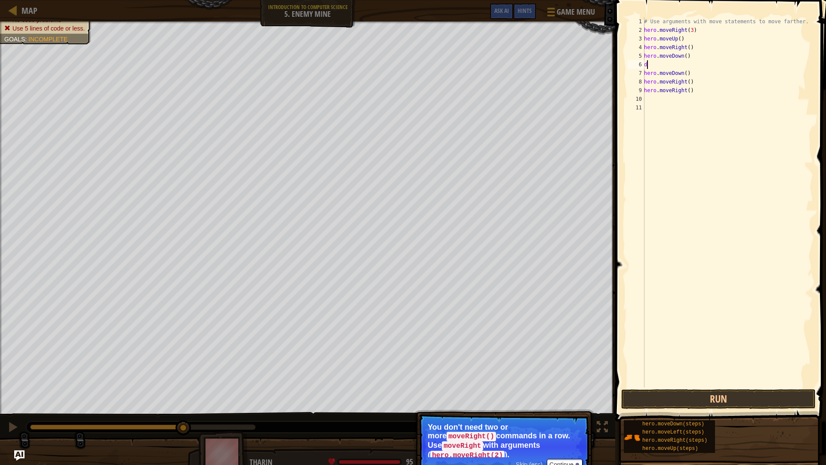
type textarea "dow"
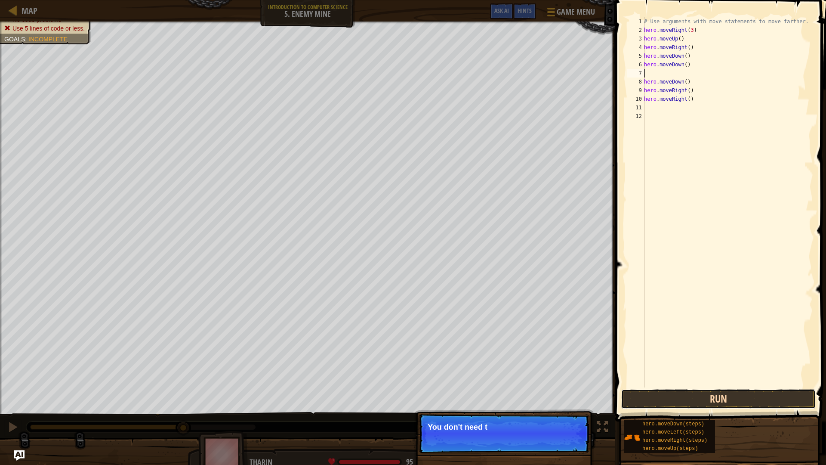
click at [690, 404] on button "Run" at bounding box center [718, 399] width 194 height 20
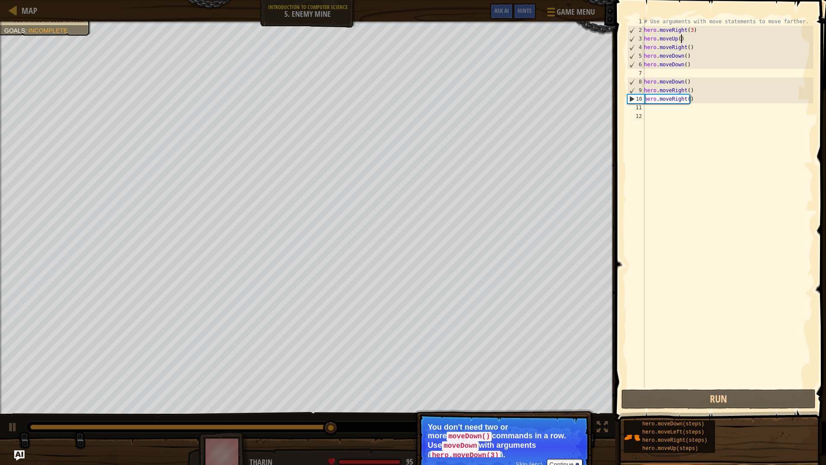
click at [693, 37] on div "# Use arguments with move statements to move farther. hero . moveRight ( 3 ) he…" at bounding box center [727, 210] width 171 height 387
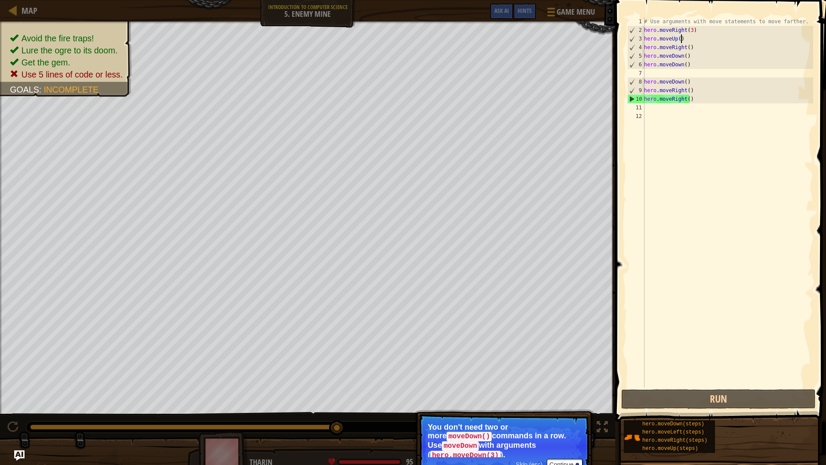
click at [693, 37] on div "# Use arguments with move statements to move farther. hero . moveRight ( 3 ) he…" at bounding box center [727, 210] width 171 height 387
click at [694, 56] on div "# Use arguments with move statements to move farther. hero . moveRight ( 3 ) he…" at bounding box center [727, 210] width 171 height 387
click at [682, 55] on div "# Use arguments with move statements to move farther. hero . moveRight ( 3 ) he…" at bounding box center [727, 210] width 171 height 387
click at [684, 58] on div "# Use arguments with move statements to move farther. hero . moveRight ( 3 ) he…" at bounding box center [727, 210] width 171 height 387
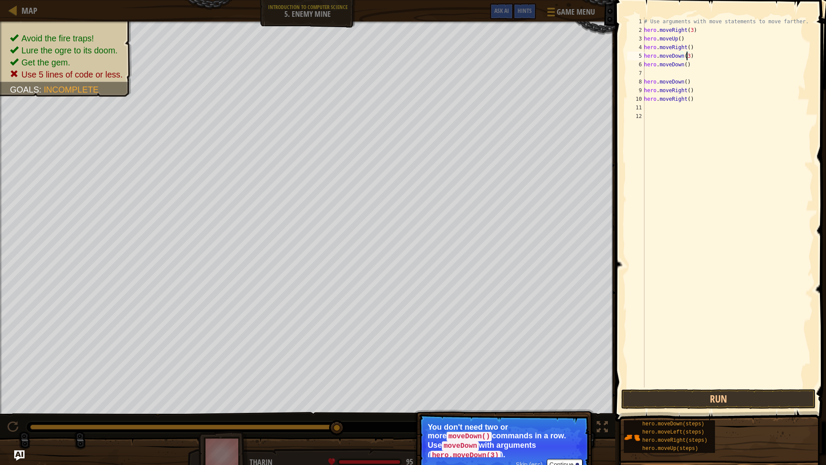
click at [688, 85] on div "# Use arguments with move statements to move farther. hero . moveRight ( 3 ) he…" at bounding box center [727, 210] width 171 height 387
type textarea "h"
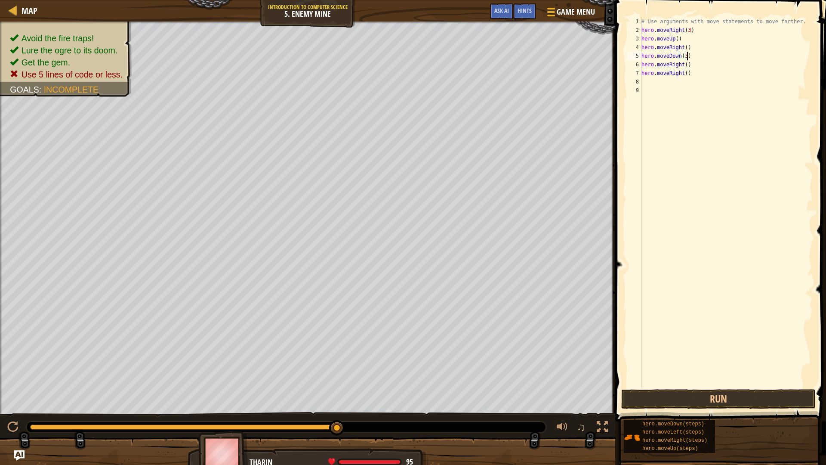
click at [683, 65] on div "# Use arguments with move statements to move farther. hero . moveRight ( 3 ) he…" at bounding box center [726, 210] width 173 height 387
click at [684, 65] on div "# Use arguments with move statements to move farther. hero . moveRight ( 3 ) he…" at bounding box center [726, 202] width 173 height 370
click at [684, 65] on div "# Use arguments with move statements to move farther. hero . moveRight ( 3 ) he…" at bounding box center [726, 210] width 173 height 387
click at [683, 66] on div "# Use arguments with move statements to move farther. hero . moveRight ( 3 ) he…" at bounding box center [726, 202] width 173 height 370
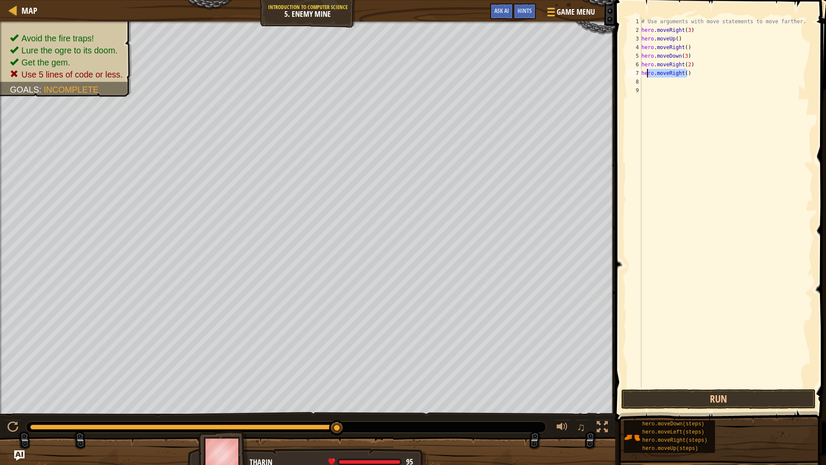
drag, startPoint x: 688, startPoint y: 74, endPoint x: 646, endPoint y: 75, distance: 41.7
click at [646, 75] on div "# Use arguments with move statements to move farther. hero . moveRight ( 3 ) he…" at bounding box center [726, 210] width 173 height 387
type textarea "h"
click at [742, 405] on button "Run" at bounding box center [718, 399] width 194 height 20
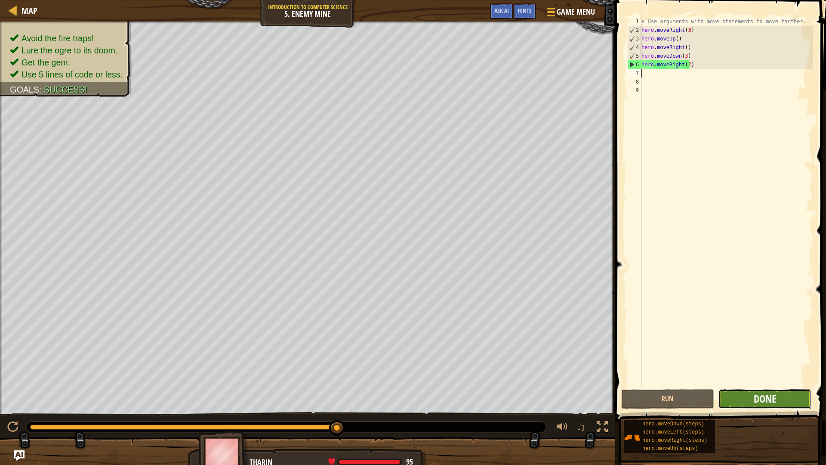
click at [769, 398] on span "Done" at bounding box center [765, 398] width 22 height 14
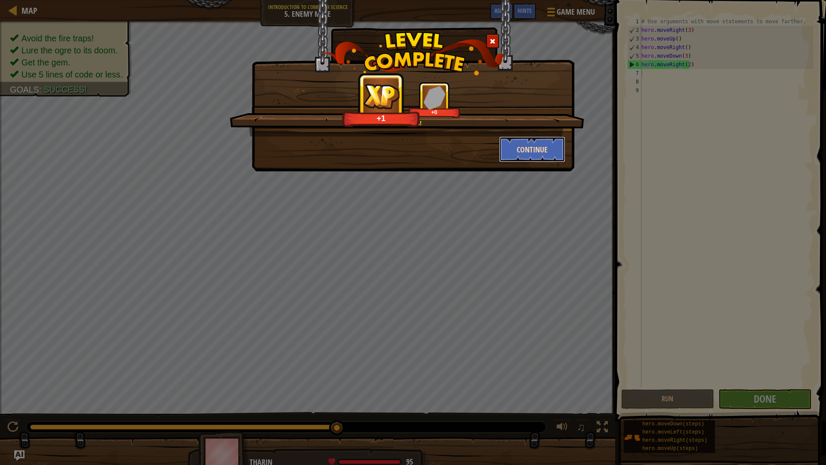
click at [521, 143] on button "Continue" at bounding box center [532, 149] width 67 height 26
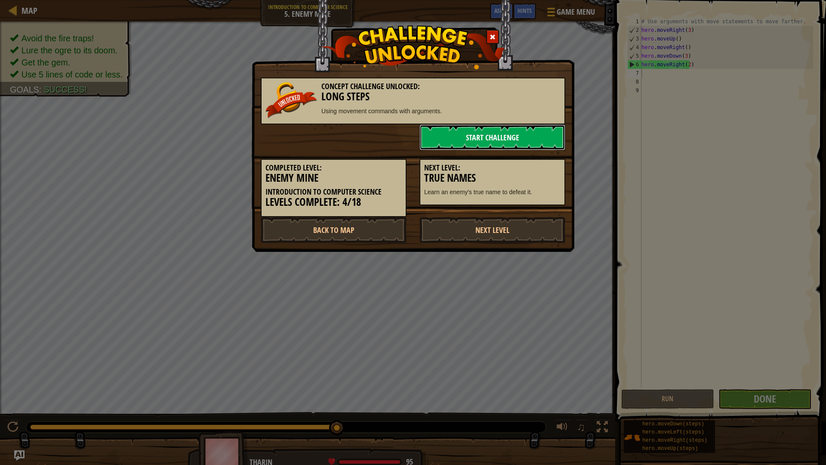
click at [523, 145] on link "Start Challenge" at bounding box center [492, 137] width 146 height 26
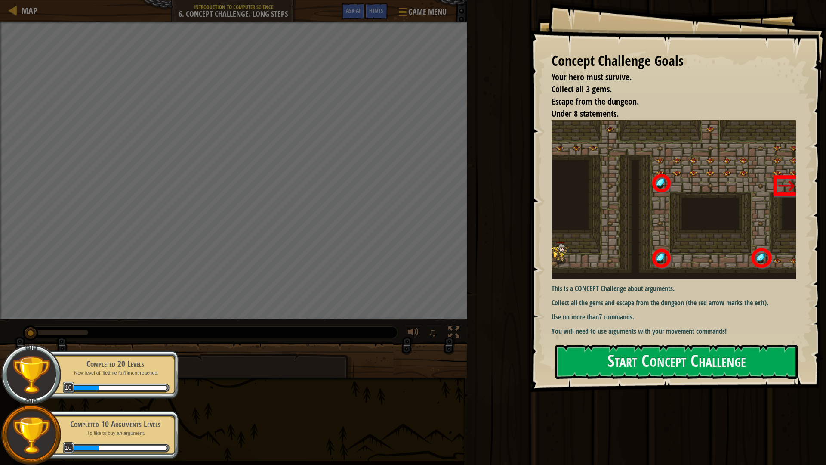
click at [689, 320] on div "This is a CONCEPT Challenge about arguments. Collect all the gems and escape fr…" at bounding box center [676, 228] width 251 height 216
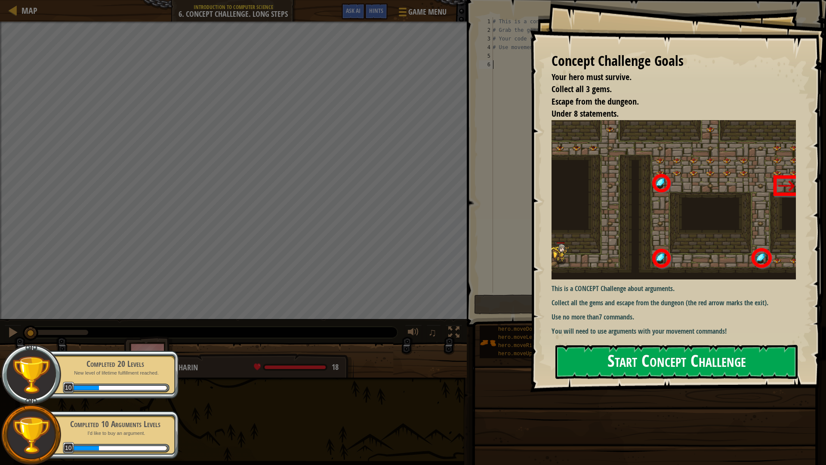
click at [694, 355] on button "Start Concept Challenge" at bounding box center [676, 362] width 242 height 34
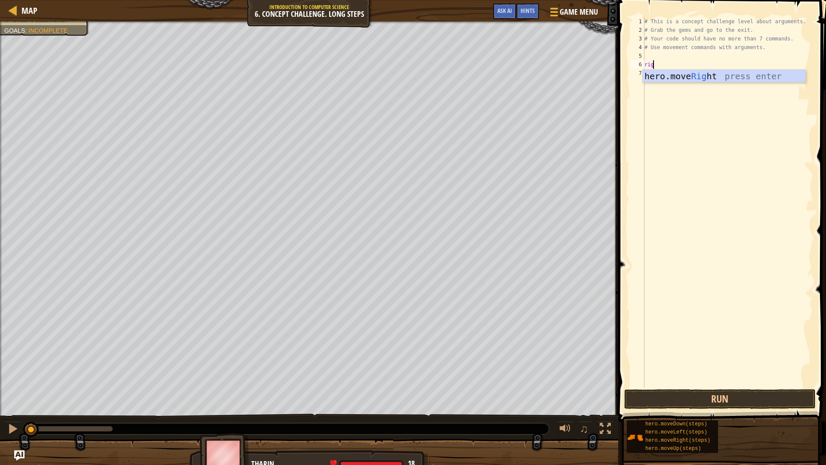
scroll to position [4, 0]
type textarea "righ"
type textarea "up"
click at [665, 84] on div "hero.move Up press enter" at bounding box center [724, 97] width 163 height 39
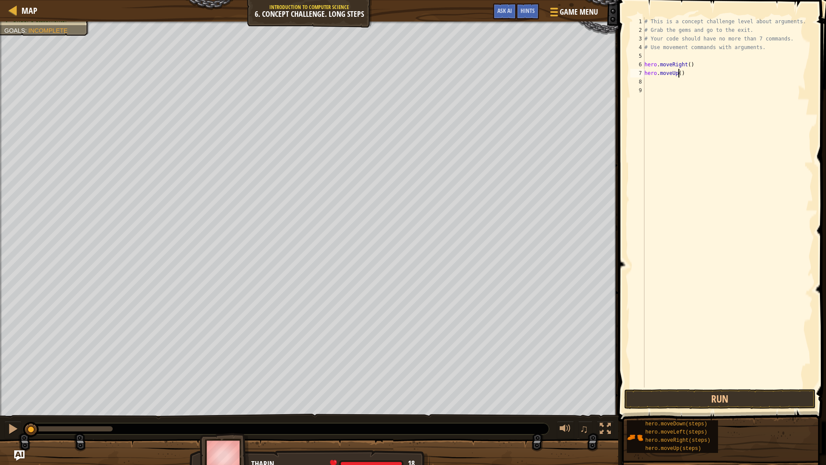
click at [677, 72] on div "# This is a concept challenge level about arguments. # Grab the gems and go to …" at bounding box center [728, 210] width 170 height 387
type textarea "hero.moveUp(3)"
click at [668, 90] on div "# This is a concept challenge level about arguments. # Grab the gems and go to …" at bounding box center [728, 210] width 170 height 387
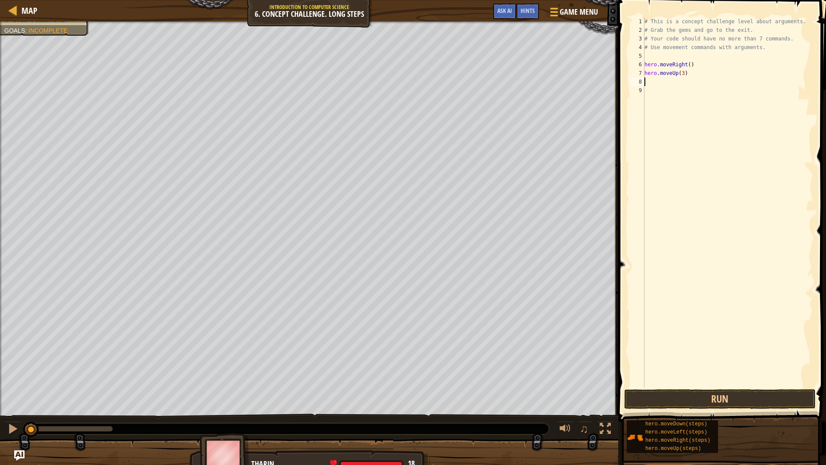
click at [670, 83] on div "# This is a concept challenge level about arguments. # Grab the gems and go to …" at bounding box center [728, 210] width 170 height 387
type textarea "right"
drag, startPoint x: 665, startPoint y: 92, endPoint x: 670, endPoint y: 86, distance: 7.8
click at [666, 92] on div "hero.move Right press enter" at bounding box center [724, 106] width 163 height 39
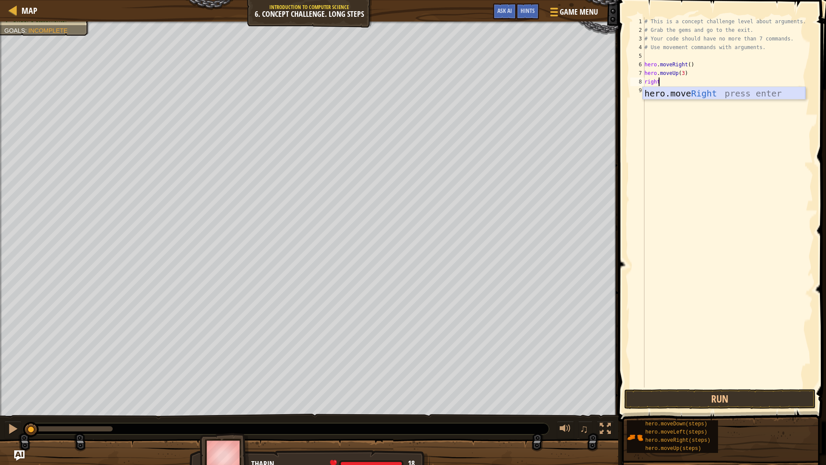
scroll to position [4, 0]
click at [688, 79] on div "# This is a concept challenge level about arguments. # Grab the gems and go to …" at bounding box center [730, 210] width 168 height 387
click at [689, 80] on div "# This is a concept challenge level about arguments. # Grab the gems and go to …" at bounding box center [730, 210] width 168 height 387
type textarea "hero.moveRight(2)"
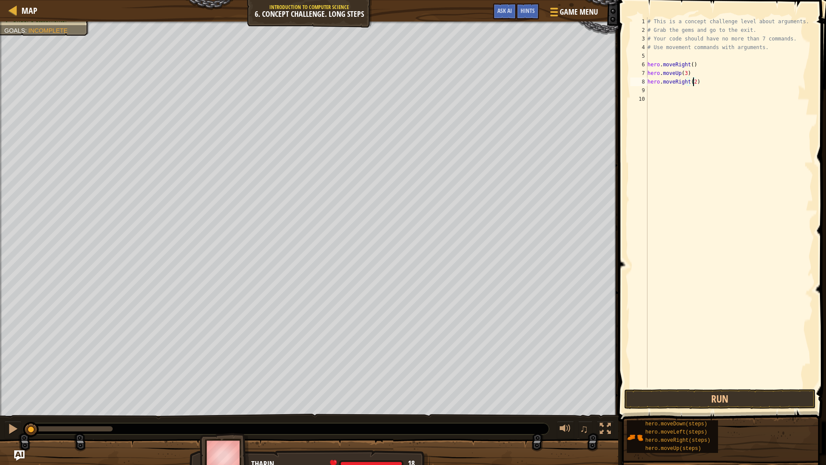
click at [679, 103] on div "# This is a concept challenge level about arguments. # Grab the gems and go to …" at bounding box center [730, 210] width 168 height 387
click at [679, 95] on div "# This is a concept challenge level about arguments. # Grab the gems and go to …" at bounding box center [730, 210] width 168 height 387
click at [667, 94] on div "# This is a concept challenge level about arguments. # Grab the gems and go to …" at bounding box center [730, 210] width 168 height 387
type textarea "down"
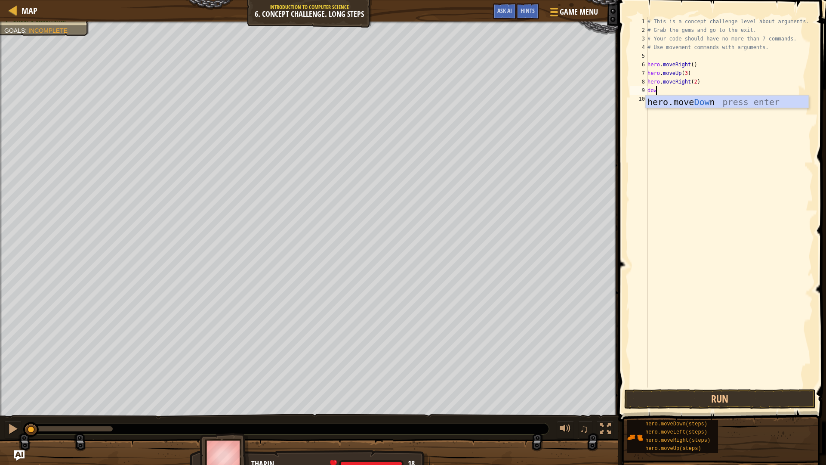
scroll to position [4, 0]
drag, startPoint x: 663, startPoint y: 100, endPoint x: 687, endPoint y: 92, distance: 24.8
click at [668, 98] on div "hero.move Down press enter" at bounding box center [727, 114] width 163 height 39
click at [686, 89] on div "# This is a concept challenge level about arguments. # Grab the gems and go to …" at bounding box center [730, 210] width 168 height 387
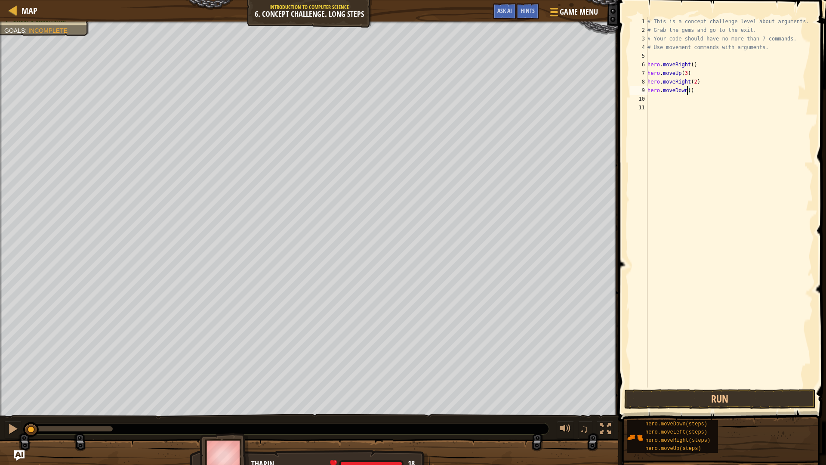
type textarea "hero.moveDown(3)"
click at [665, 100] on div "# This is a concept challenge level about arguments. # Grab the gems and go to …" at bounding box center [730, 210] width 168 height 387
type textarea "le"
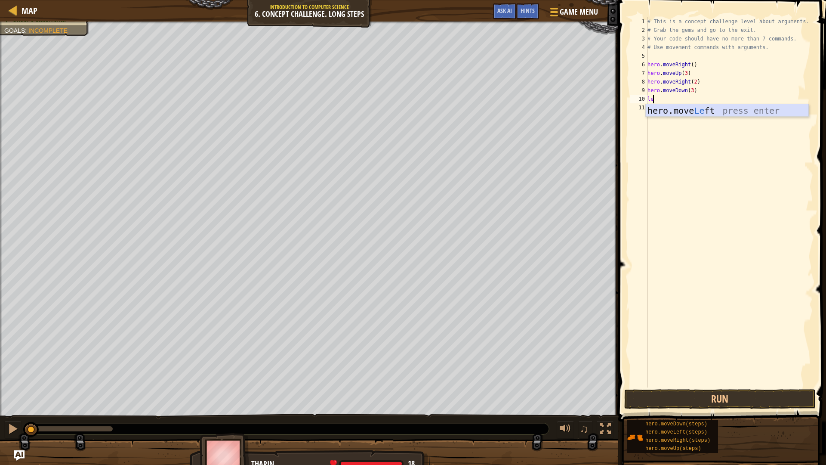
click at [678, 110] on div "hero.move Le ft press enter" at bounding box center [727, 123] width 163 height 39
type textarea "up"
click at [687, 120] on div "hero.move Up press enter" at bounding box center [727, 132] width 163 height 39
click at [681, 107] on div "# This is a concept challenge level about arguments. # Grab the gems and go to …" at bounding box center [730, 210] width 168 height 387
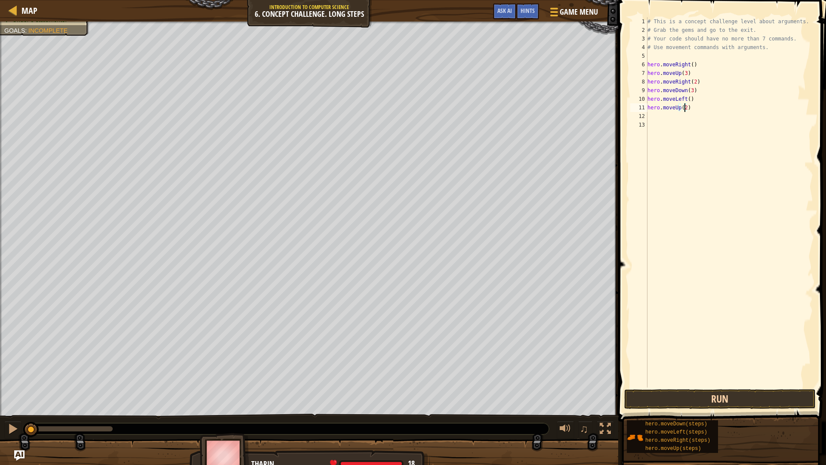
type textarea "hero.moveUp(2)"
click at [720, 392] on button "Run" at bounding box center [719, 399] width 191 height 20
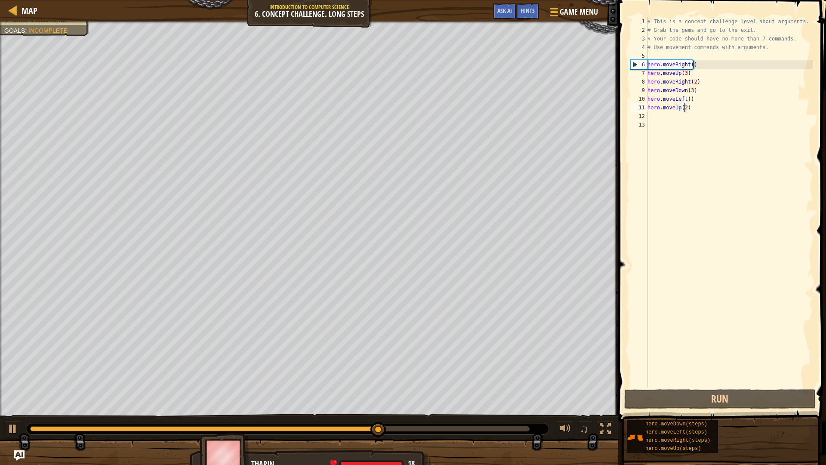
click at [684, 134] on div "# This is a concept challenge level about arguments. # Grab the gems and go to …" at bounding box center [730, 210] width 168 height 387
click at [667, 111] on div "# This is a concept challenge level about arguments. # Grab the gems and go to …" at bounding box center [730, 210] width 168 height 387
type textarea "hero.moveUp(2)"
click at [666, 118] on div "# This is a concept challenge level about arguments. # Grab the gems and go to …" at bounding box center [730, 210] width 168 height 387
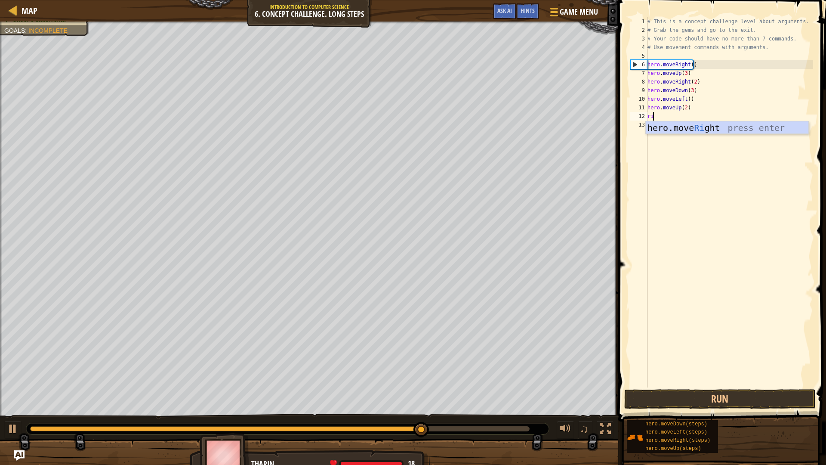
type textarea "rig"
drag, startPoint x: 731, startPoint y: 131, endPoint x: 716, endPoint y: 131, distance: 14.6
click at [731, 130] on div "hero.move Rig ht press enter" at bounding box center [727, 140] width 163 height 39
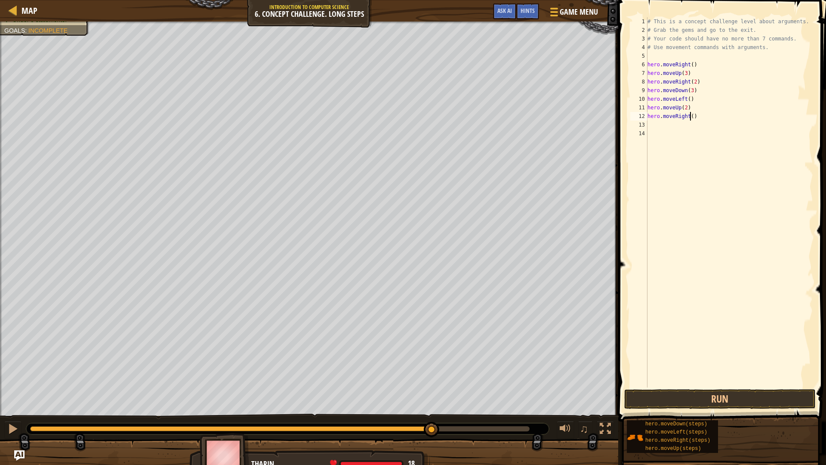
click at [689, 115] on div "# This is a concept challenge level about arguments. # Grab the gems and go to …" at bounding box center [730, 210] width 168 height 387
type textarea "hero.moveRight(3)"
click at [699, 400] on button "Run" at bounding box center [719, 399] width 191 height 20
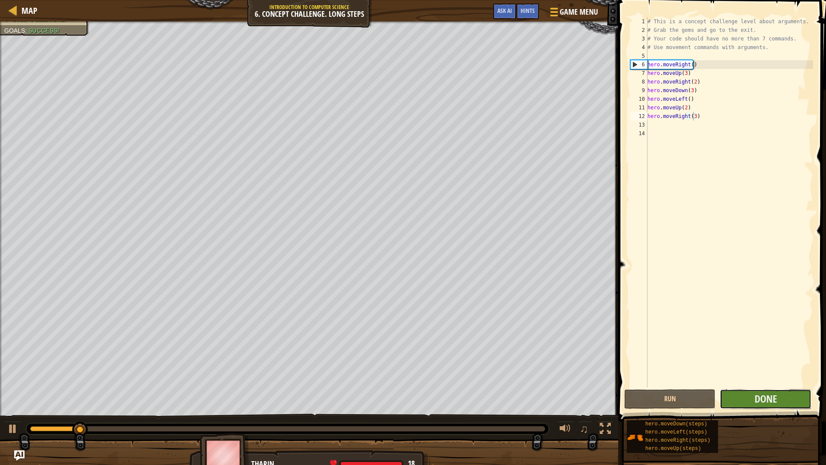
click at [792, 399] on button "Done" at bounding box center [765, 399] width 91 height 20
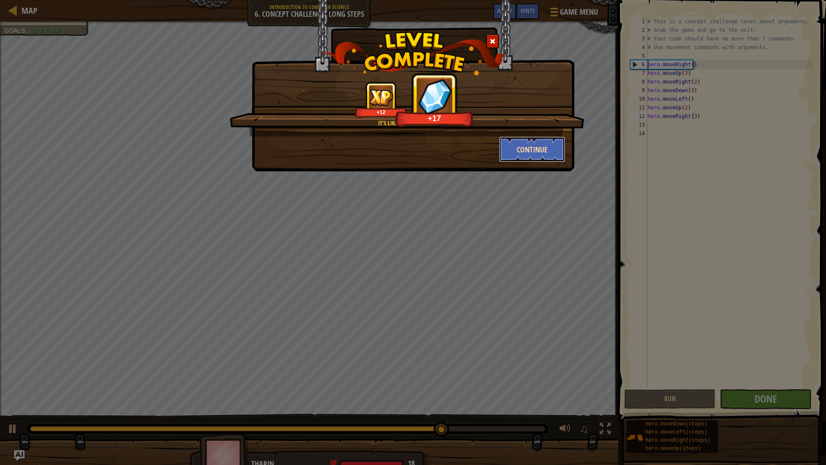
click at [531, 147] on button "Continue" at bounding box center [532, 149] width 67 height 26
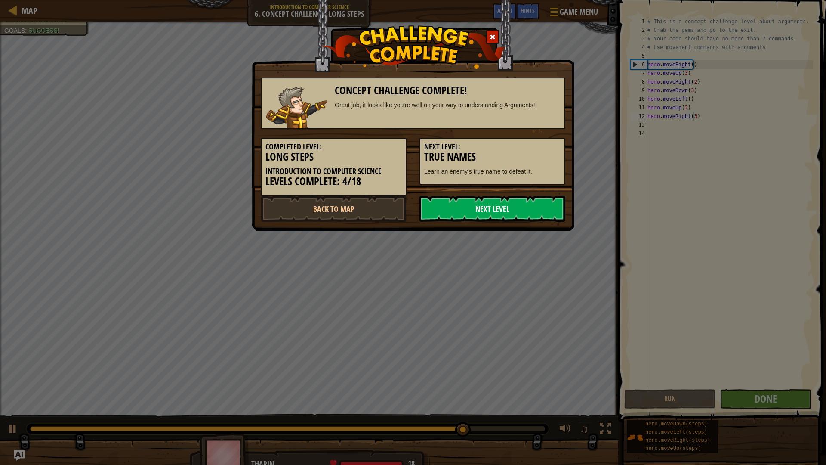
click at [480, 213] on link "Next Level" at bounding box center [492, 209] width 146 height 26
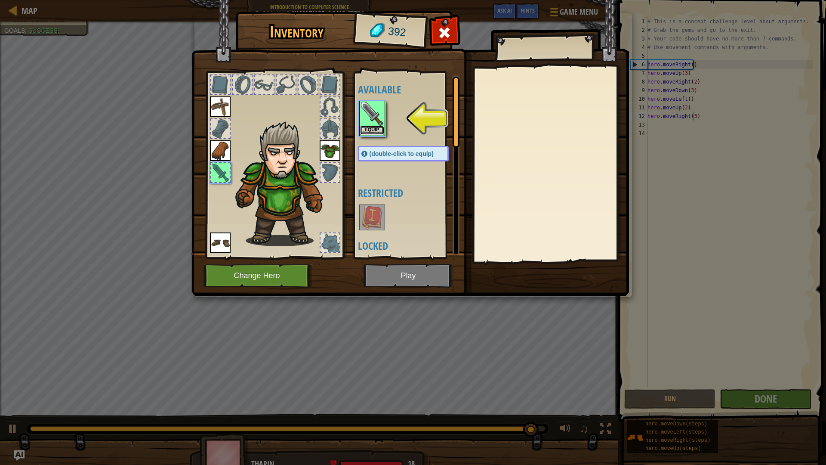
click at [368, 128] on button "Equip" at bounding box center [372, 130] width 24 height 9
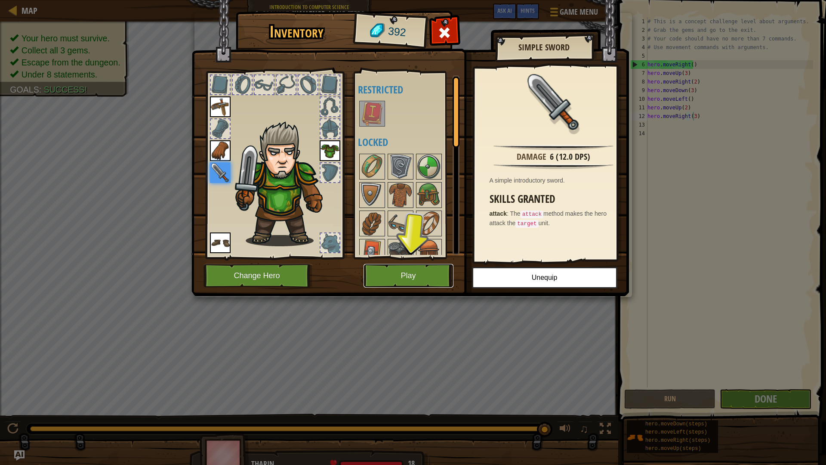
click at [429, 280] on button "Play" at bounding box center [408, 276] width 90 height 24
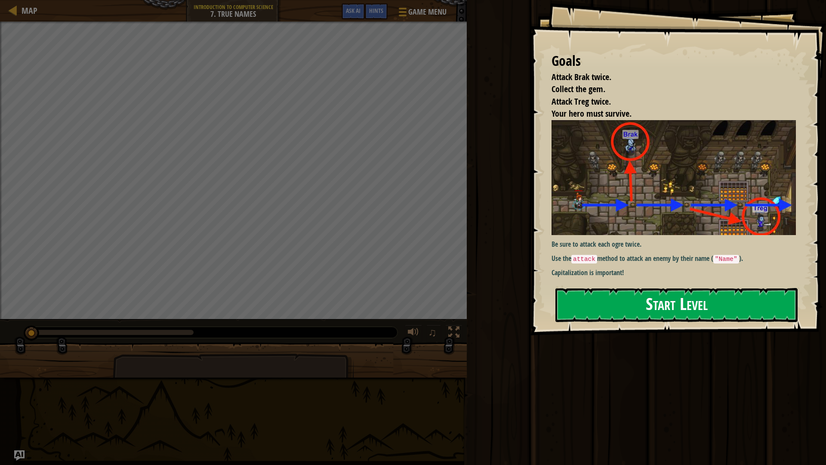
click at [645, 306] on button "Start Level" at bounding box center [676, 305] width 242 height 34
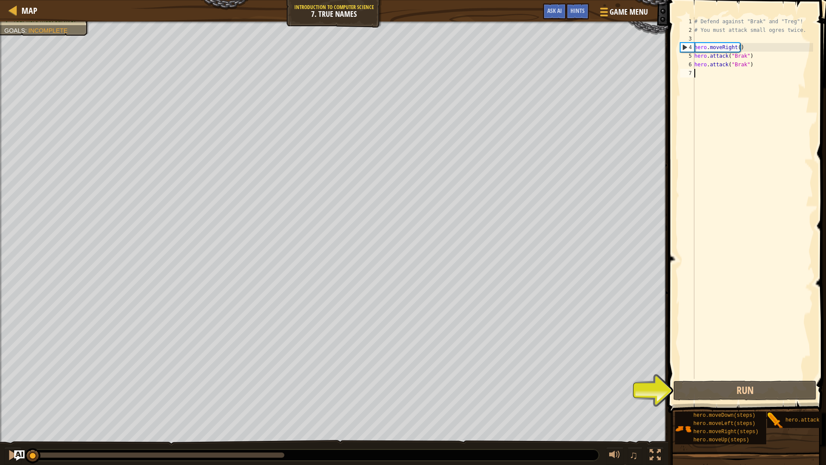
scroll to position [4, 0]
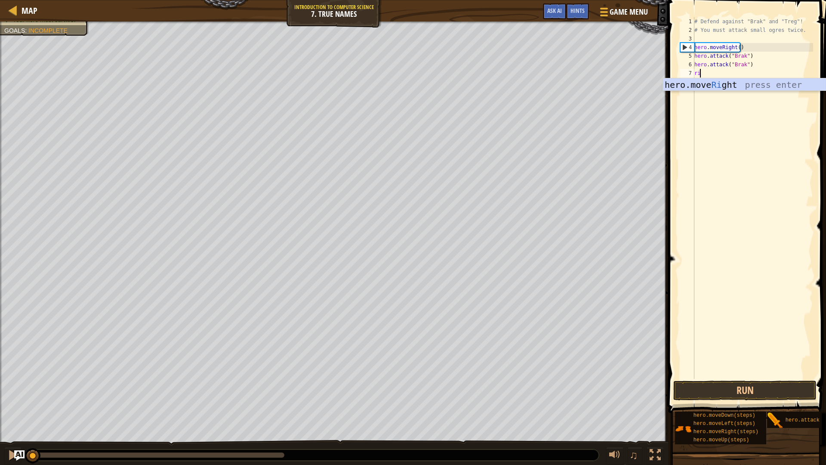
type textarea "rig"
click at [729, 81] on div "hero.move Rig ht press enter" at bounding box center [744, 97] width 163 height 39
click at [737, 71] on div "# Defend against "Brak" and "Treg"! # You must attack small ogres twice. hero .…" at bounding box center [752, 206] width 120 height 378
type textarea "hero.moveRight(2)"
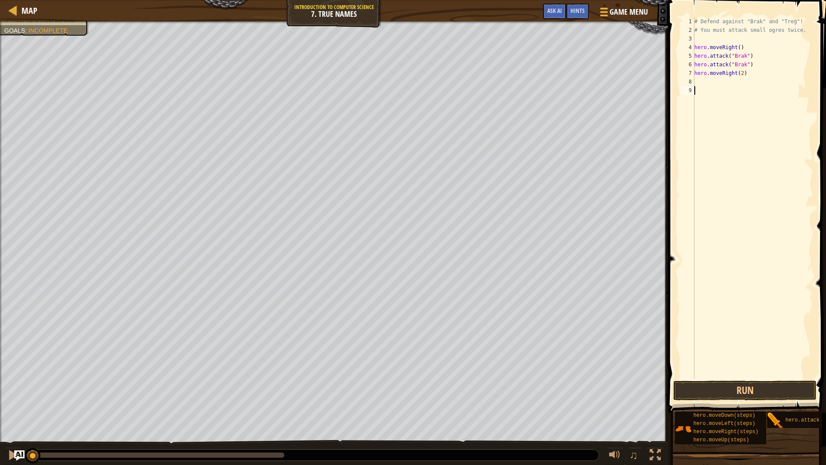
click at [724, 86] on div "# Defend against "Brak" and "Treg"! # You must attack small ogres twice. hero .…" at bounding box center [752, 206] width 120 height 378
click at [722, 83] on div "# Defend against "Brak" and "Treg"! # You must attack small ogres twice. hero .…" at bounding box center [752, 206] width 120 height 378
click at [720, 93] on div "hero. a ttack press enter" at bounding box center [744, 106] width 163 height 39
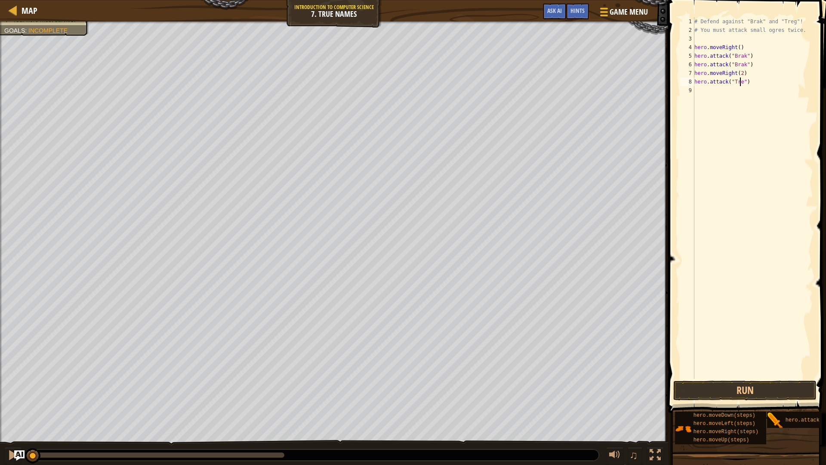
type textarea "hero.attack("Treg")"
click at [749, 84] on div "# Defend against "Brak" and "Treg"! # You must attack small ogres twice. hero .…" at bounding box center [752, 206] width 120 height 378
click at [738, 101] on div "hero. att ack press enter" at bounding box center [744, 114] width 163 height 39
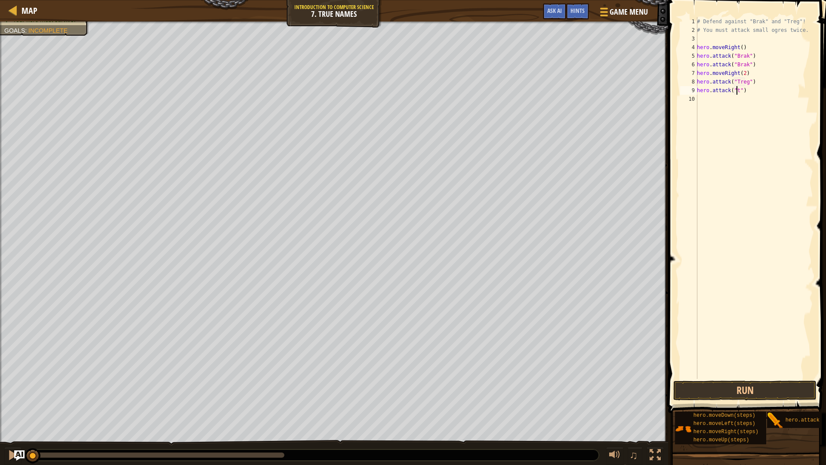
scroll to position [4, 3]
type textarea "hero.attack("Treg")"
click at [738, 107] on div "# Defend against "Brak" and "Treg"! # You must attack small ogres twice. hero .…" at bounding box center [754, 206] width 118 height 378
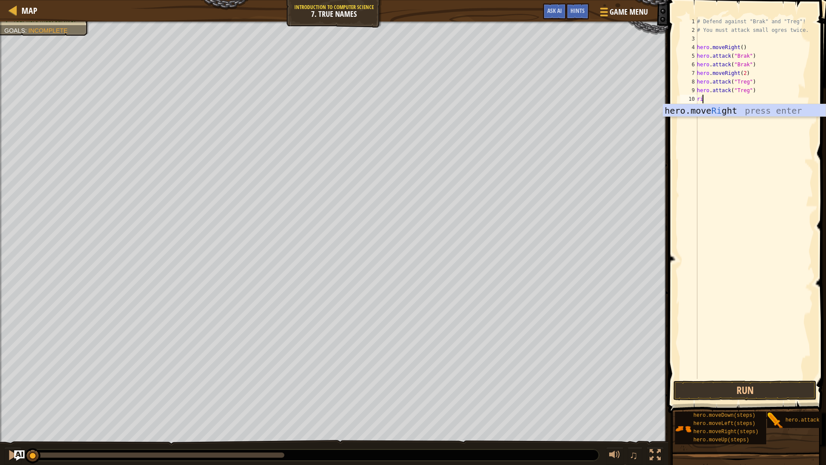
type textarea "right"
drag, startPoint x: 753, startPoint y: 111, endPoint x: 763, endPoint y: 127, distance: 19.6
click at [755, 111] on div "hero.move Right press enter" at bounding box center [744, 123] width 163 height 39
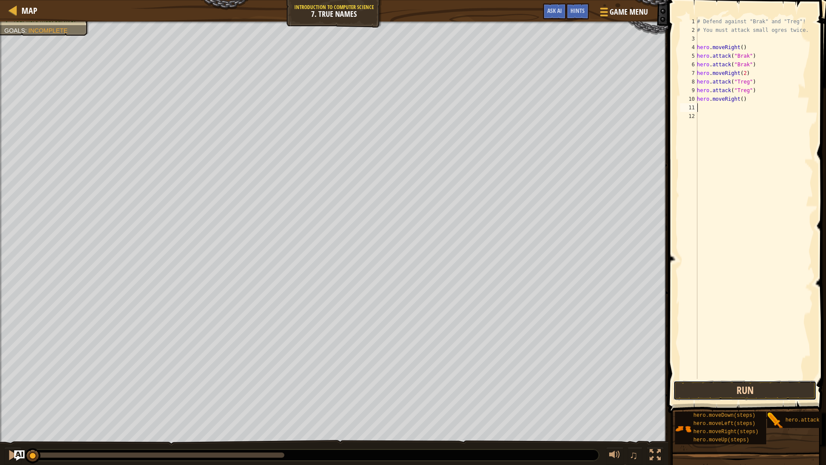
click at [709, 398] on button "Run" at bounding box center [744, 390] width 143 height 20
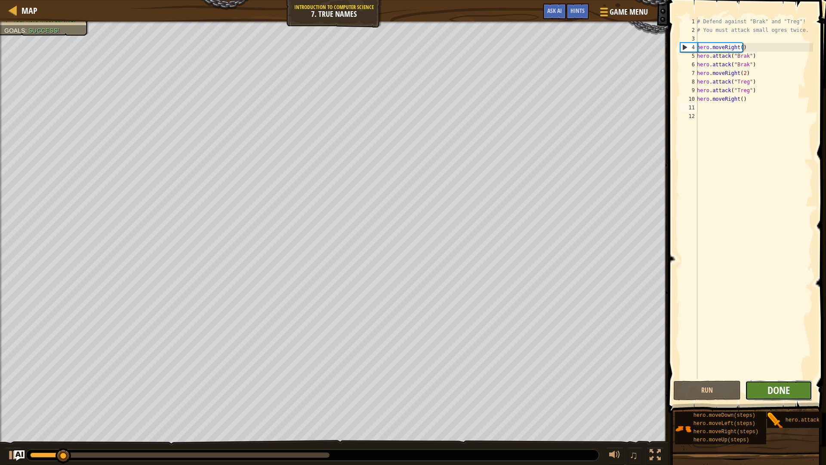
click at [779, 394] on span "Done" at bounding box center [778, 390] width 22 height 14
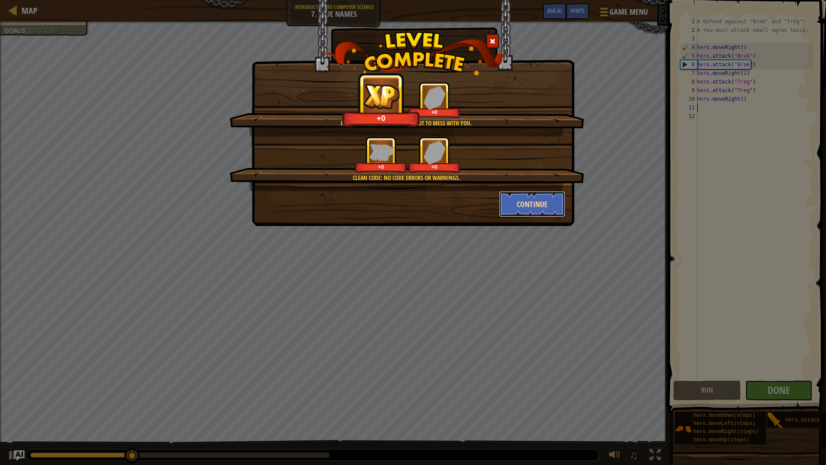
click at [506, 211] on button "Continue" at bounding box center [532, 204] width 67 height 26
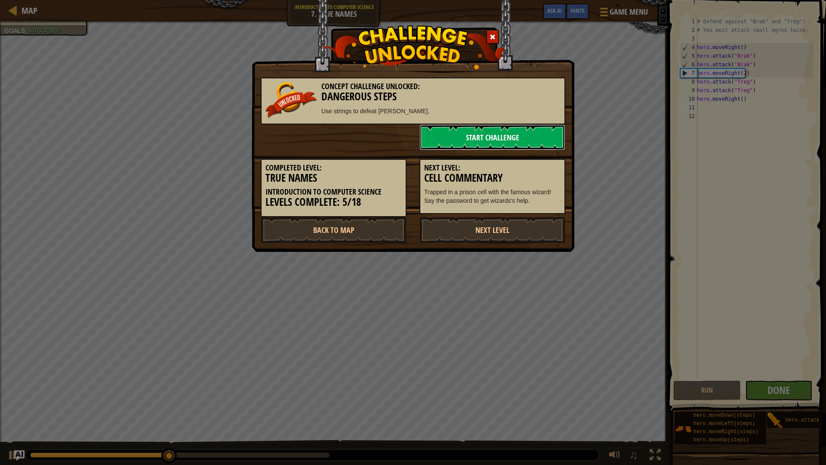
click at [504, 142] on link "Start Challenge" at bounding box center [492, 137] width 146 height 26
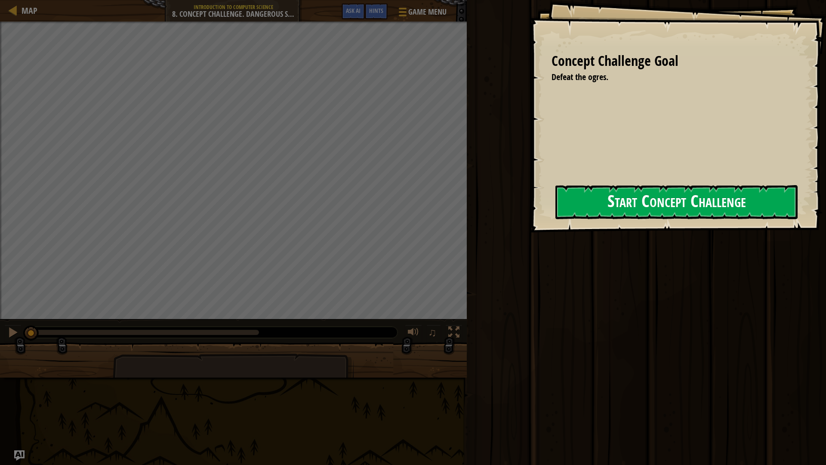
click at [569, 205] on button "Start Concept Challenge" at bounding box center [676, 202] width 242 height 34
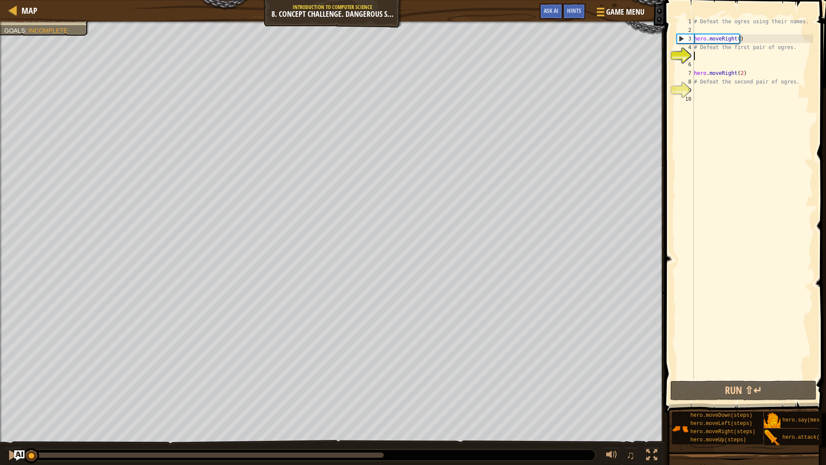
click at [735, 51] on div "# Defeat the ogres using their names. hero . moveRight ( ) # Defeat the first p…" at bounding box center [752, 206] width 121 height 378
type textarea "# Defeat the first pair of ogres."
click at [735, 55] on div "# Defeat the ogres using their names. hero . moveRight ( ) # Defeat the first p…" at bounding box center [752, 206] width 121 height 378
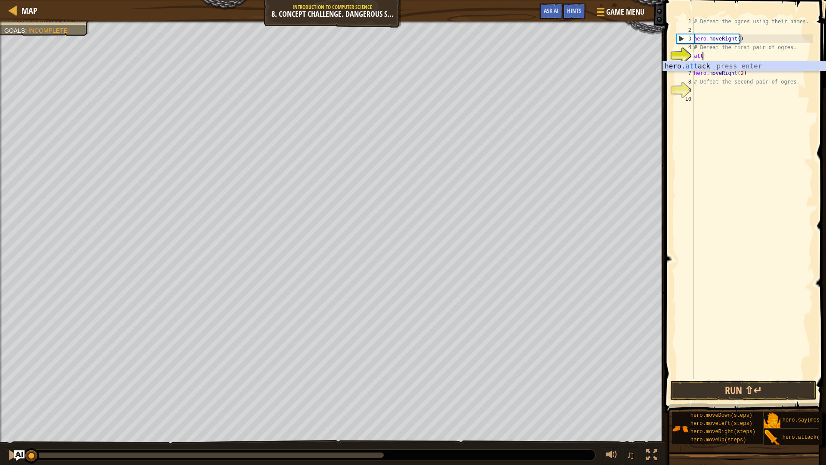
scroll to position [4, 0]
click at [722, 68] on div "hero. att ack press enter" at bounding box center [744, 76] width 163 height 31
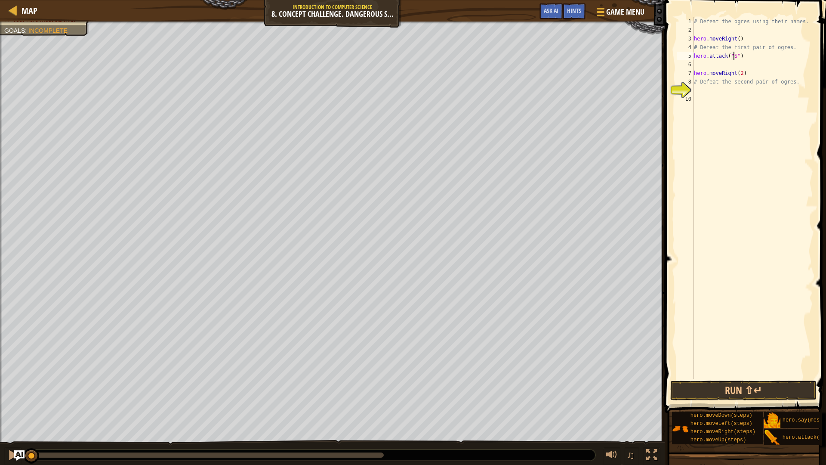
type textarea "hero.attack("Sog")"
click at [732, 65] on div "# Defeat the ogres using their names. hero . moveRight ( ) # Defeat the first p…" at bounding box center [752, 206] width 121 height 378
click at [749, 75] on div "hero. a ttack press enter hero.s a y press enter" at bounding box center [744, 90] width 163 height 41
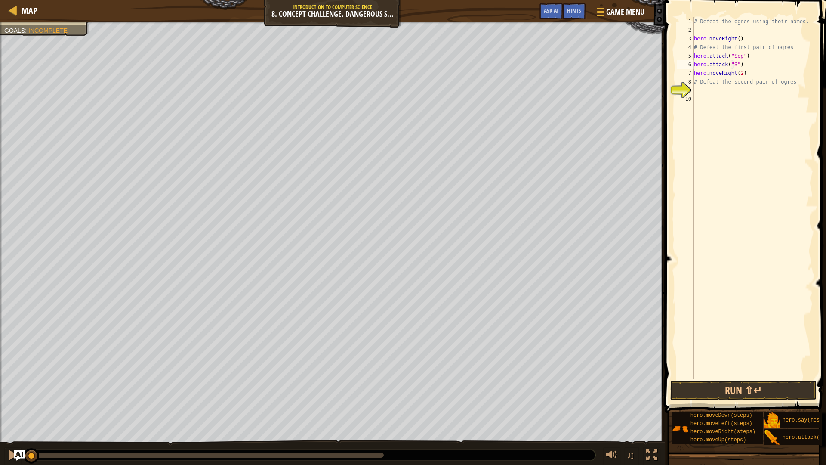
type textarea "hero.attack("Sog")"
click at [709, 85] on div "hero. att ack press enter" at bounding box center [744, 93] width 163 height 31
type textarea "hero.attack("Gos")"
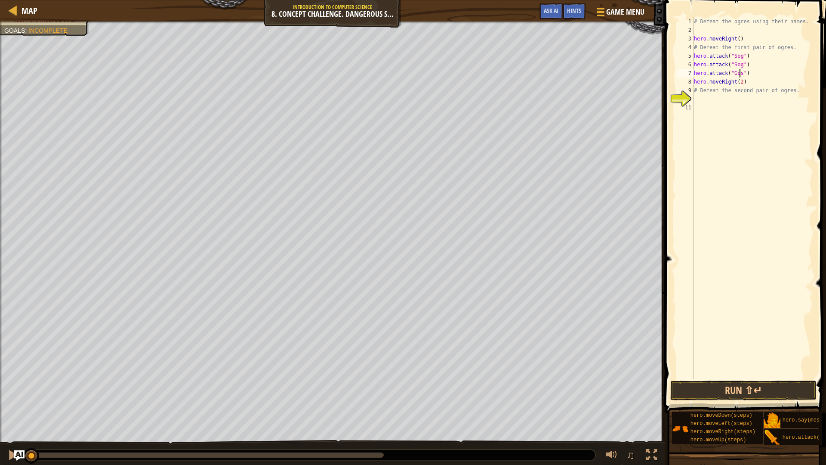
click at [751, 74] on div "# Defeat the ogres using their names. hero . moveRight ( ) # Defeat the first p…" at bounding box center [752, 206] width 121 height 378
click at [729, 90] on div "hero. att ack press enter" at bounding box center [744, 102] width 163 height 31
type textarea "hero.attack("Gos")"
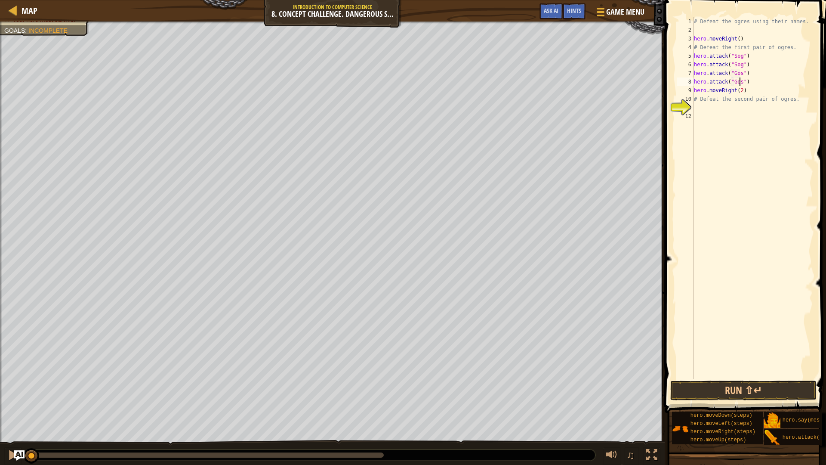
click at [750, 80] on div "# Defeat the ogres using their names. hero . moveRight ( ) # Defeat the first p…" at bounding box center [752, 206] width 121 height 378
type textarea "down"
click at [732, 99] on div "hero.move Down press enter" at bounding box center [744, 110] width 163 height 31
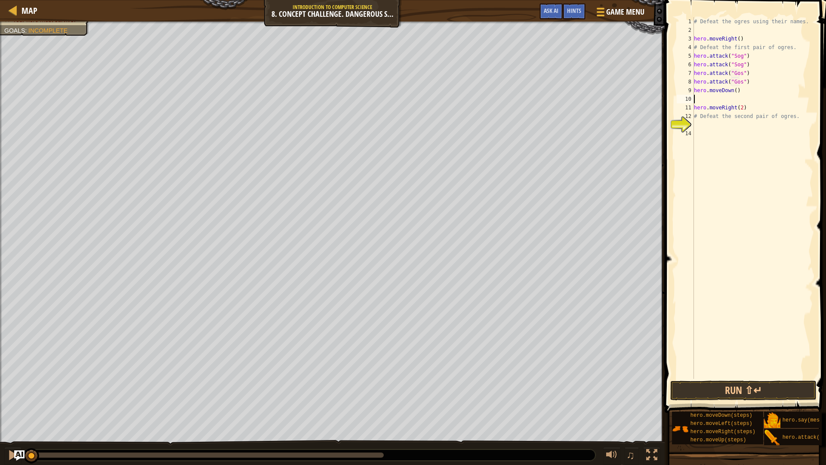
click at [754, 108] on div "# Defeat the ogres using their names. hero . moveRight ( ) # Defeat the first p…" at bounding box center [752, 206] width 121 height 378
click at [717, 93] on div "# Defeat the ogres using their names. hero . moveRight ( ) # Defeat the first p…" at bounding box center [752, 206] width 121 height 378
type textarea "hero.moveDown()"
click at [717, 98] on div "# Defeat the ogres using their names. hero . moveRight ( ) # Defeat the first p…" at bounding box center [752, 206] width 121 height 378
type textarea "hero.moveDown()"
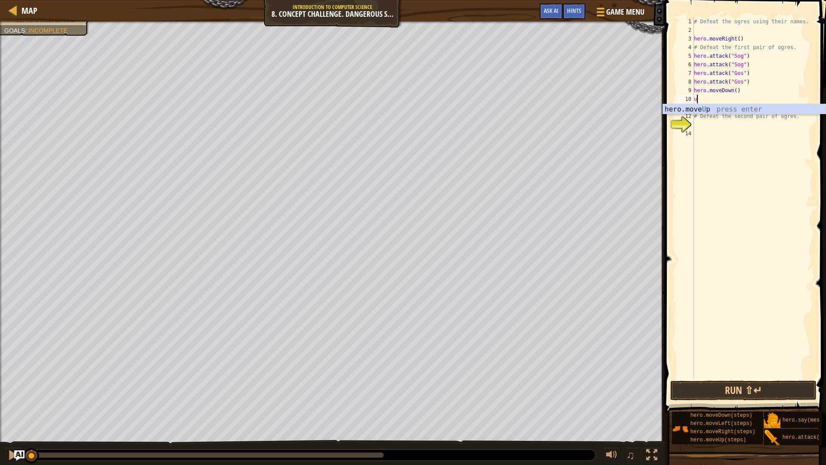
type textarea "up"
click at [743, 109] on div "hero.move Up press enter" at bounding box center [744, 119] width 163 height 31
click at [730, 146] on div "# Defeat the ogres using their names. hero . moveRight ( ) # Defeat the first p…" at bounding box center [752, 206] width 121 height 378
click at [723, 137] on div "# Defeat the ogres using their names. hero . moveRight ( ) # Defeat the first p…" at bounding box center [752, 206] width 121 height 378
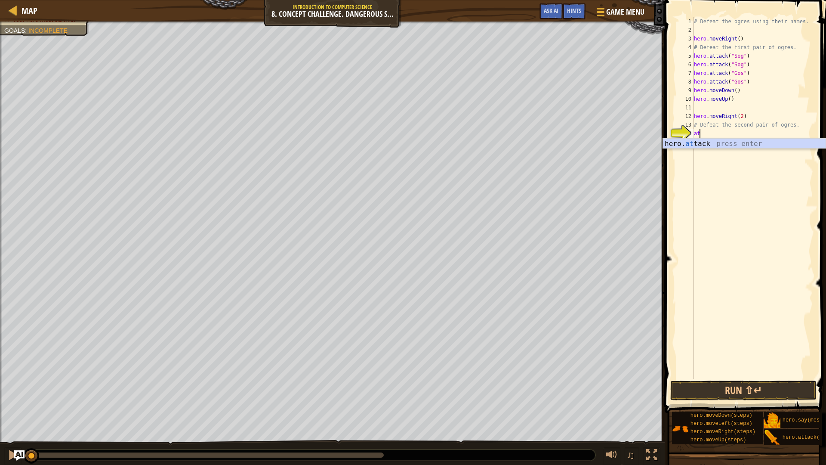
scroll to position [4, 0]
click at [703, 139] on div "hero. att ack press enter" at bounding box center [744, 153] width 163 height 31
type textarea "hero.attack("Ergo")"
click at [699, 148] on div "# Defeat the ogres using their names. hero . moveRight ( ) # Defeat the first p…" at bounding box center [752, 206] width 121 height 378
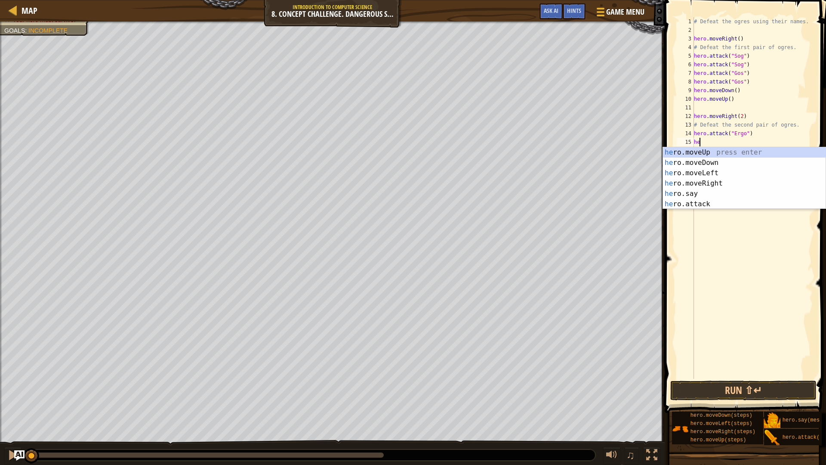
scroll to position [4, 0]
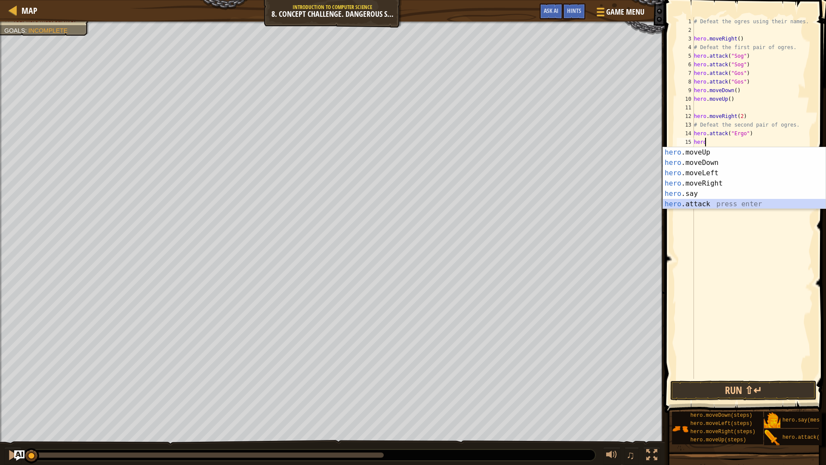
click at [680, 200] on div "hero .moveUp press enter hero .moveDown press enter hero .moveLeft press enter …" at bounding box center [744, 188] width 163 height 83
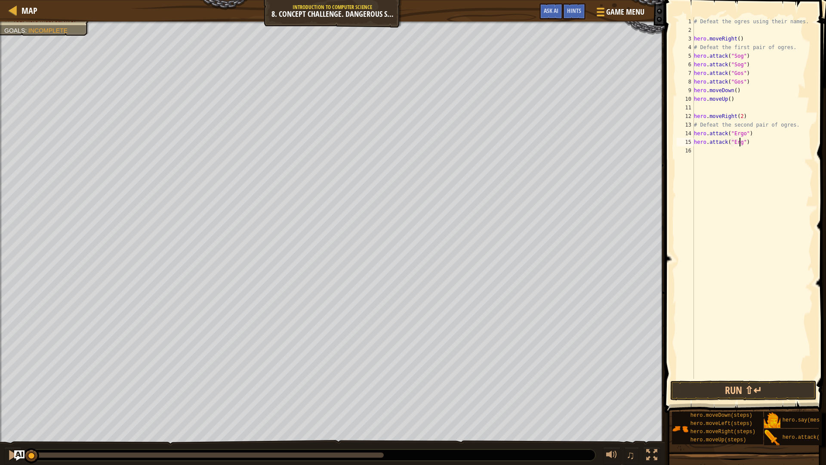
scroll to position [4, 4]
type textarea "hero.attack("Ergo")"
click at [708, 147] on div "# Defeat the ogres using their names. hero . moveRight ( ) # Defeat the first p…" at bounding box center [752, 206] width 121 height 378
click at [716, 163] on div "hero. att ack press enter" at bounding box center [744, 171] width 163 height 31
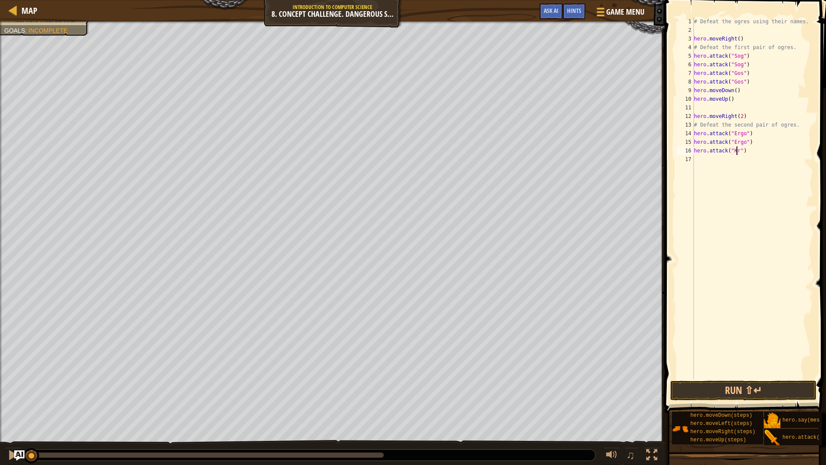
type textarea "hero.attack("Kro")"
click at [720, 167] on div "# Defeat the ogres using their names. hero . moveRight ( ) # Defeat the first p…" at bounding box center [752, 206] width 121 height 378
click at [720, 167] on div "hero. att ack press enter" at bounding box center [744, 179] width 163 height 31
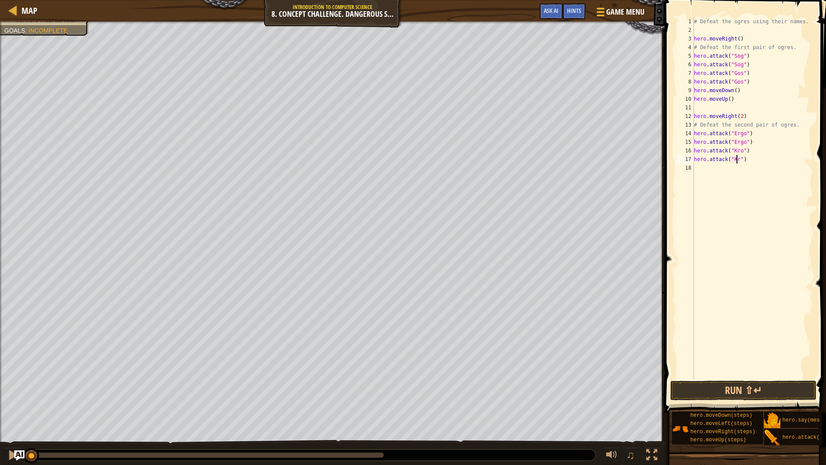
type textarea "hero.attack("Kro")"
type textarea "down"
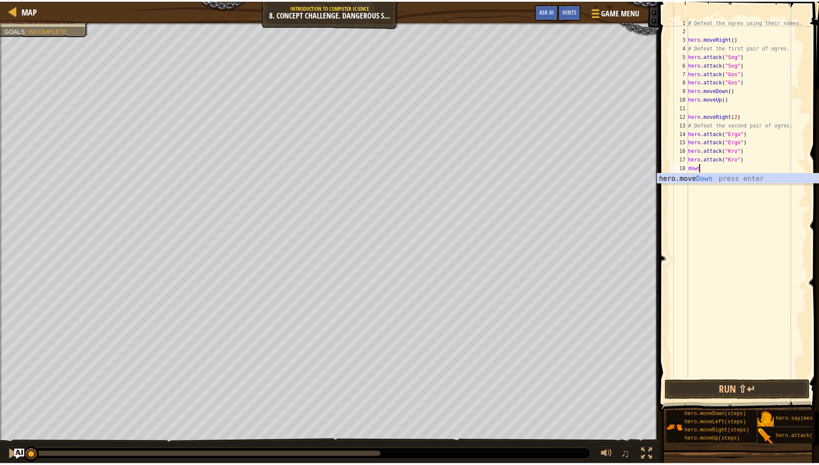
scroll to position [4, 0]
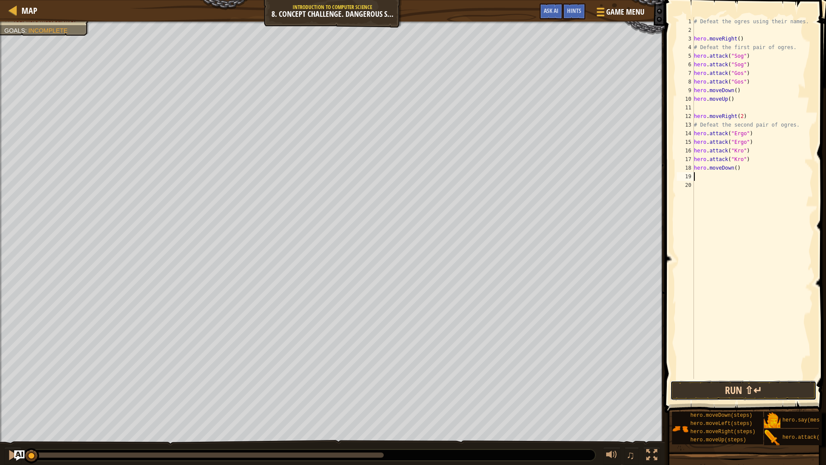
click at [766, 391] on button "Run ⇧↵" at bounding box center [743, 390] width 146 height 20
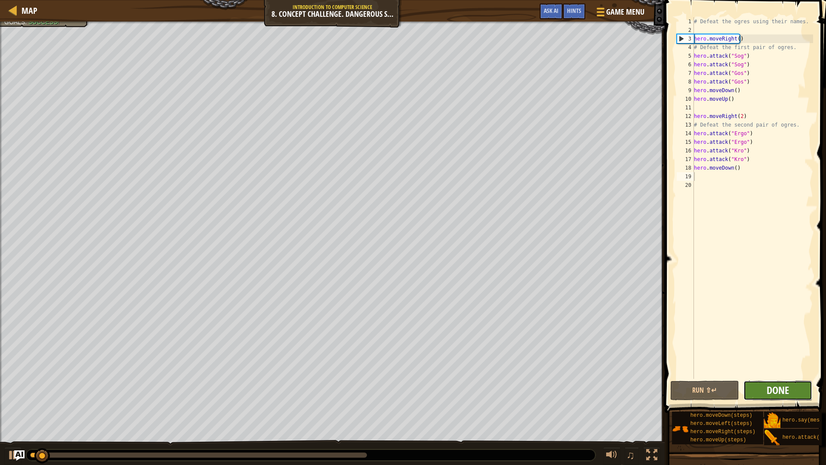
click at [769, 388] on span "Done" at bounding box center [777, 390] width 22 height 14
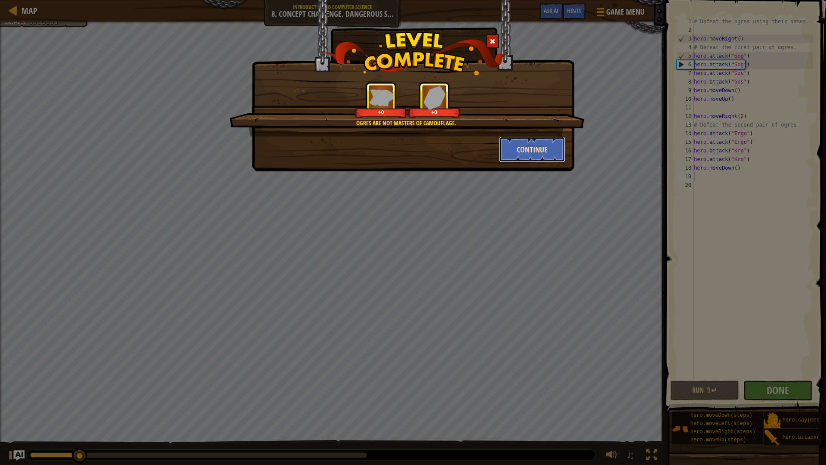
click at [523, 149] on button "Continue" at bounding box center [532, 149] width 67 height 26
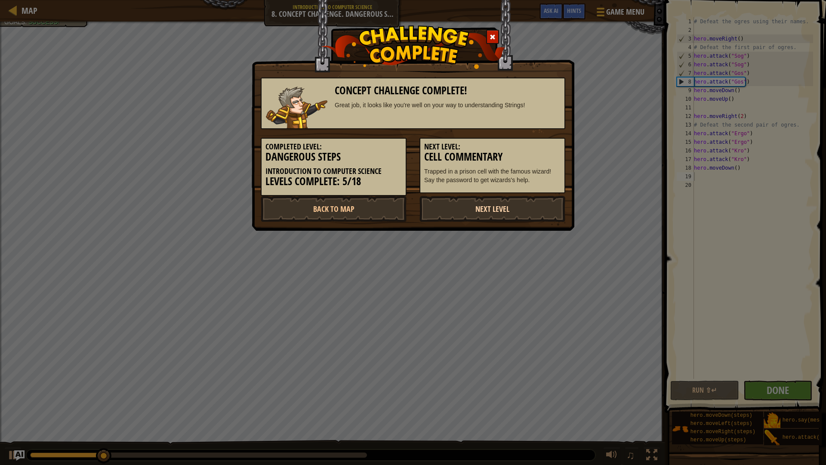
click at [470, 201] on link "Next Level" at bounding box center [492, 209] width 146 height 26
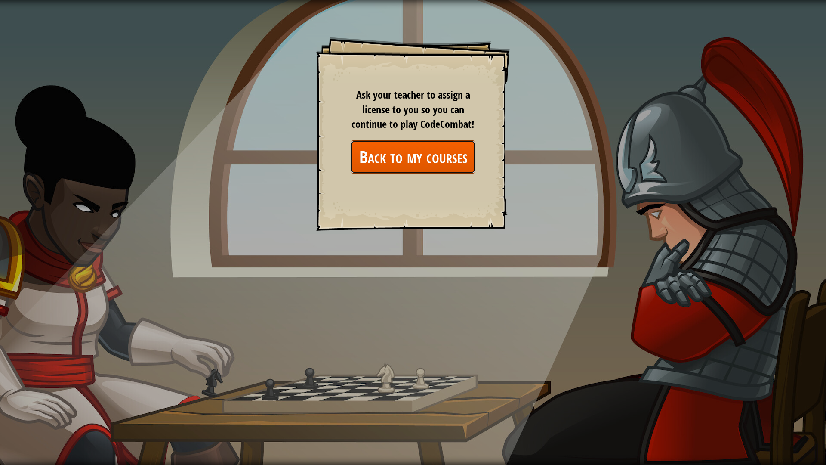
click at [409, 148] on link "Back to my courses" at bounding box center [413, 156] width 125 height 33
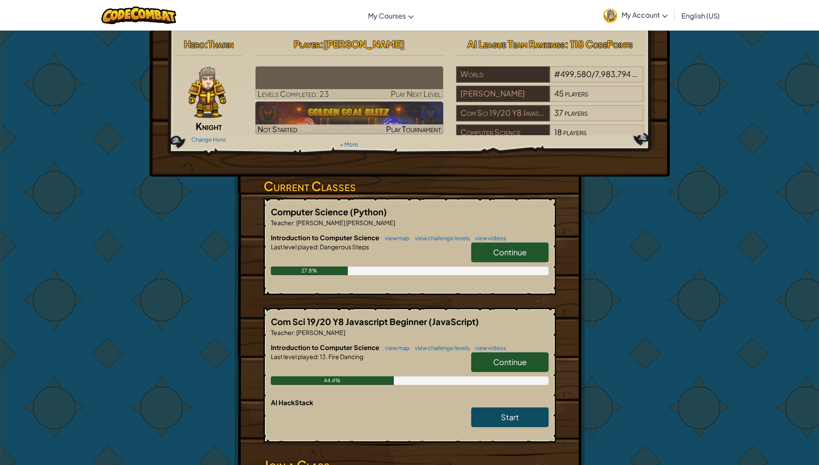
click at [523, 258] on link "Continue" at bounding box center [509, 252] width 77 height 20
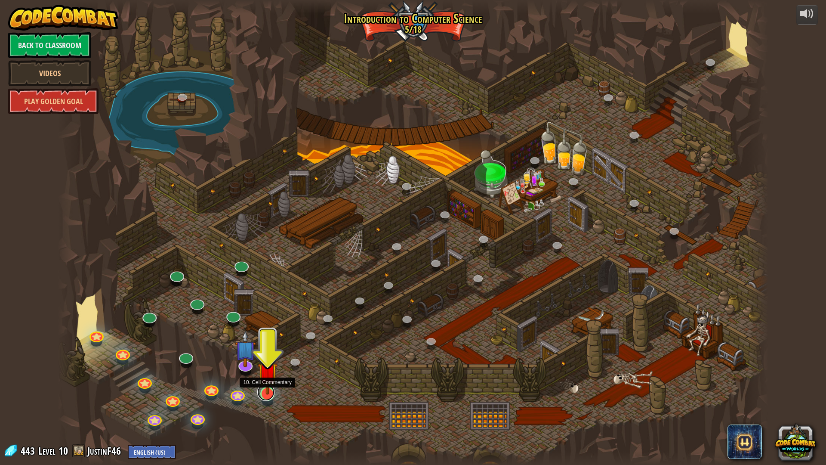
click at [270, 395] on link at bounding box center [265, 391] width 17 height 17
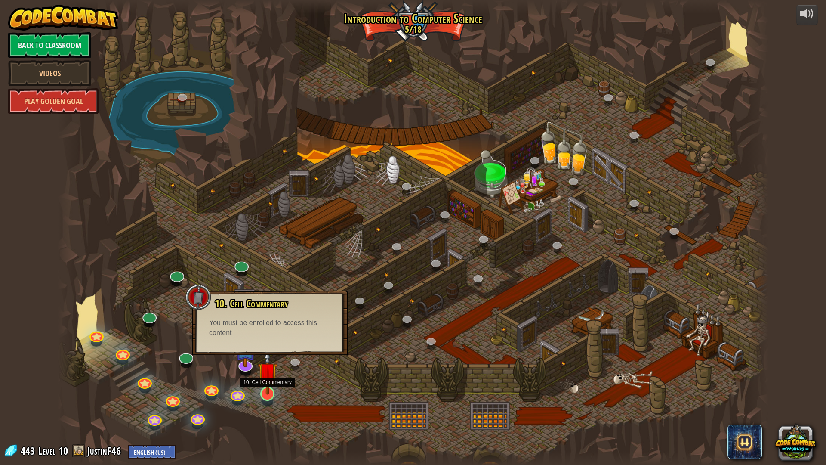
click at [277, 392] on img at bounding box center [268, 371] width 20 height 45
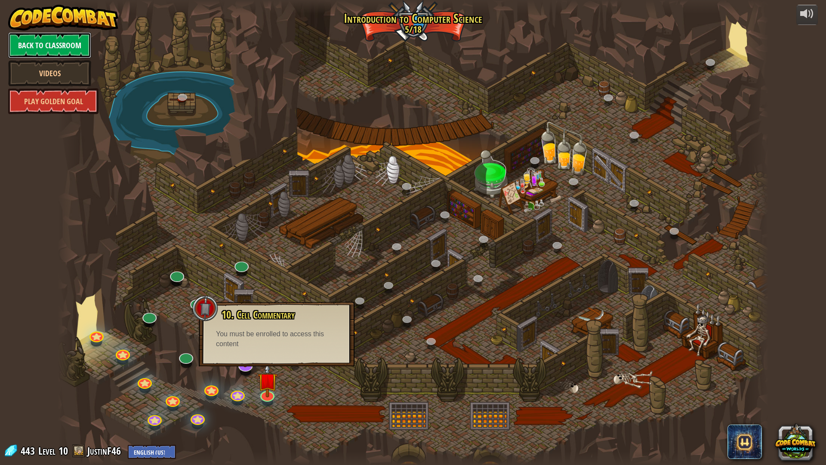
click at [53, 38] on link "Back to Classroom" at bounding box center [49, 45] width 83 height 26
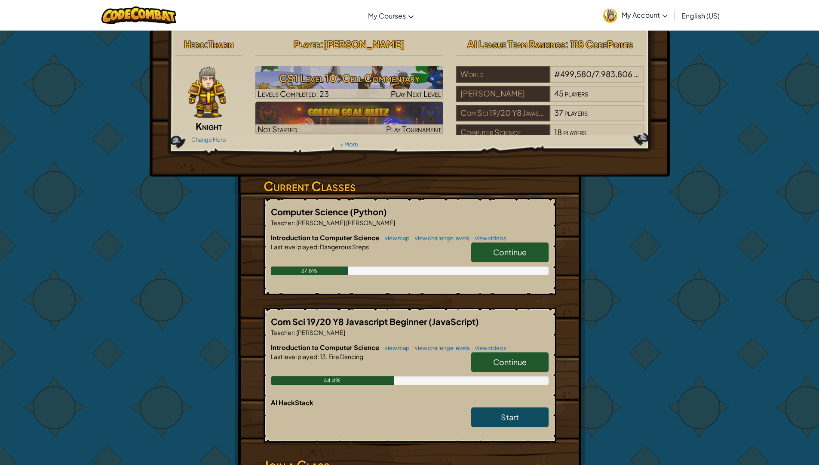
click at [495, 360] on span "Continue" at bounding box center [510, 362] width 34 height 10
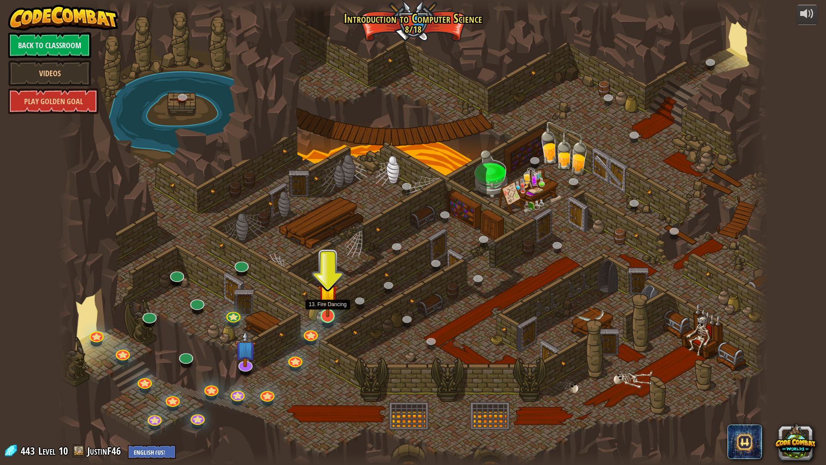
click at [333, 312] on img at bounding box center [328, 293] width 20 height 45
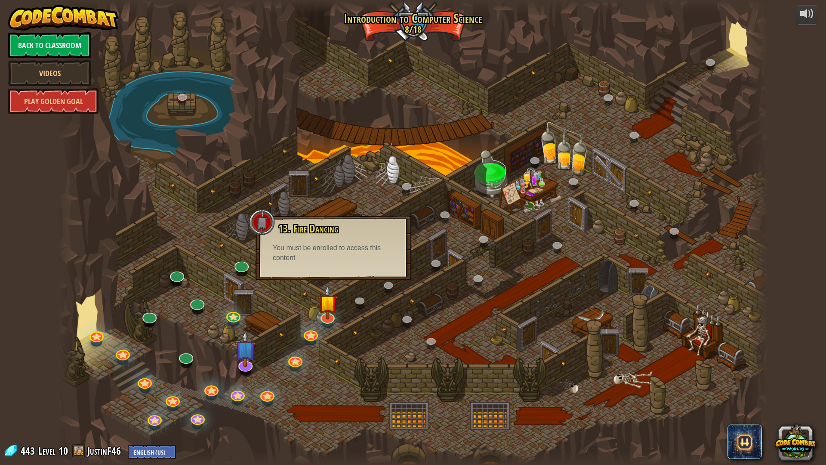
click at [351, 261] on div "You must be enrolled to access this content" at bounding box center [333, 253] width 121 height 20
click at [256, 260] on div "13. Fire Dancing Save typing (and your hero) with loops! You must be enrolled t…" at bounding box center [333, 247] width 156 height 65
click at [244, 259] on div at bounding box center [413, 232] width 711 height 465
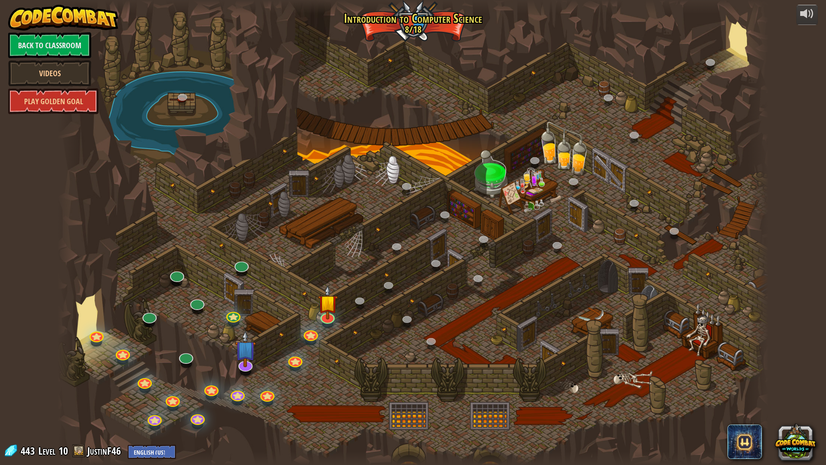
click at [244, 259] on div at bounding box center [413, 232] width 711 height 465
click at [244, 263] on link at bounding box center [239, 261] width 17 height 17
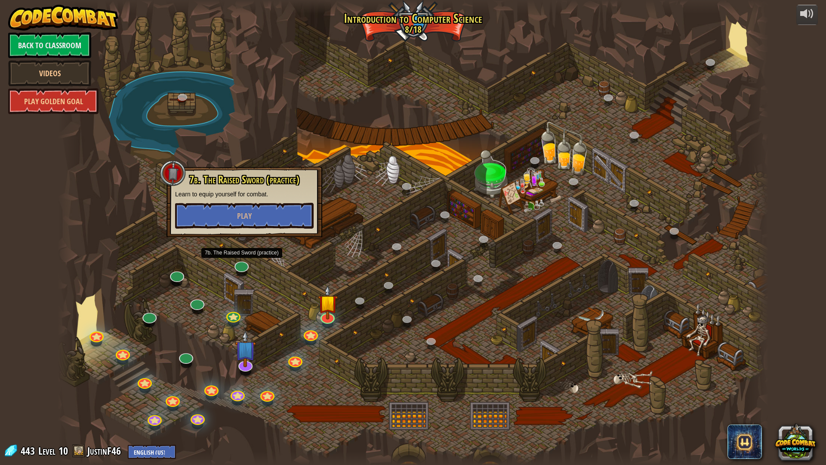
click at [271, 276] on div at bounding box center [413, 232] width 711 height 465
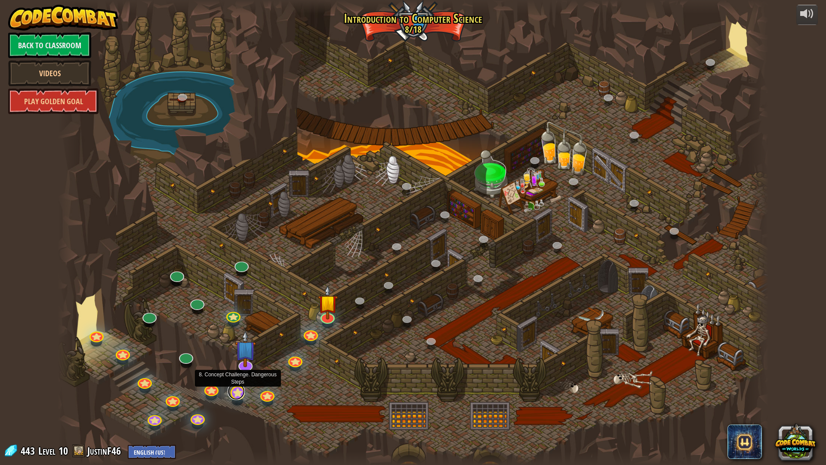
click at [236, 394] on link at bounding box center [236, 390] width 17 height 17
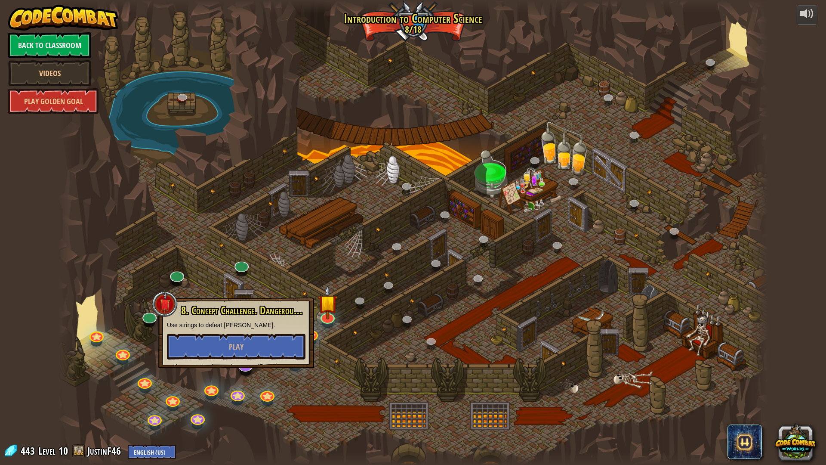
click at [305, 406] on div at bounding box center [413, 232] width 711 height 465
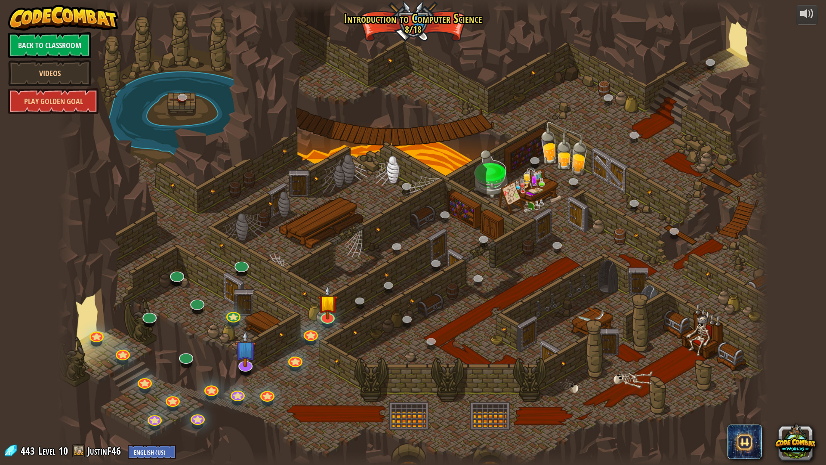
drag, startPoint x: 172, startPoint y: 85, endPoint x: 177, endPoint y: 103, distance: 18.7
click at [177, 103] on div at bounding box center [413, 232] width 711 height 465
click at [179, 102] on link at bounding box center [182, 96] width 17 height 17
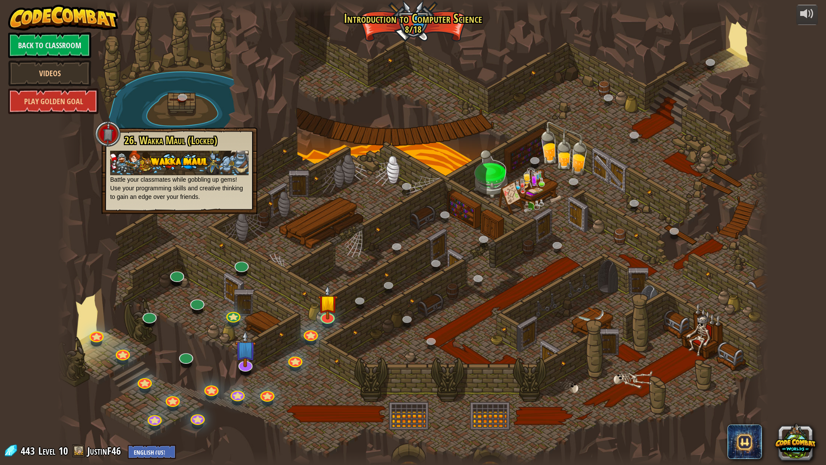
click at [106, 133] on div at bounding box center [108, 134] width 26 height 26
click at [95, 127] on div at bounding box center [108, 134] width 26 height 26
click at [103, 128] on div at bounding box center [108, 134] width 26 height 26
click at [274, 105] on div at bounding box center [413, 232] width 711 height 465
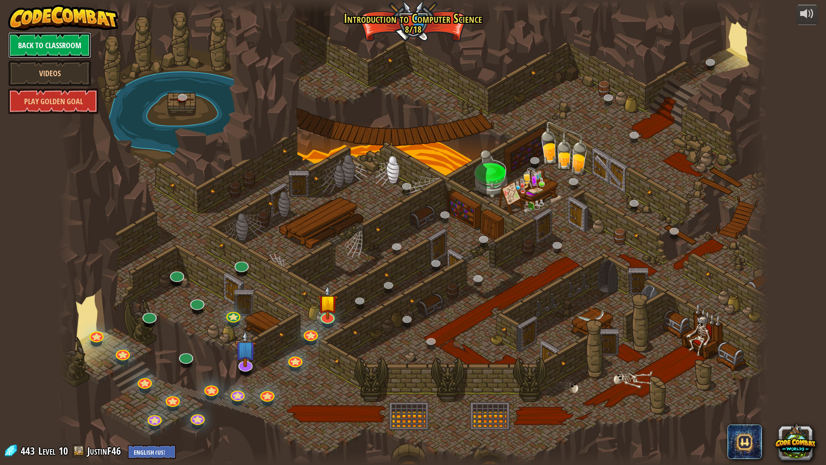
click at [74, 53] on link "Back to Classroom" at bounding box center [49, 45] width 83 height 26
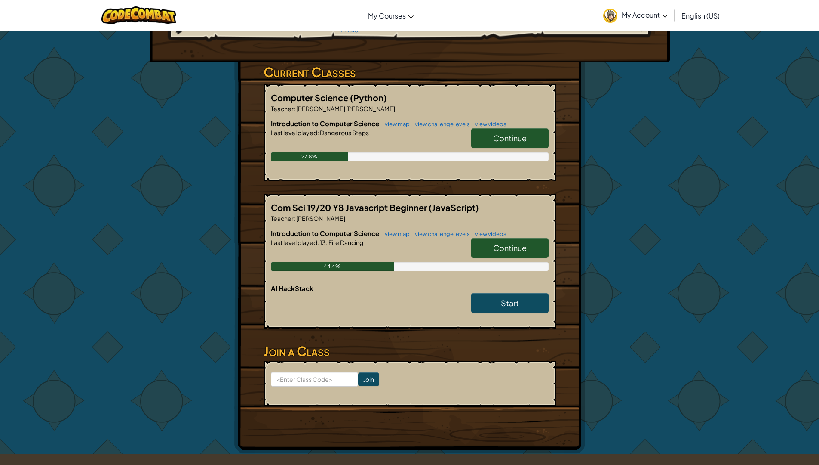
scroll to position [129, 0]
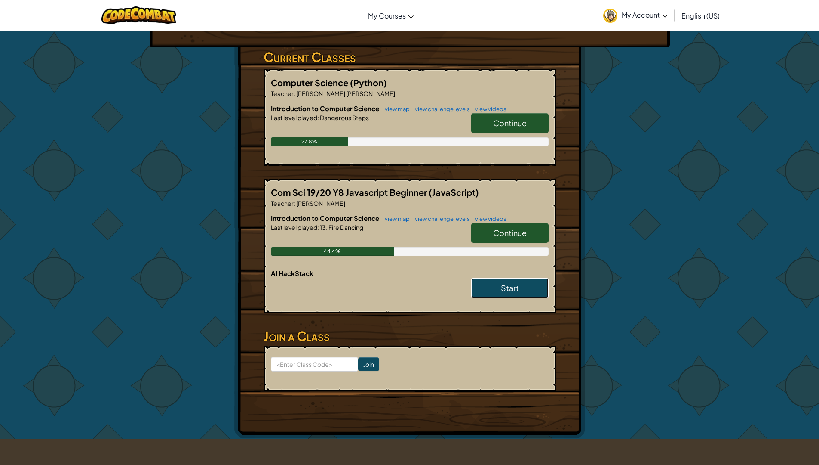
click at [508, 288] on span "Start" at bounding box center [510, 288] width 18 height 10
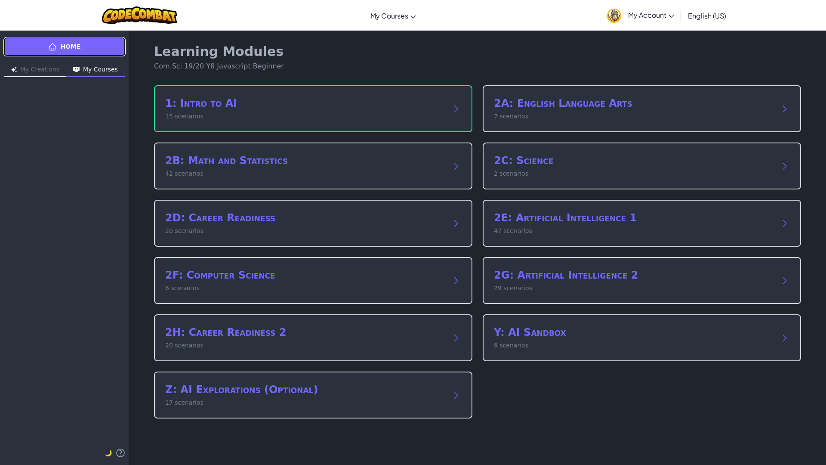
click at [79, 54] on link "Home" at bounding box center [64, 46] width 122 height 19
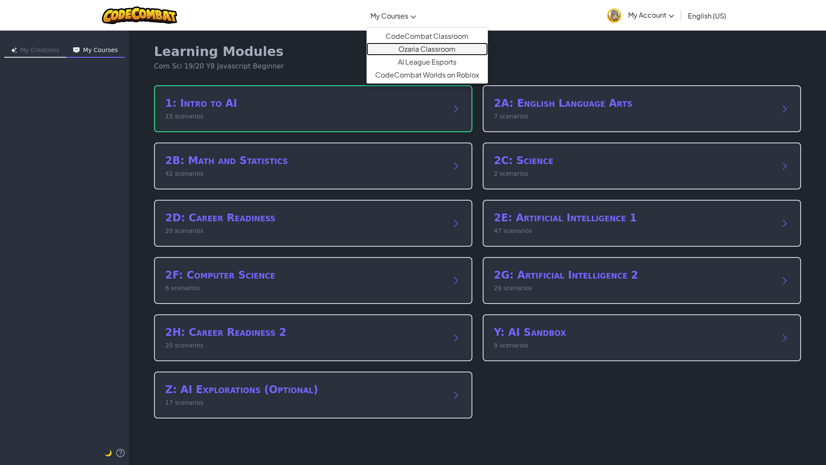
click at [389, 47] on link "Ozaria Classroom" at bounding box center [426, 49] width 121 height 13
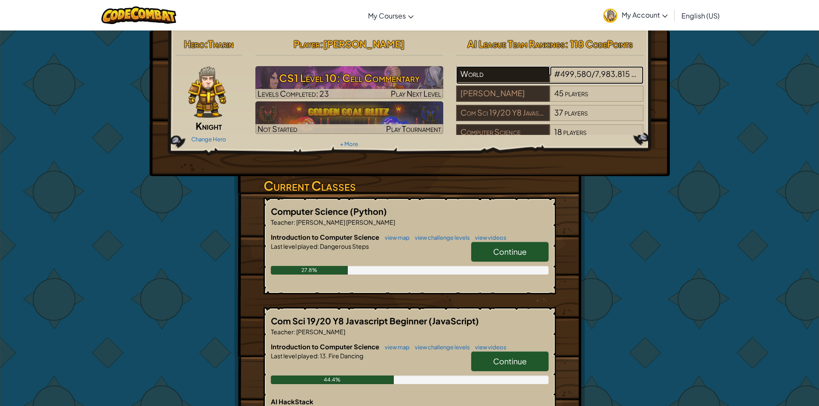
click at [471, 81] on div "World" at bounding box center [503, 74] width 94 height 16
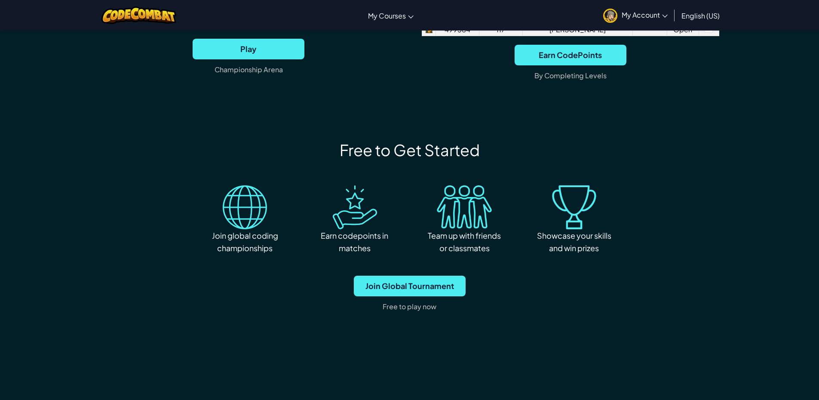
scroll to position [946, 0]
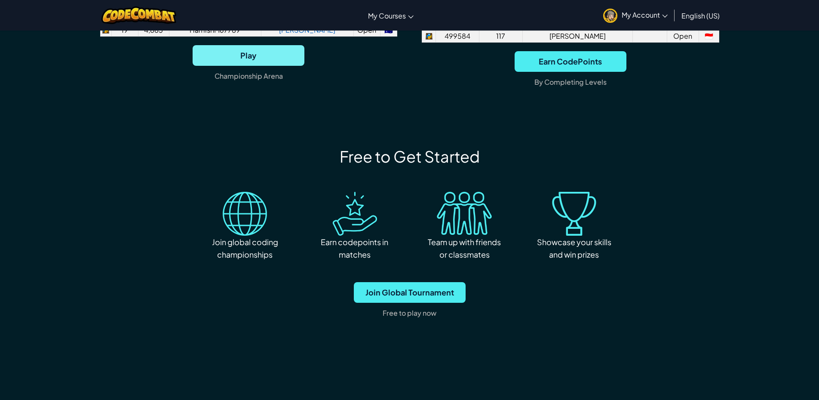
click at [217, 50] on span "Play" at bounding box center [249, 55] width 112 height 21
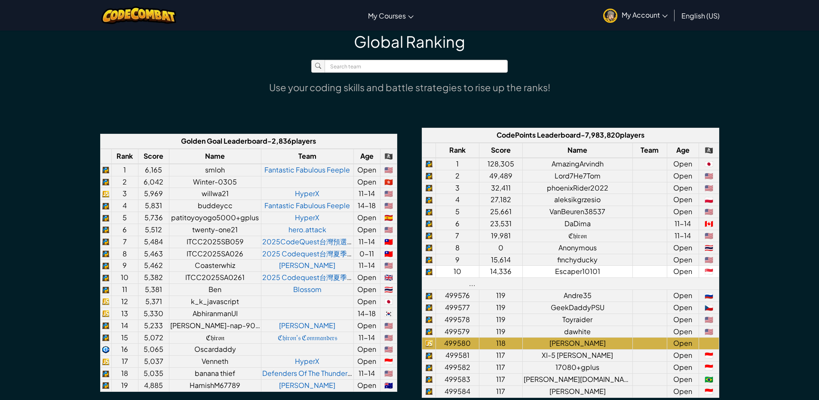
scroll to position [634, 0]
